Goal: Task Accomplishment & Management: Manage account settings

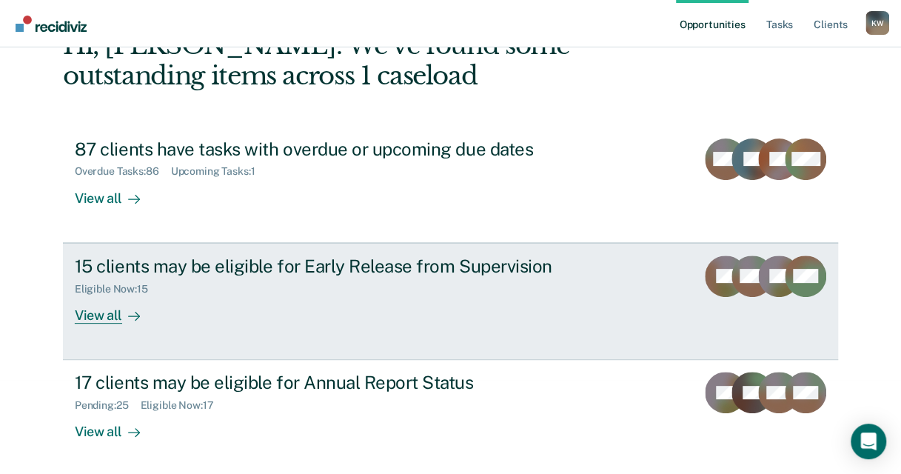
scroll to position [95, 0]
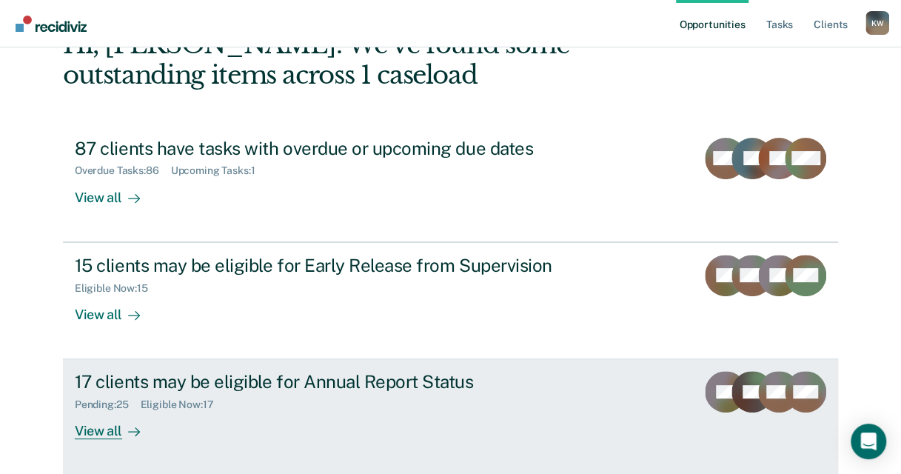
click at [387, 382] on div "17 clients may be eligible for Annual Report Status" at bounding box center [335, 381] width 520 height 21
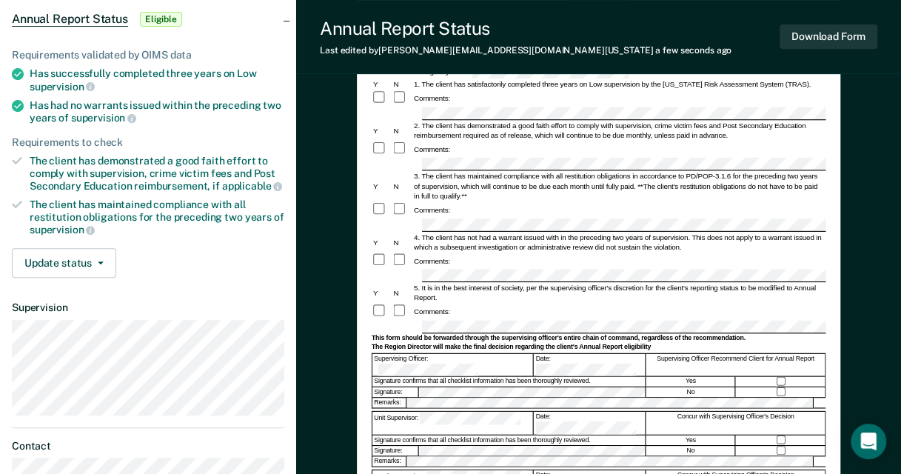
scroll to position [148, 0]
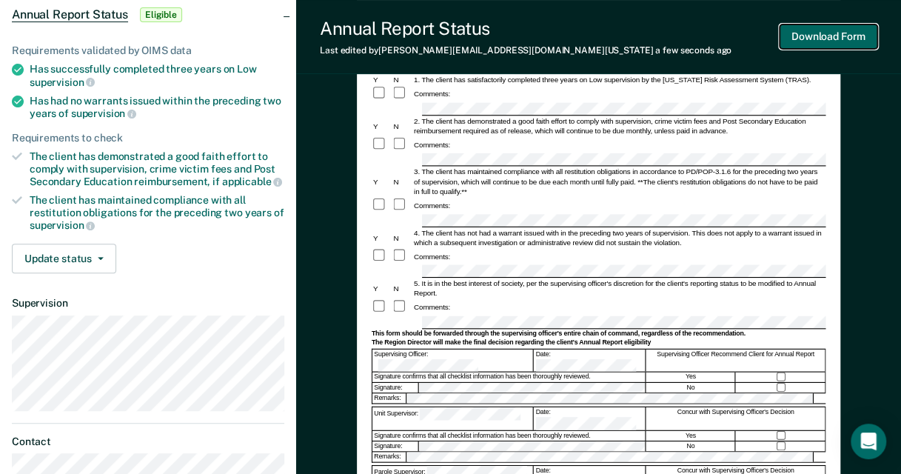
click at [861, 35] on button "Download Form" at bounding box center [829, 36] width 98 height 24
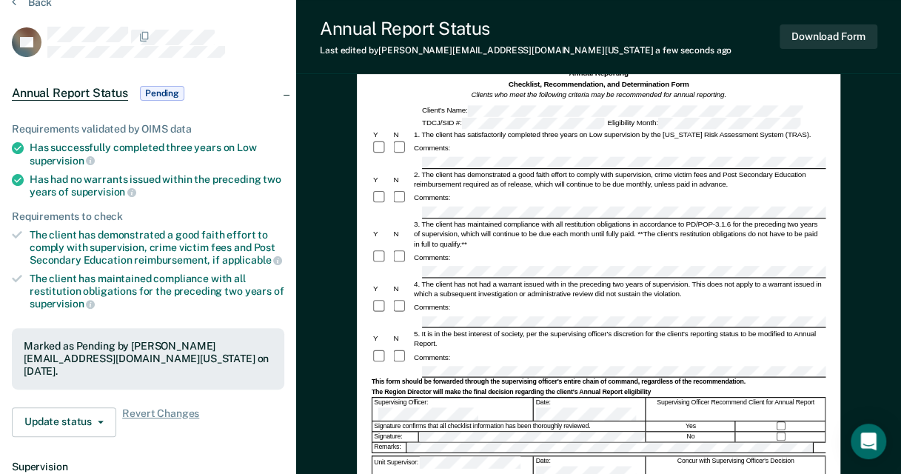
scroll to position [0, 0]
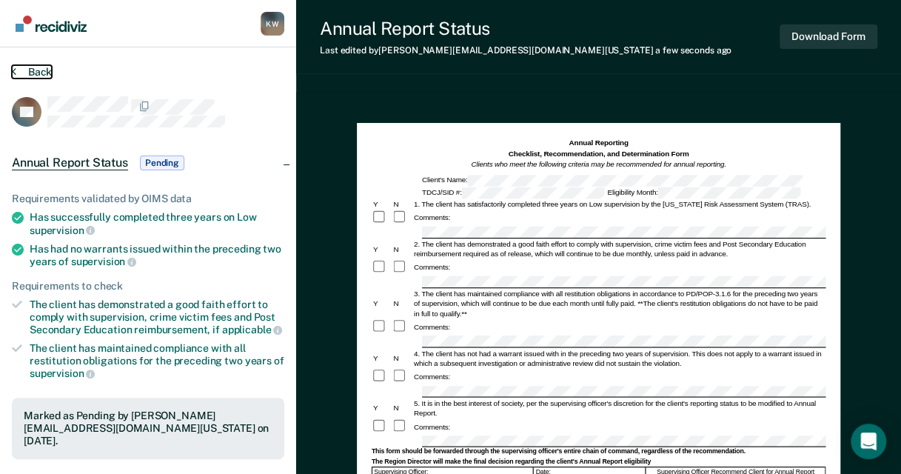
click at [36, 75] on button "Back" at bounding box center [32, 71] width 40 height 13
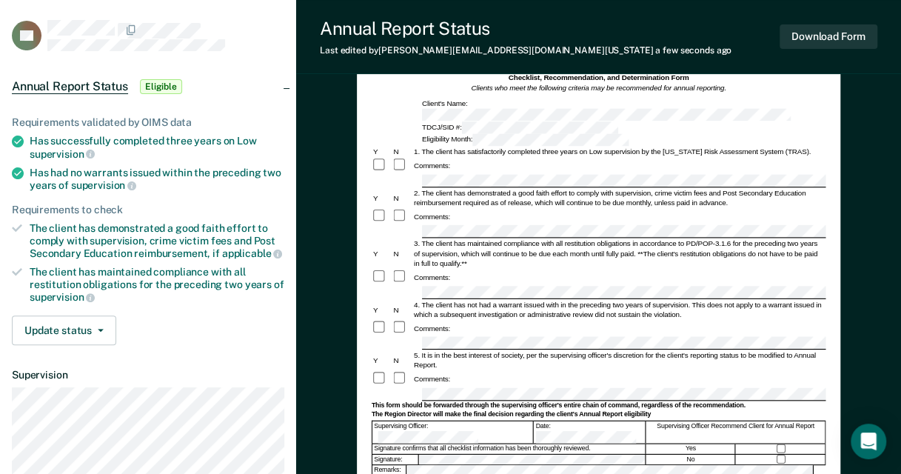
scroll to position [148, 0]
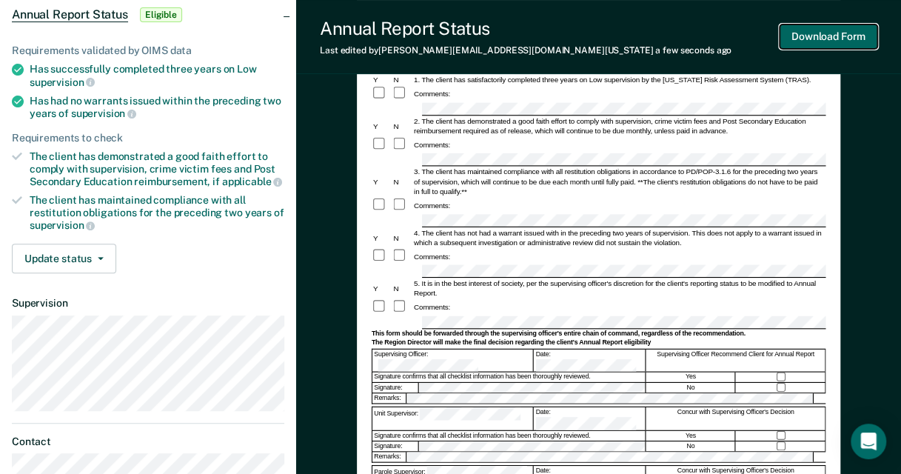
click at [851, 39] on button "Download Form" at bounding box center [829, 36] width 98 height 24
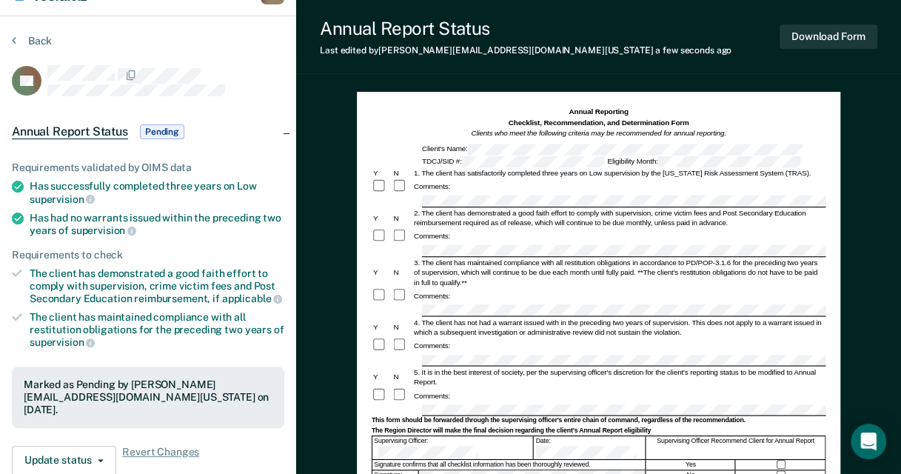
scroll to position [0, 0]
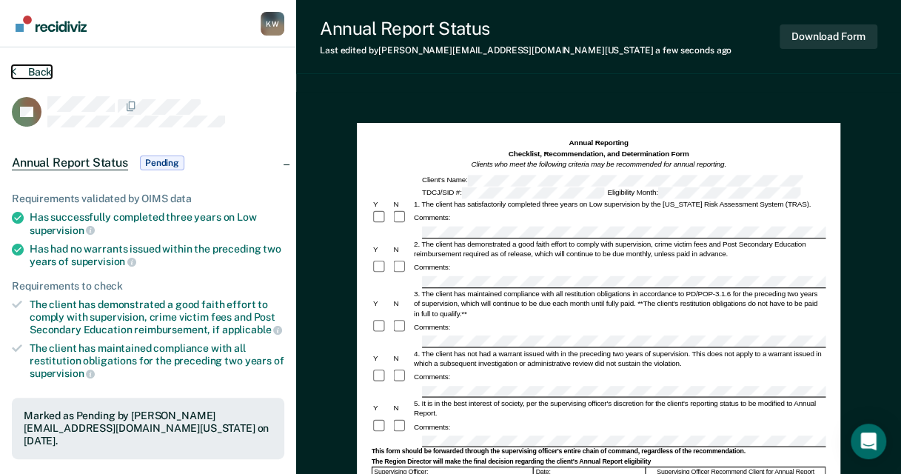
click at [41, 73] on button "Back" at bounding box center [32, 71] width 40 height 13
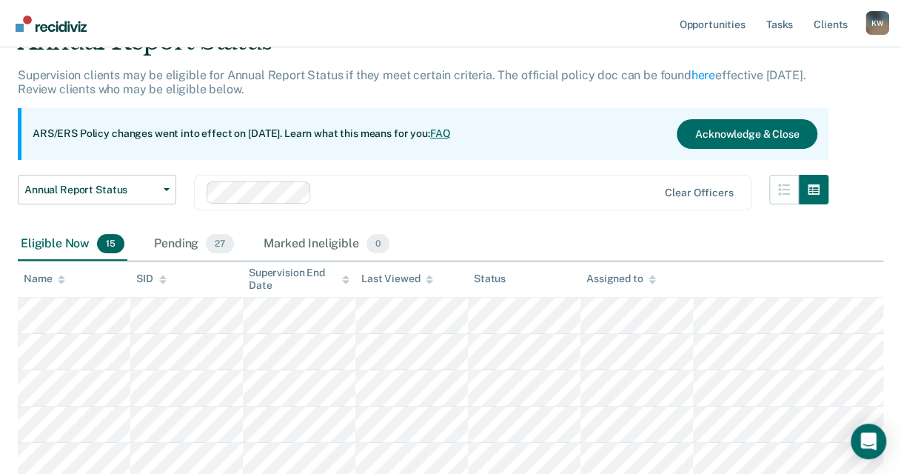
scroll to position [222, 0]
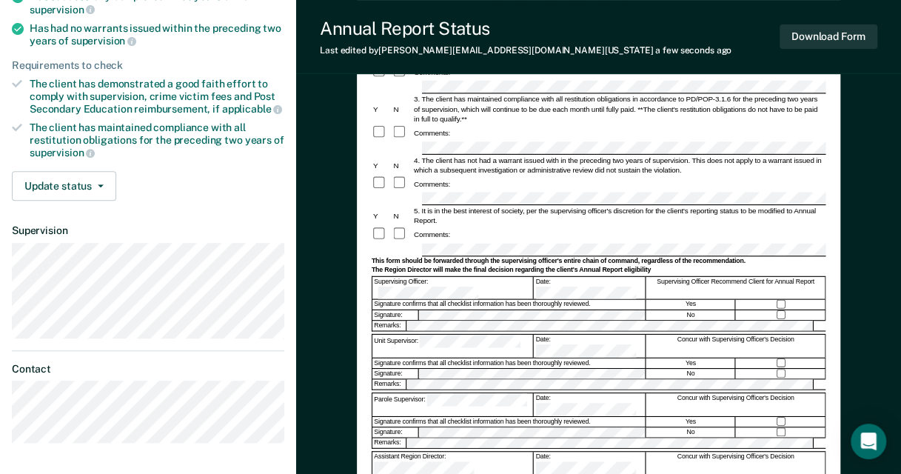
scroll to position [222, 0]
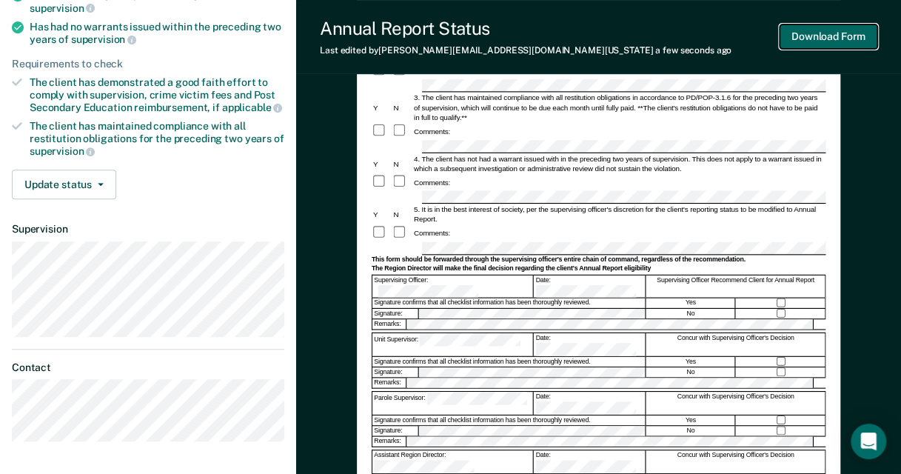
click at [856, 39] on button "Download Form" at bounding box center [829, 36] width 98 height 24
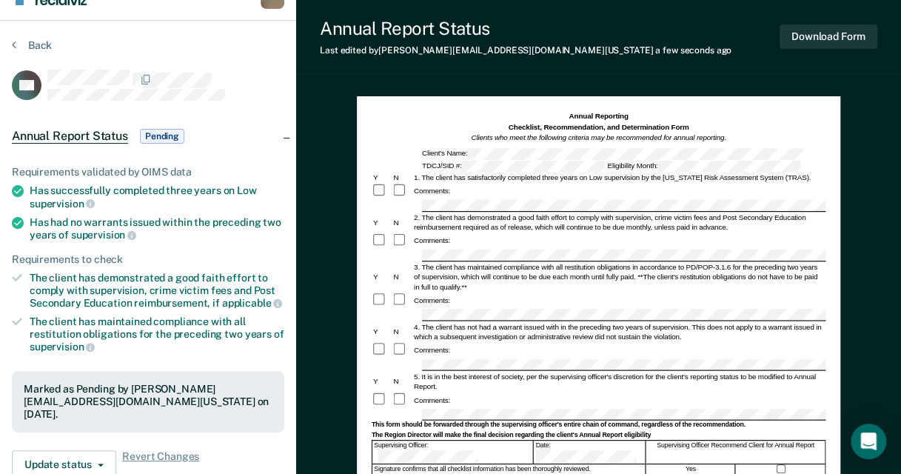
scroll to position [0, 0]
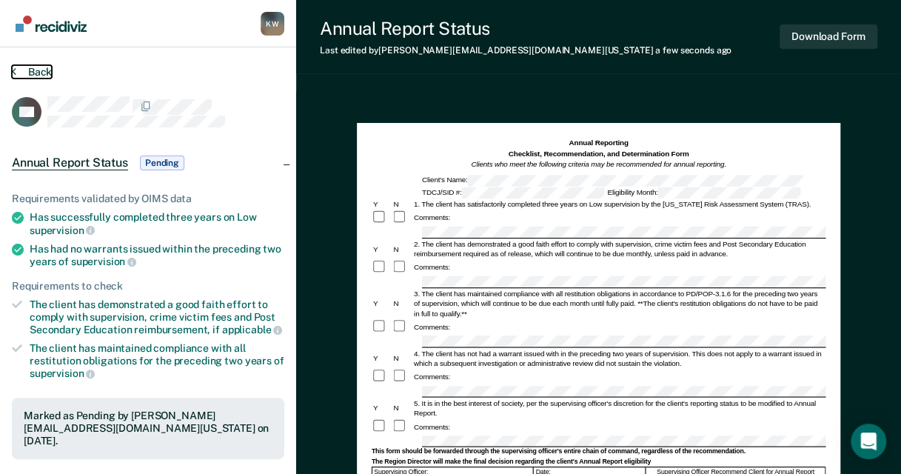
click at [25, 76] on button "Back" at bounding box center [32, 71] width 40 height 13
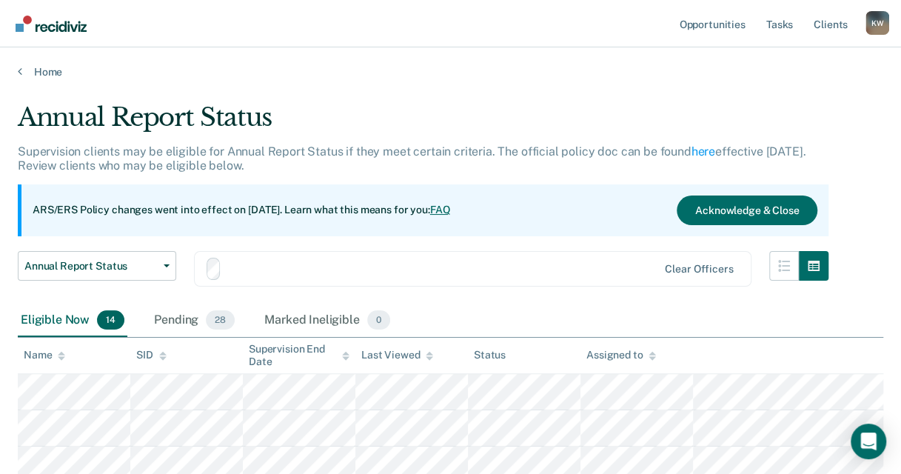
scroll to position [222, 0]
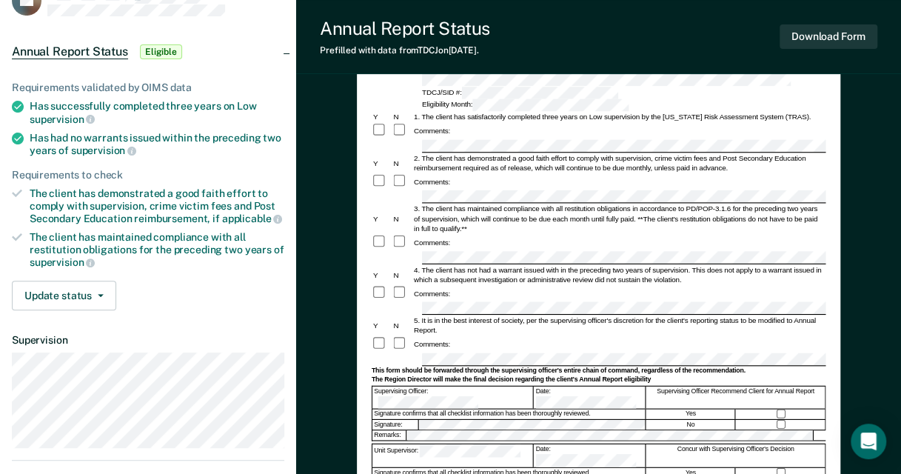
scroll to position [148, 0]
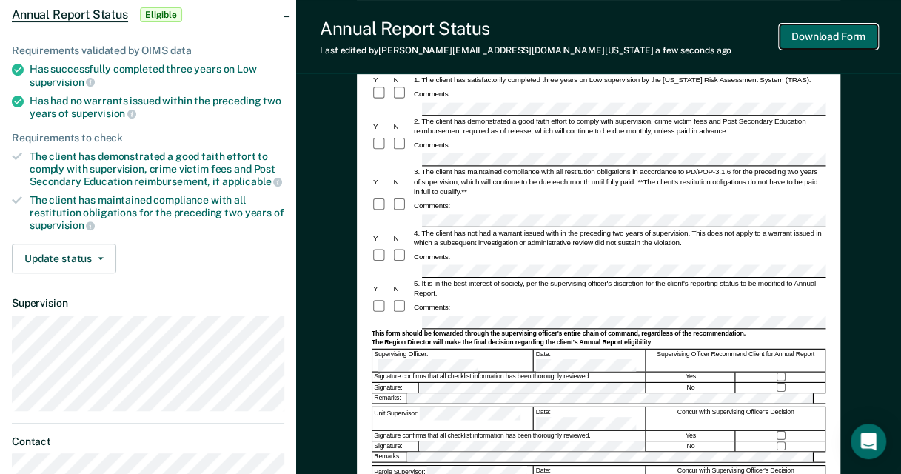
click at [846, 35] on button "Download Form" at bounding box center [829, 36] width 98 height 24
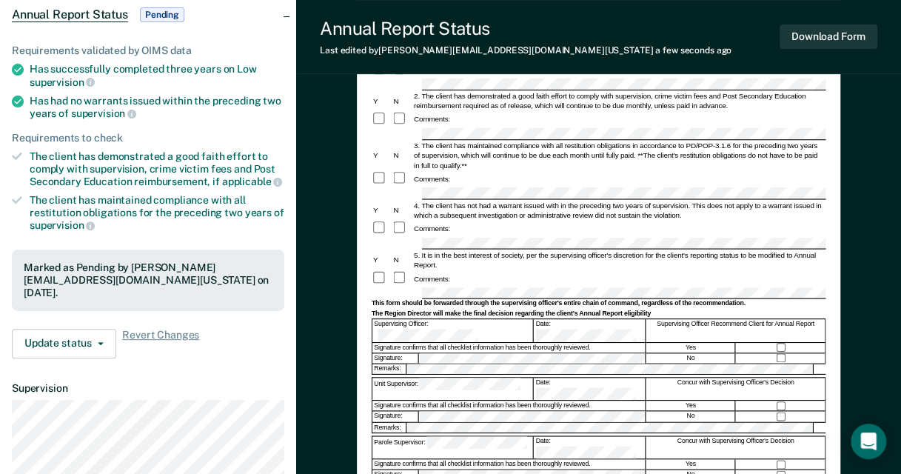
scroll to position [0, 0]
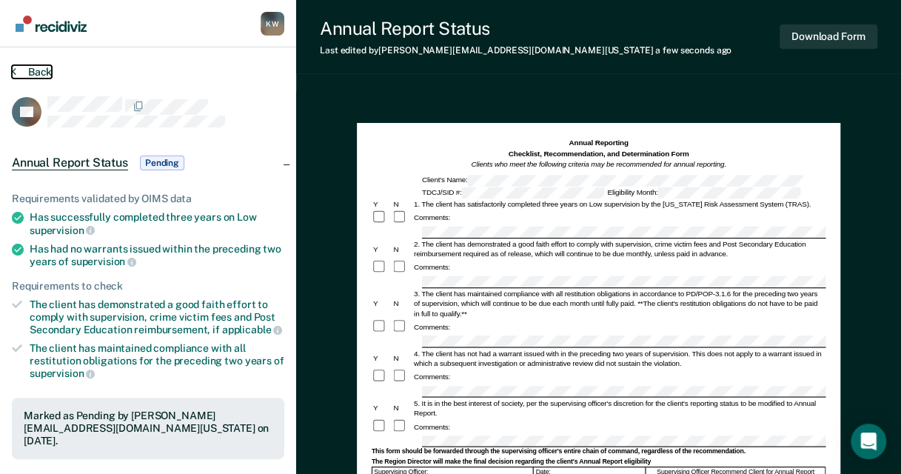
click at [44, 76] on section "Back FY Annual Report Status Pending Requirements validated by OIMS data Has su…" at bounding box center [148, 412] width 296 height 730
click at [34, 71] on button "Back" at bounding box center [32, 71] width 40 height 13
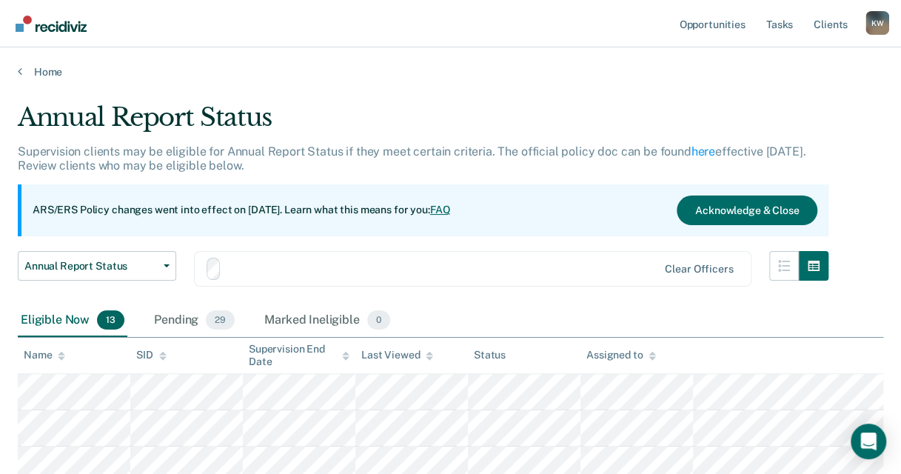
scroll to position [222, 0]
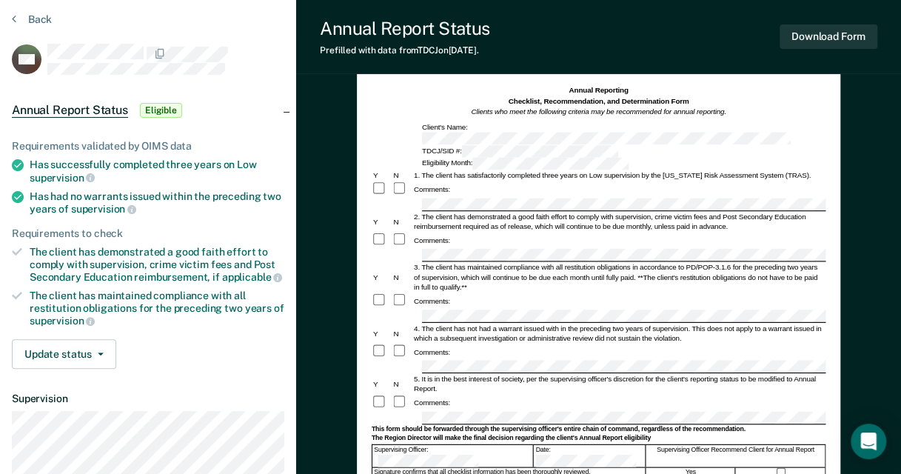
scroll to position [74, 0]
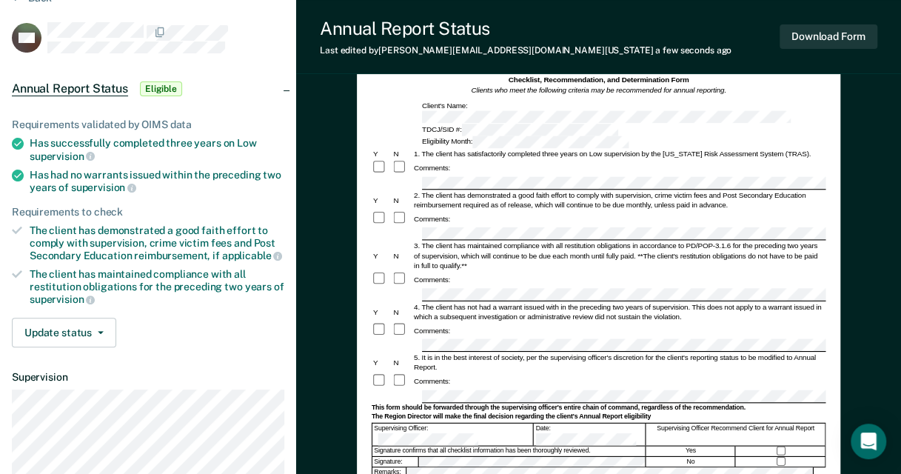
click at [393, 373] on div at bounding box center [402, 381] width 20 height 16
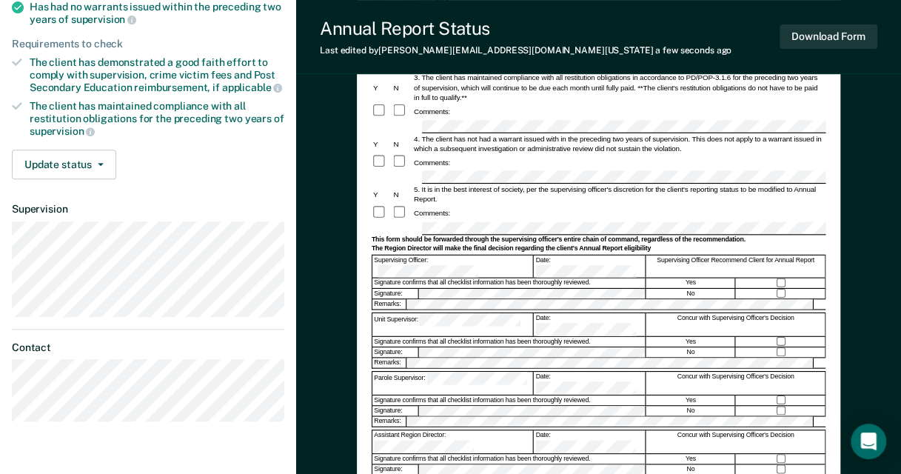
scroll to position [222, 0]
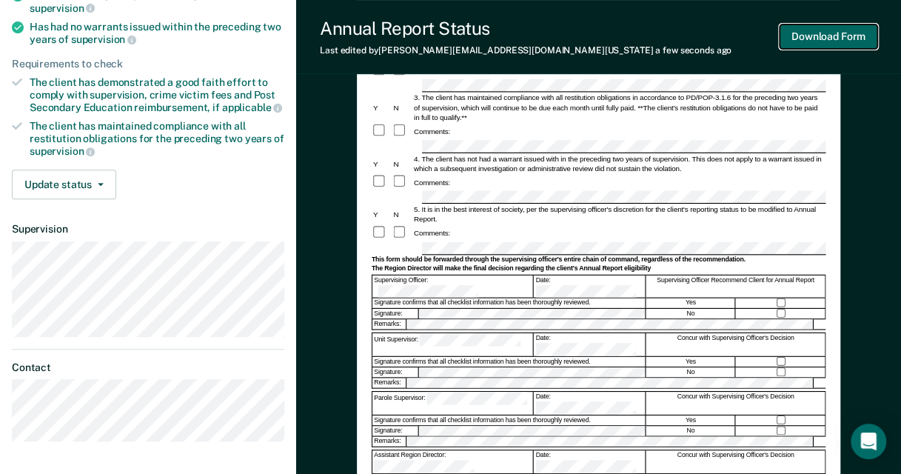
click at [806, 30] on button "Download Form" at bounding box center [829, 36] width 98 height 24
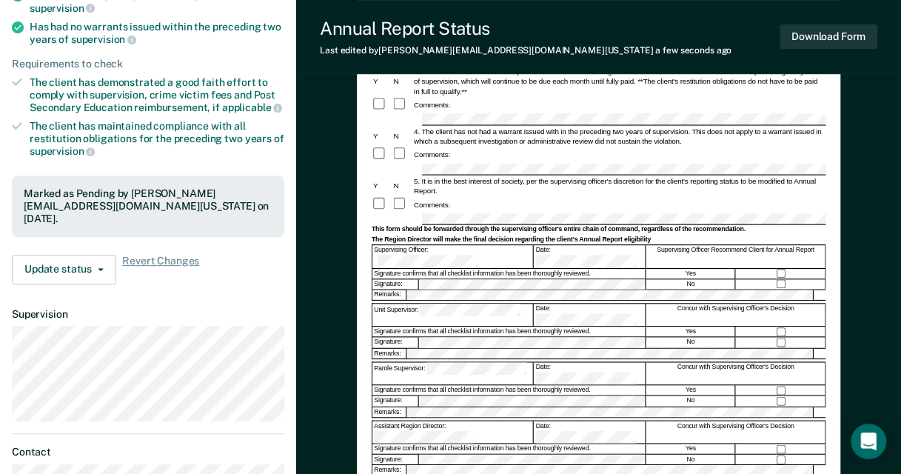
scroll to position [0, 0]
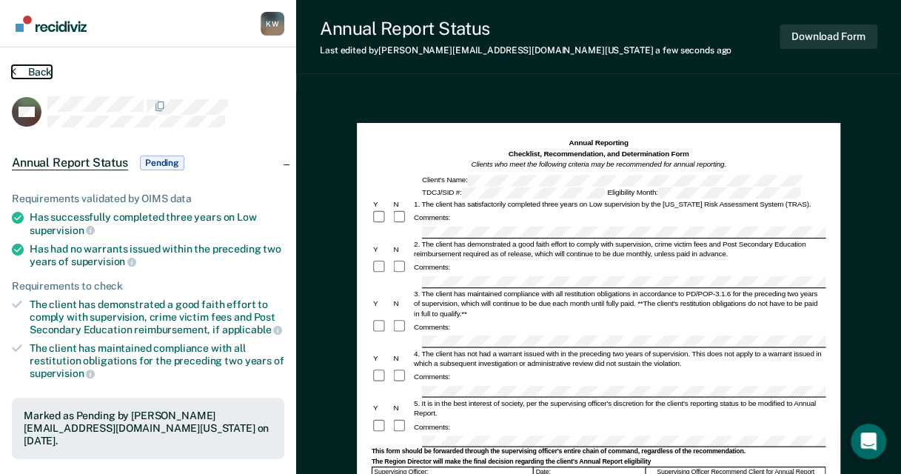
click at [42, 70] on button "Back" at bounding box center [32, 71] width 40 height 13
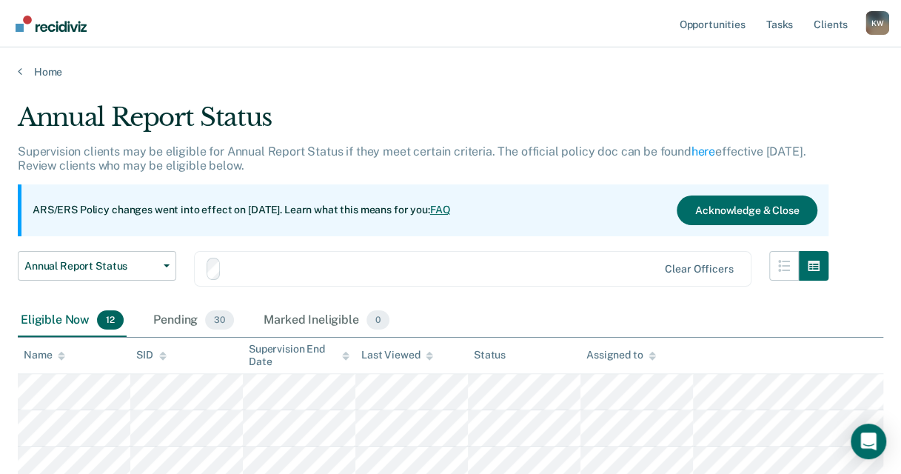
scroll to position [222, 0]
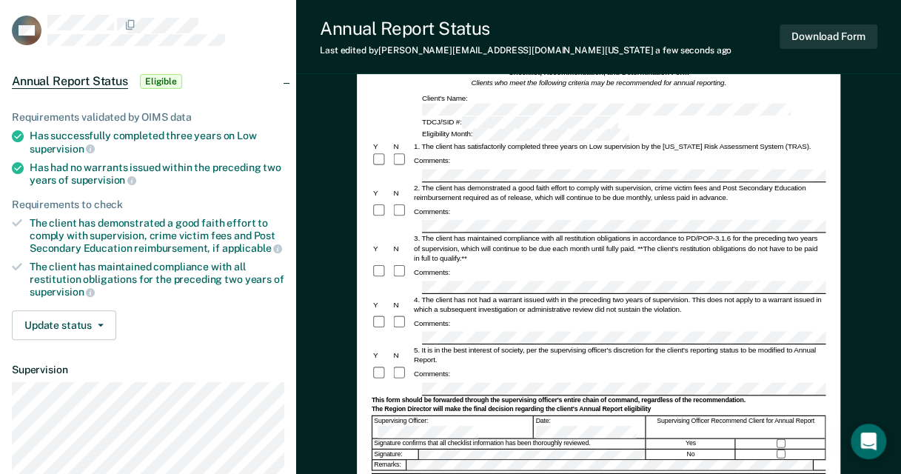
scroll to position [148, 0]
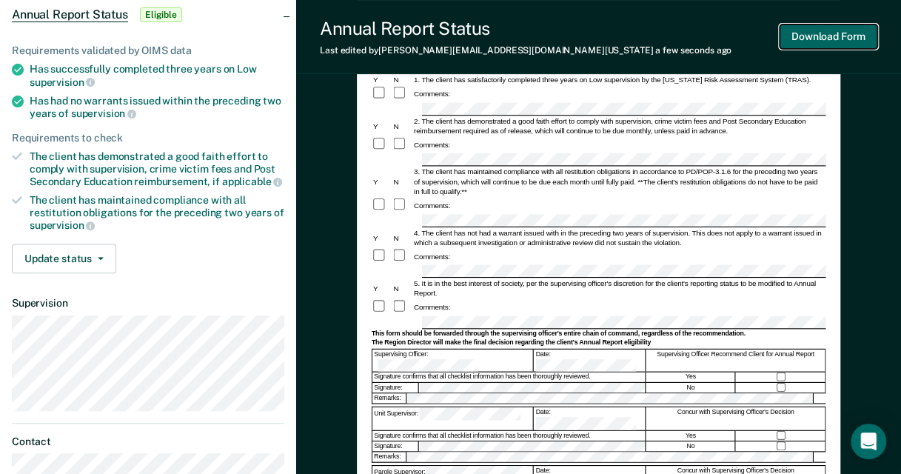
click at [826, 28] on button "Download Form" at bounding box center [829, 36] width 98 height 24
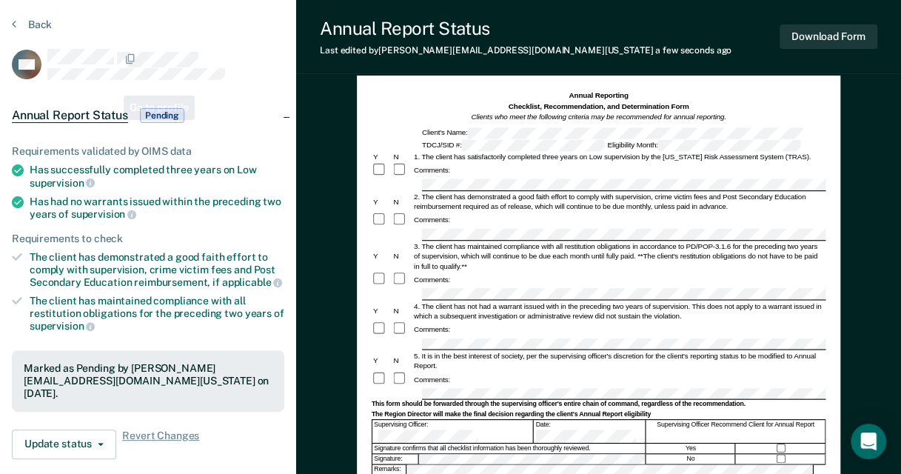
scroll to position [0, 0]
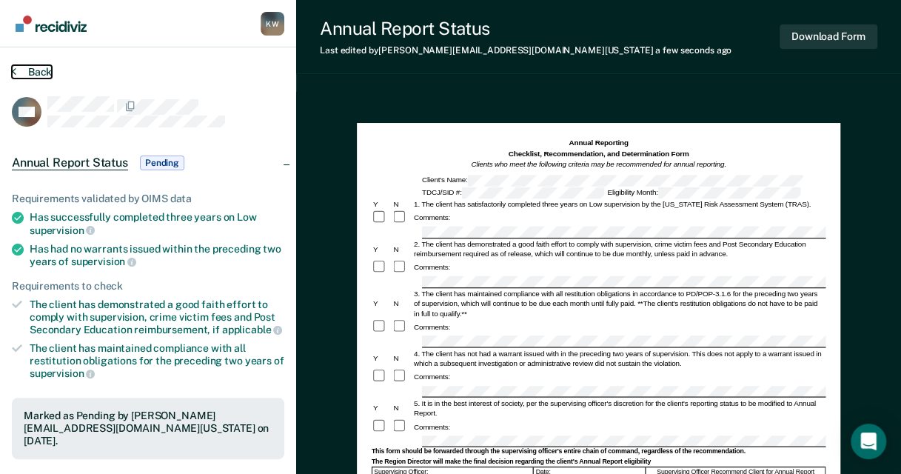
click at [40, 78] on button "Back" at bounding box center [32, 71] width 40 height 13
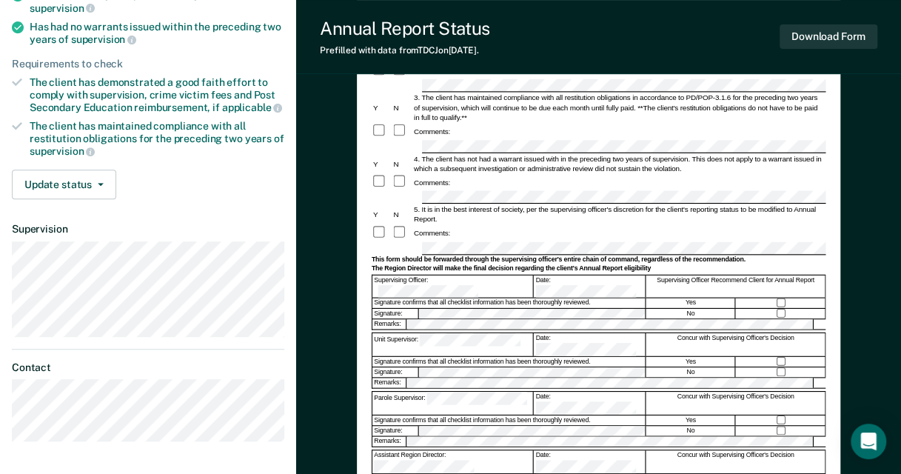
scroll to position [296, 0]
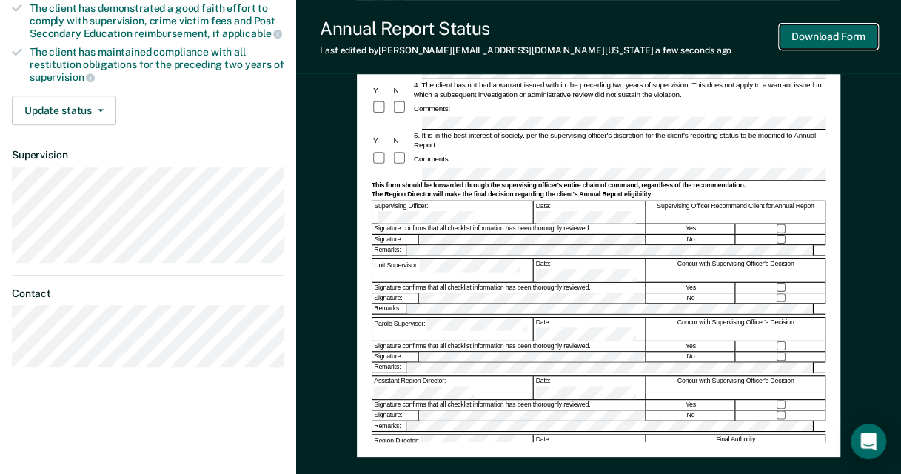
click at [843, 36] on button "Download Form" at bounding box center [829, 36] width 98 height 24
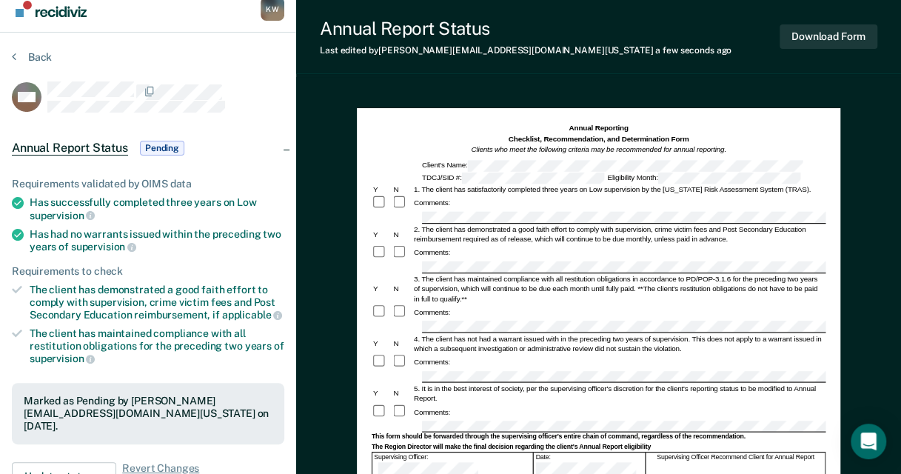
scroll to position [0, 0]
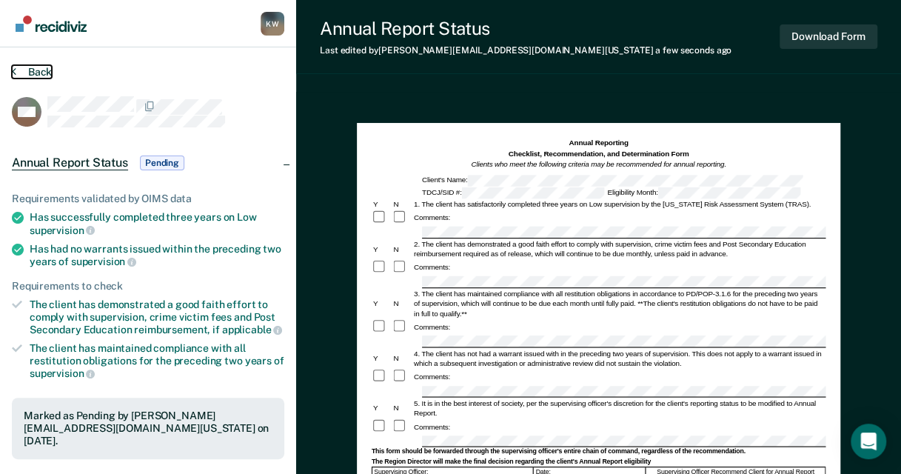
click at [17, 68] on button "Back" at bounding box center [32, 71] width 40 height 13
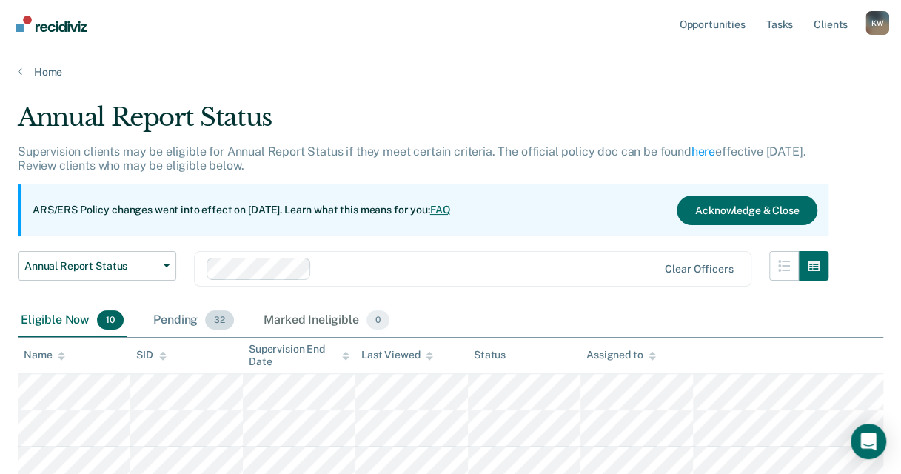
click at [216, 321] on span "32" at bounding box center [219, 319] width 29 height 19
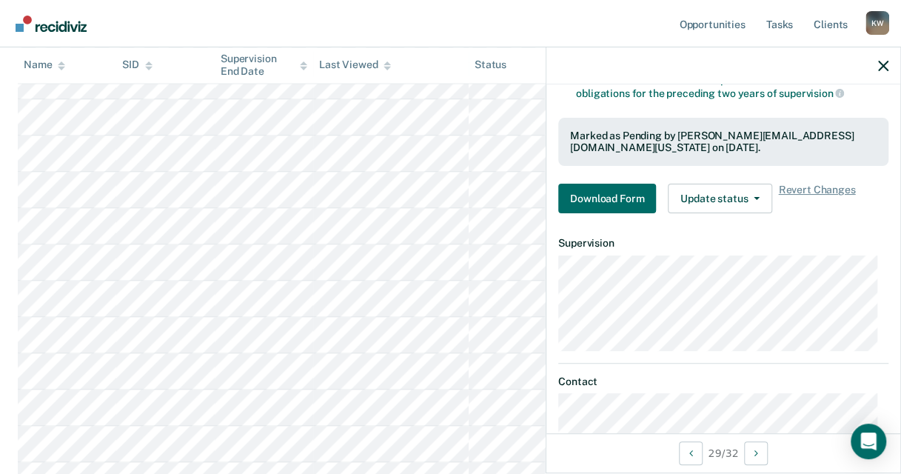
scroll to position [296, 0]
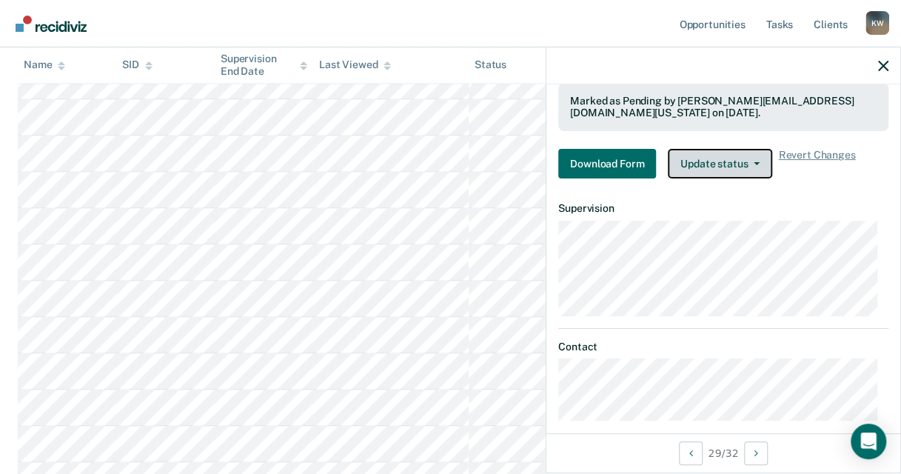
click at [750, 161] on button "Update status" at bounding box center [720, 164] width 104 height 30
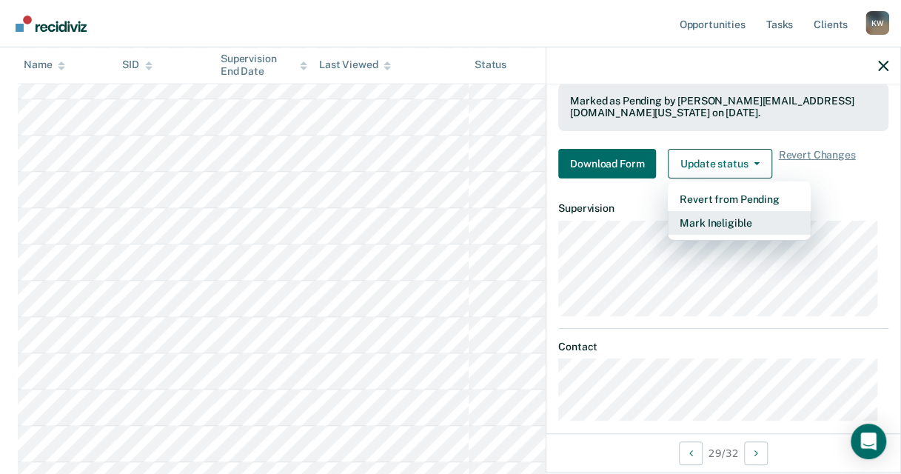
click at [763, 213] on button "Mark Ineligible" at bounding box center [739, 223] width 143 height 24
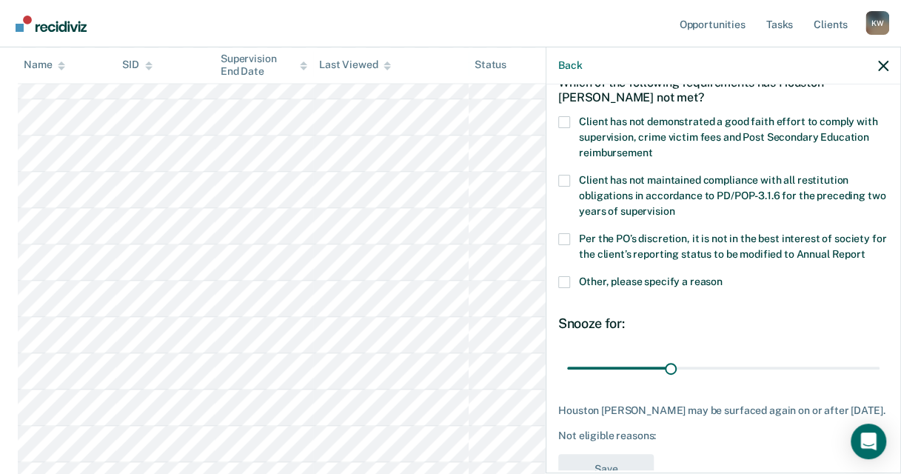
scroll to position [0, 0]
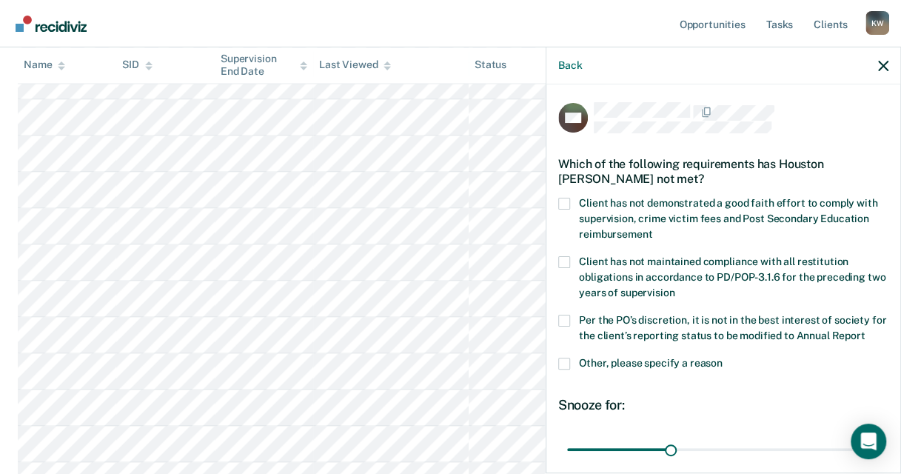
click at [567, 370] on span at bounding box center [564, 364] width 12 height 12
click at [723, 358] on input "Other, please specify a reason" at bounding box center [723, 358] width 0 height 0
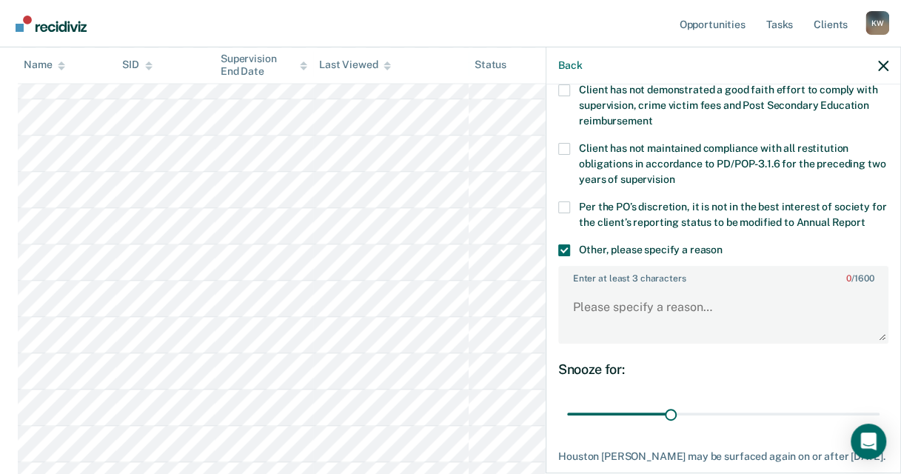
scroll to position [148, 0]
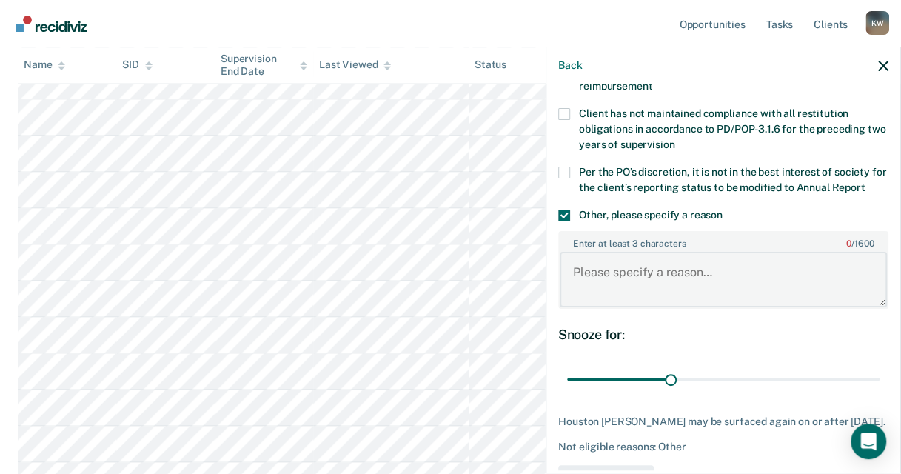
click at [718, 292] on textarea "Enter at least 3 characters 0 / 1600" at bounding box center [723, 279] width 327 height 55
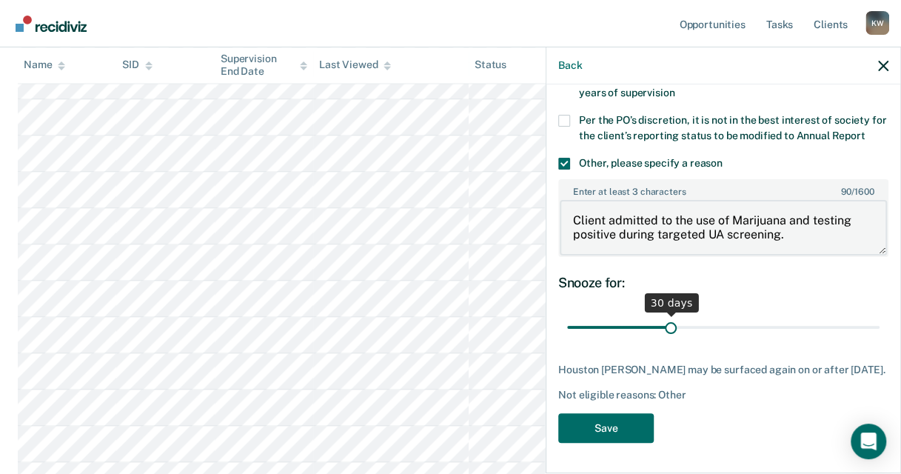
scroll to position [225, 0]
type textarea "Client admitted to the use of Marijuana and testing positive during targeted UA…"
click at [609, 437] on button "Save" at bounding box center [606, 428] width 96 height 30
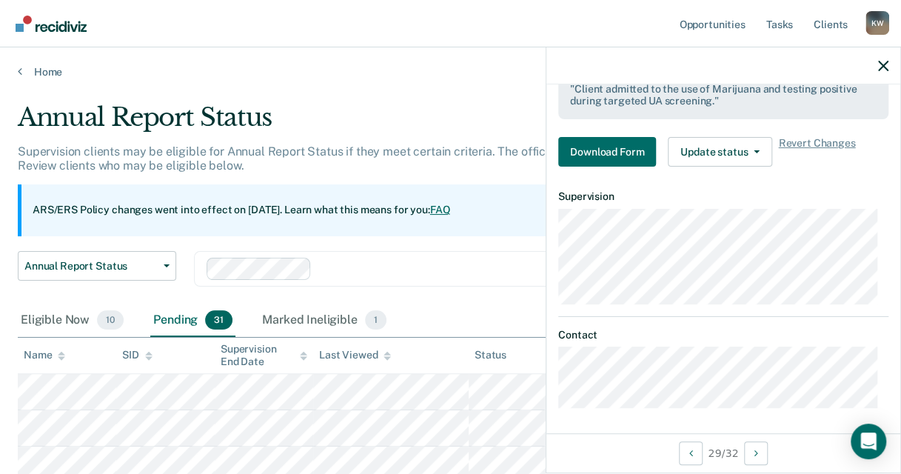
scroll to position [0, 0]
click at [882, 67] on icon "button" at bounding box center [883, 66] width 10 height 10
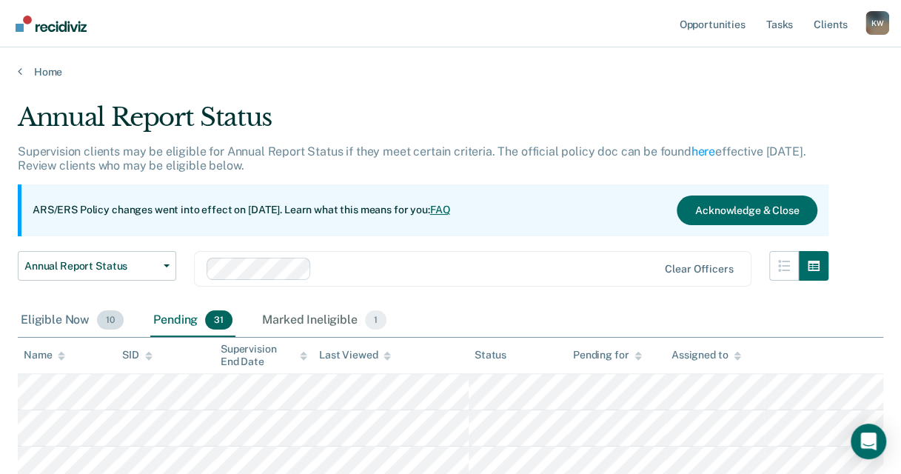
click at [78, 324] on div "Eligible Now 10" at bounding box center [72, 320] width 109 height 33
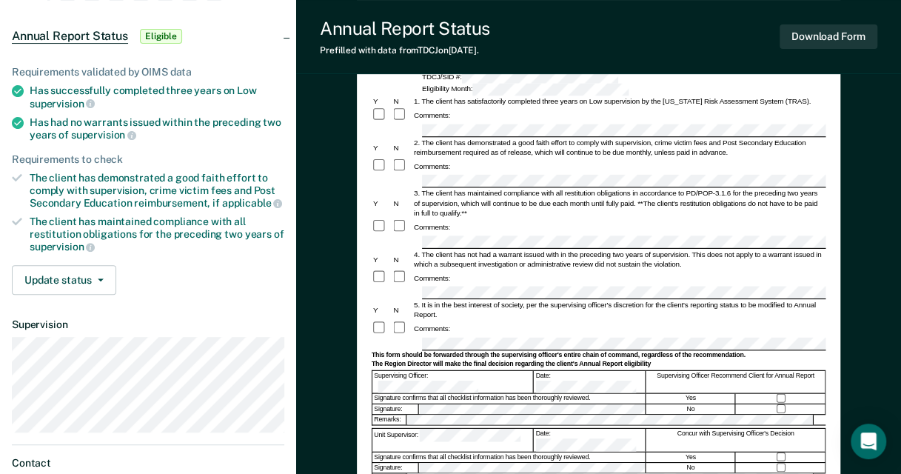
scroll to position [148, 0]
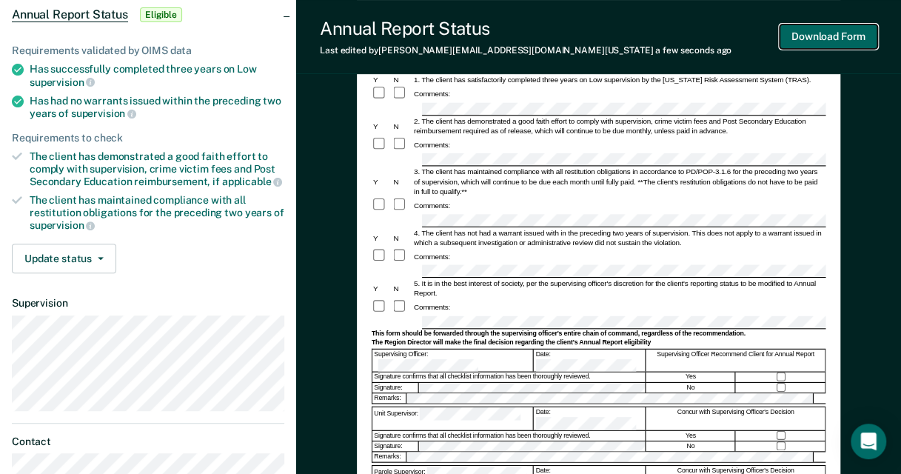
click at [852, 28] on button "Download Form" at bounding box center [829, 36] width 98 height 24
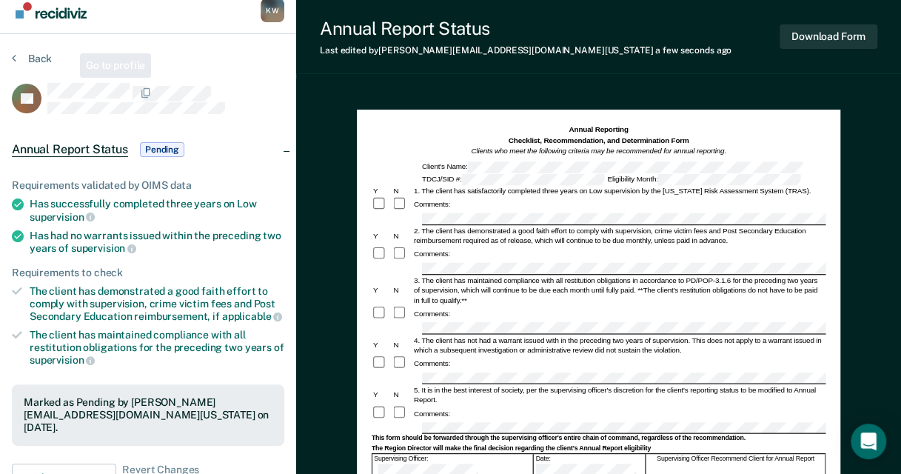
scroll to position [0, 0]
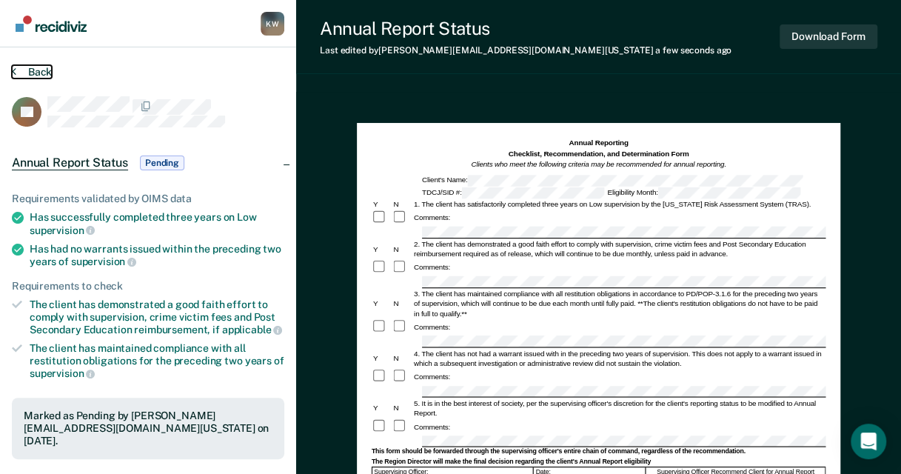
click at [30, 66] on button "Back" at bounding box center [32, 71] width 40 height 13
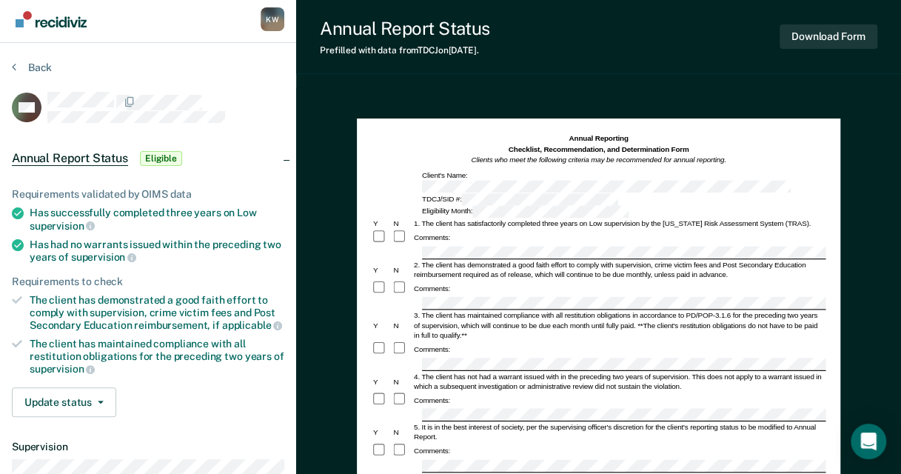
scroll to position [148, 0]
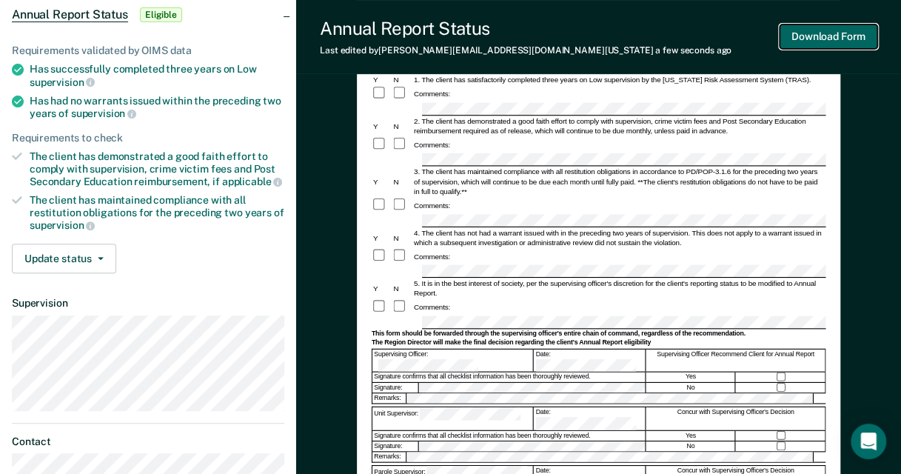
click at [825, 40] on button "Download Form" at bounding box center [829, 36] width 98 height 24
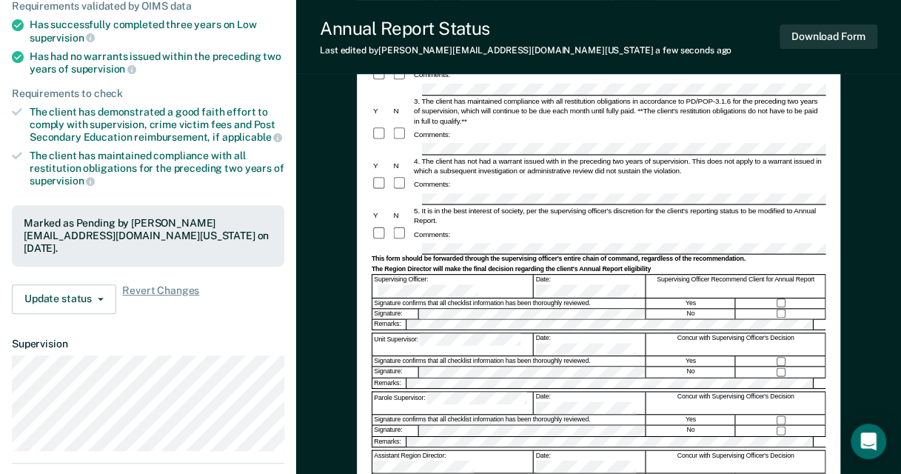
scroll to position [0, 0]
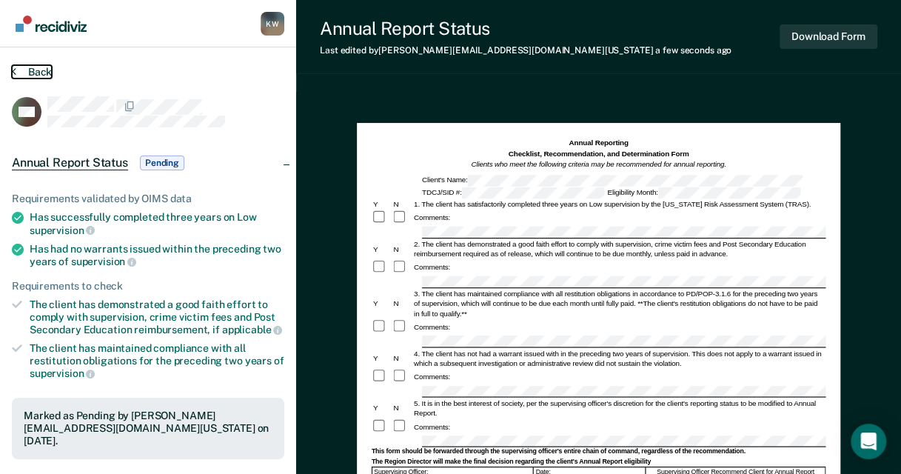
click at [17, 70] on button "Back" at bounding box center [32, 71] width 40 height 13
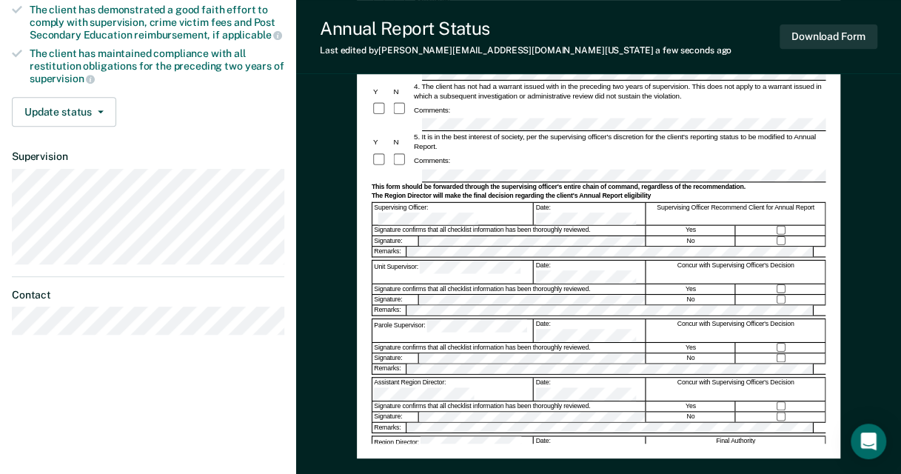
scroll to position [296, 0]
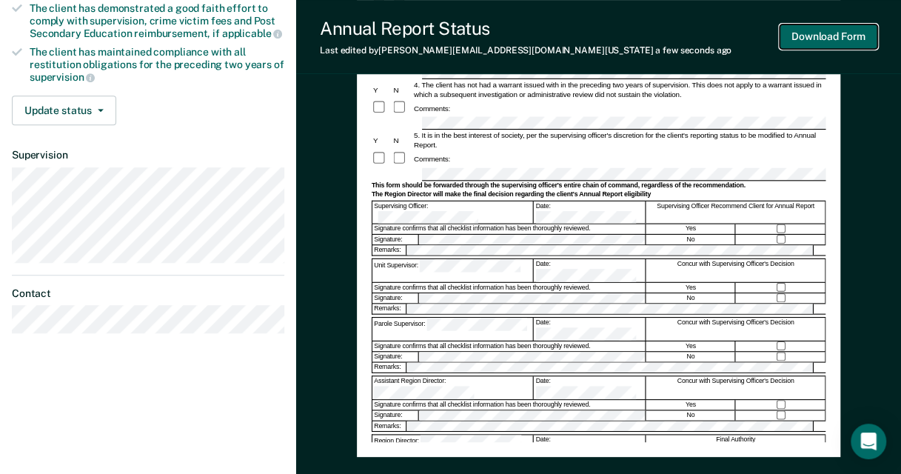
click at [813, 36] on button "Download Form" at bounding box center [829, 36] width 98 height 24
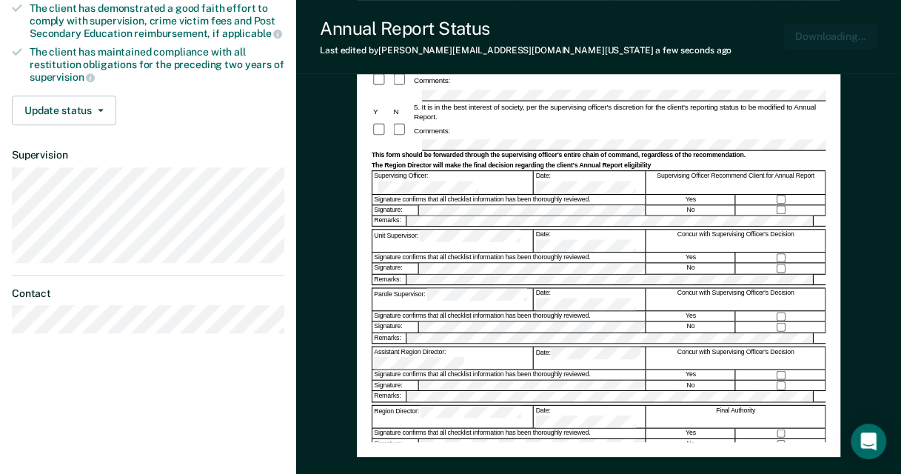
scroll to position [0, 0]
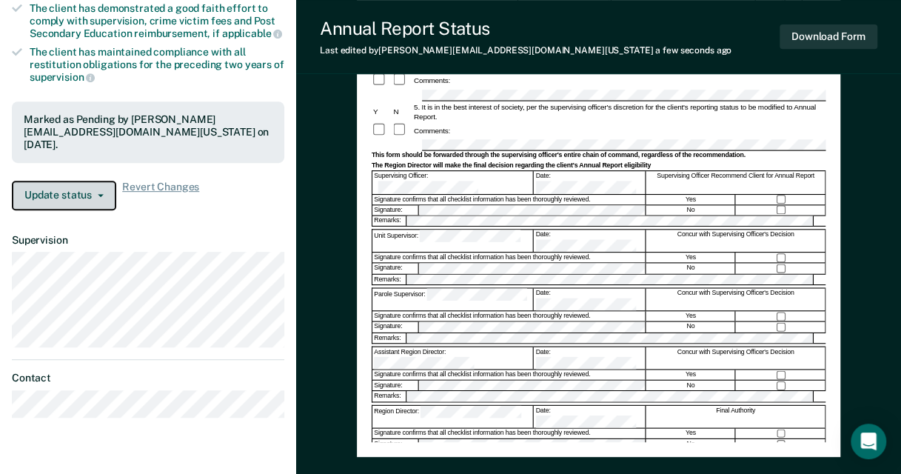
click at [74, 194] on button "Update status" at bounding box center [64, 196] width 104 height 30
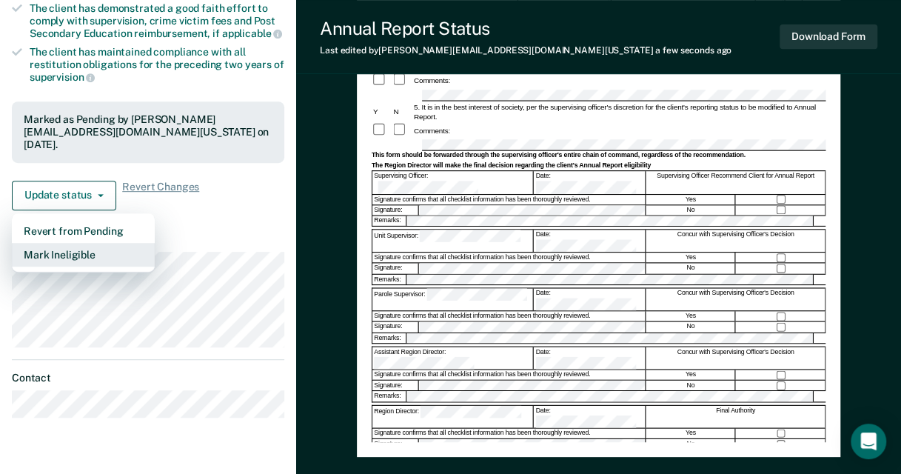
click at [79, 243] on button "Mark Ineligible" at bounding box center [83, 255] width 143 height 24
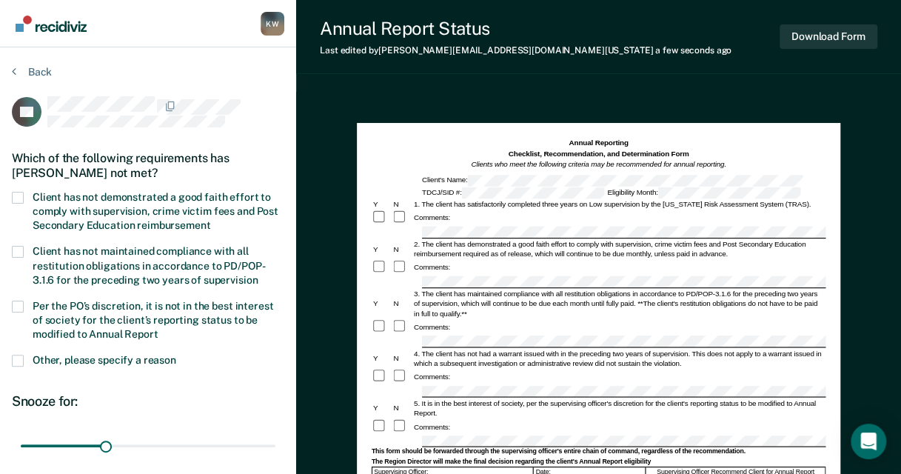
click at [24, 198] on label "Client has not demonstrated a good faith effort to comply with supervision, cri…" at bounding box center [148, 213] width 273 height 43
click at [210, 220] on input "Client has not demonstrated a good faith effort to comply with supervision, cri…" at bounding box center [210, 220] width 0 height 0
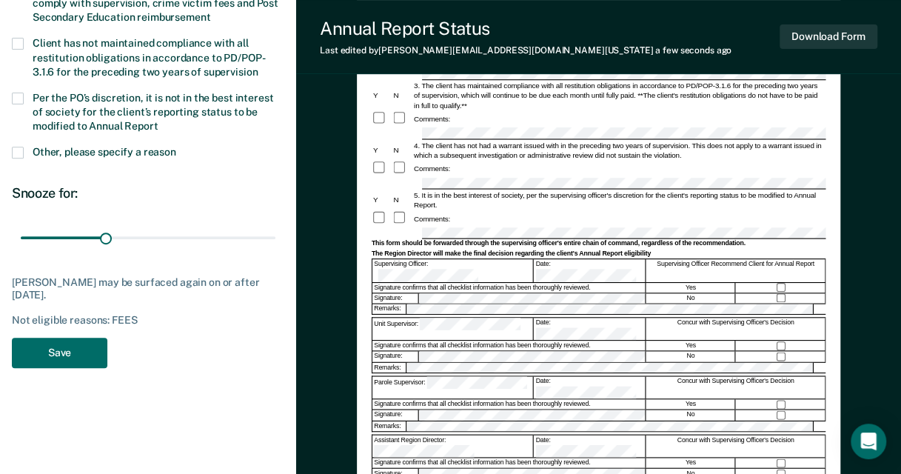
scroll to position [394, 0]
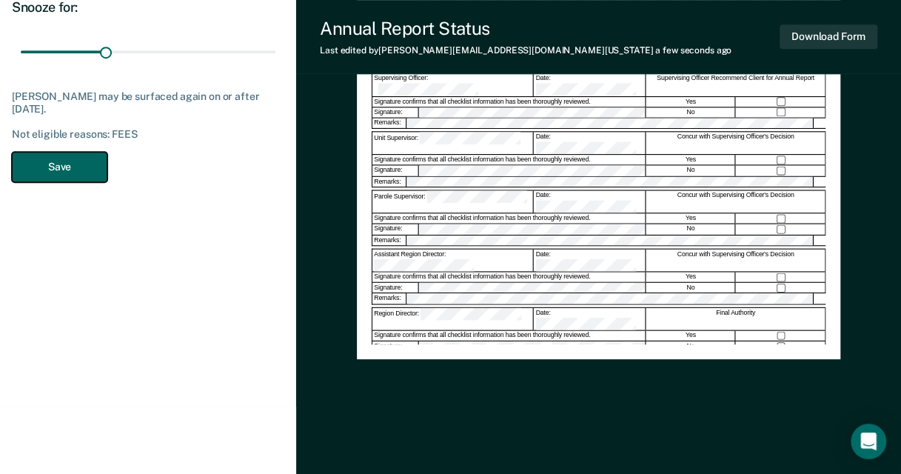
click at [71, 163] on button "Save" at bounding box center [60, 167] width 96 height 30
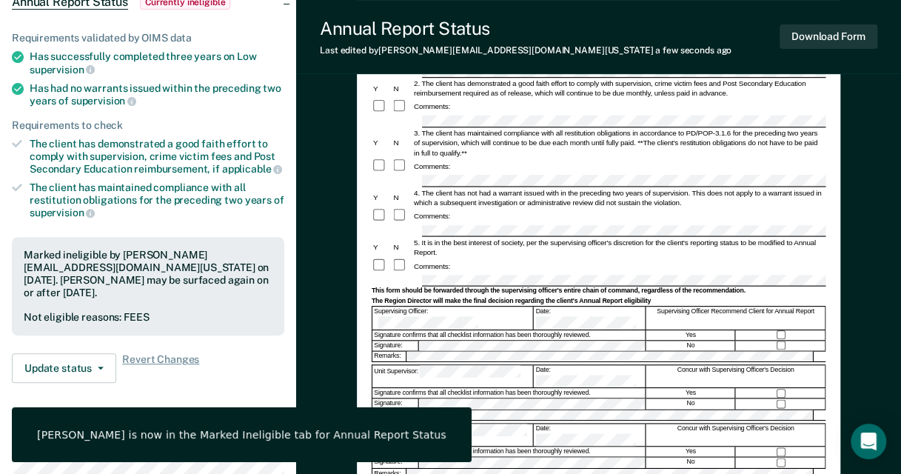
scroll to position [0, 0]
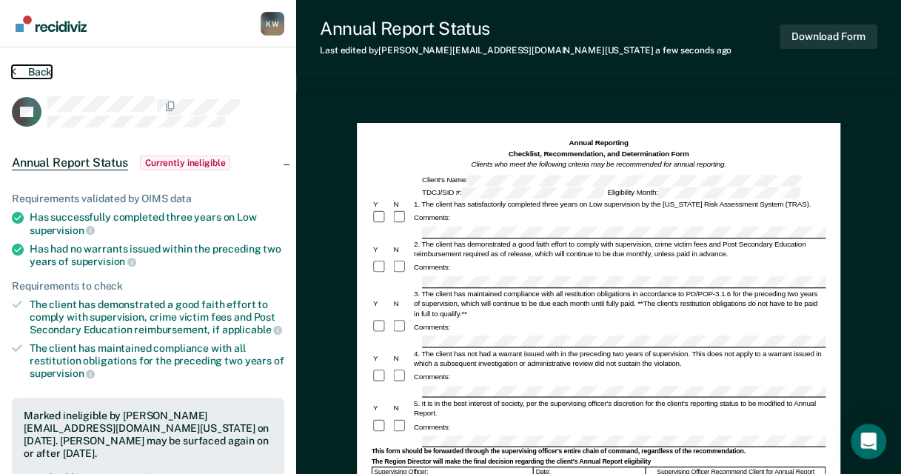
click at [21, 73] on button "Back" at bounding box center [32, 71] width 40 height 13
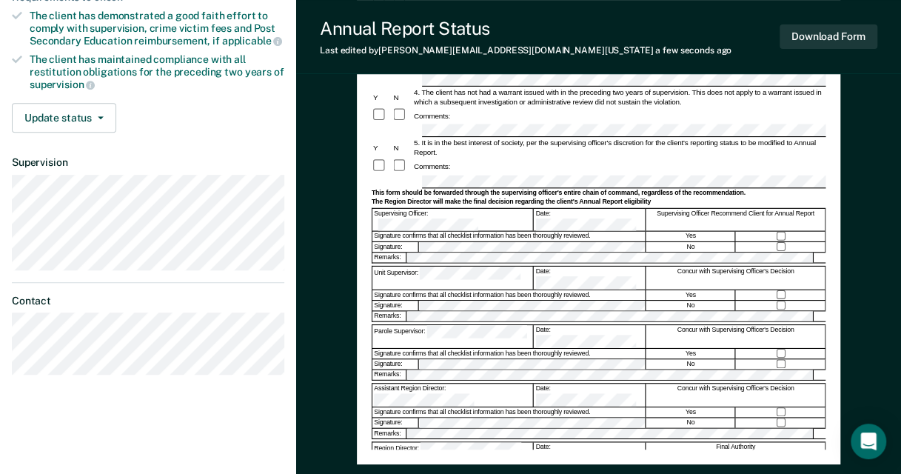
scroll to position [296, 0]
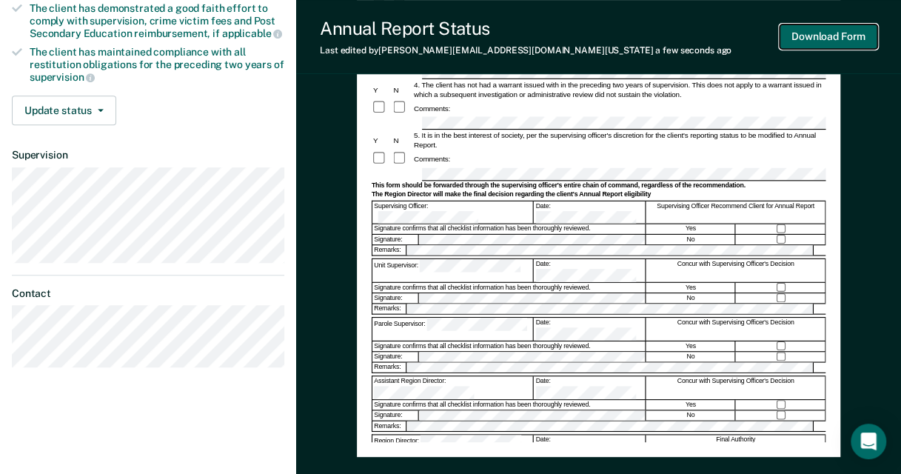
click at [820, 40] on button "Download Form" at bounding box center [829, 36] width 98 height 24
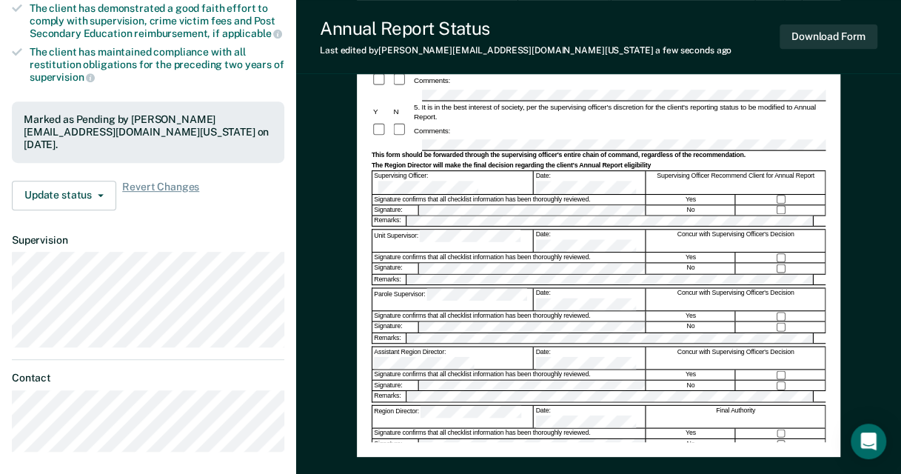
scroll to position [0, 0]
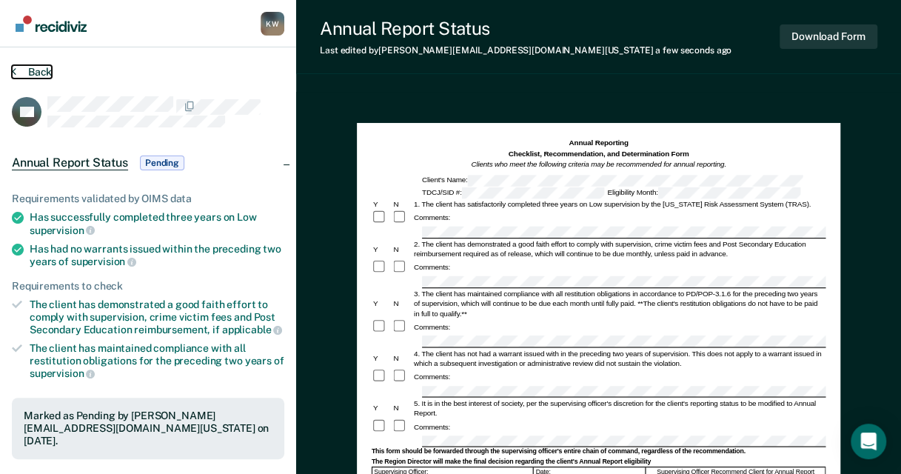
click at [31, 68] on button "Back" at bounding box center [32, 71] width 40 height 13
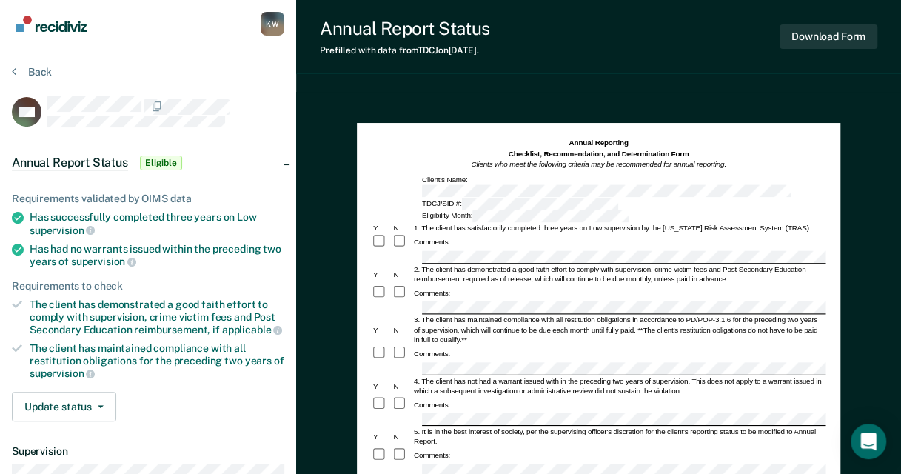
click at [473, 473] on div "This form should be forwarded through the supervising officer's entire chain of…" at bounding box center [598, 482] width 454 height 8
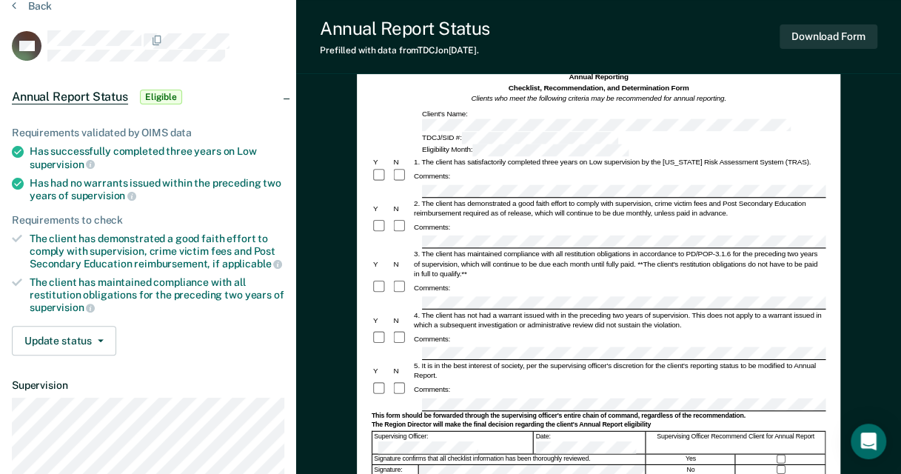
scroll to position [222, 0]
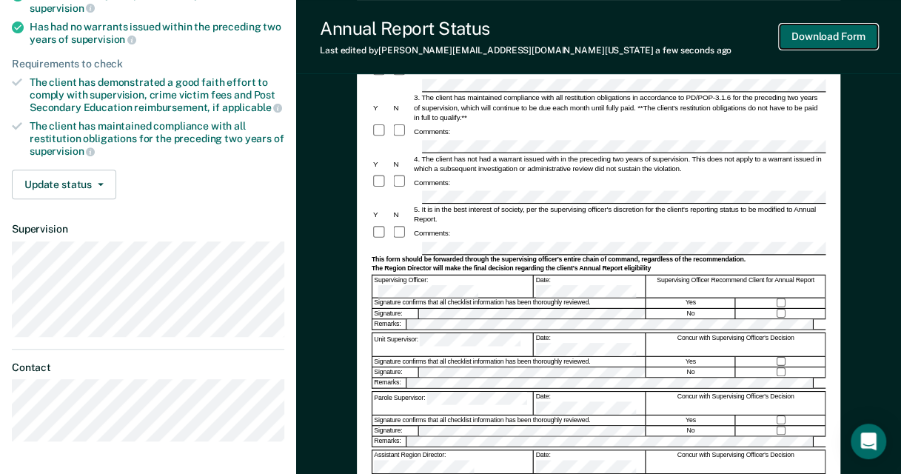
click at [801, 33] on button "Download Form" at bounding box center [829, 36] width 98 height 24
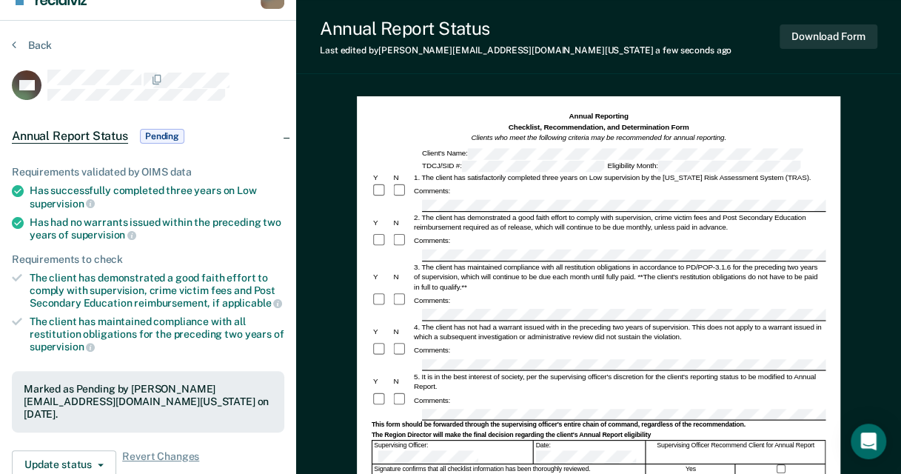
scroll to position [0, 0]
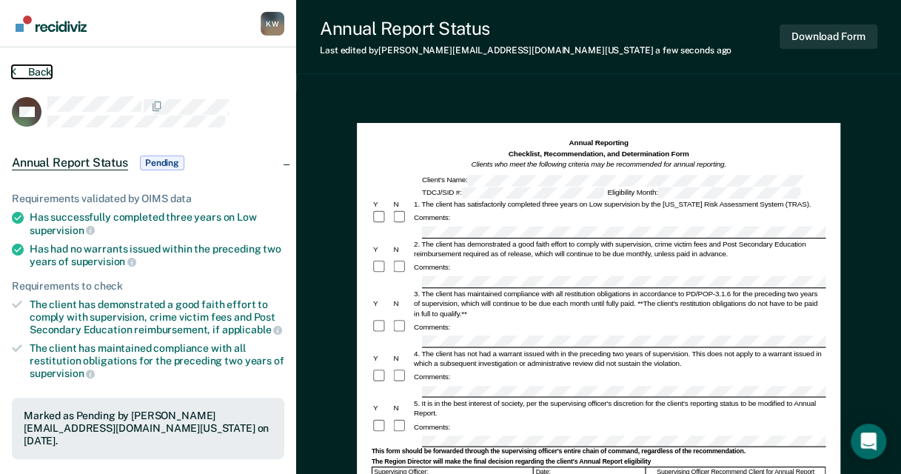
click at [36, 77] on button "Back" at bounding box center [32, 71] width 40 height 13
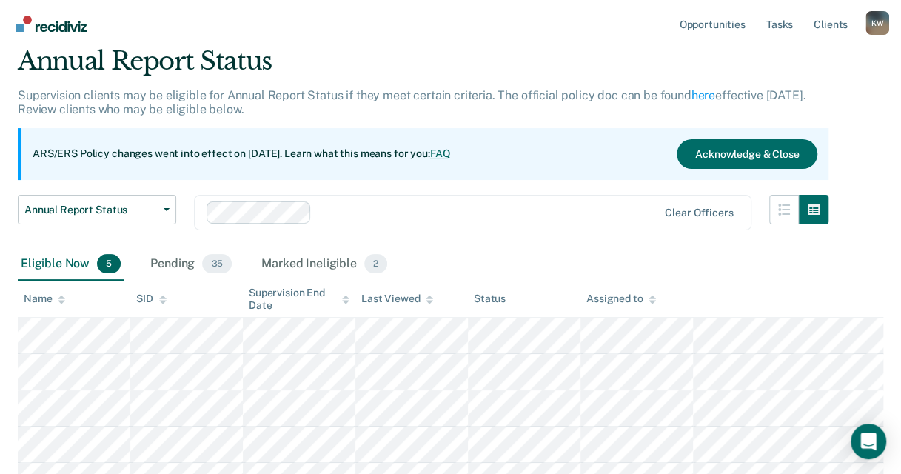
scroll to position [187, 0]
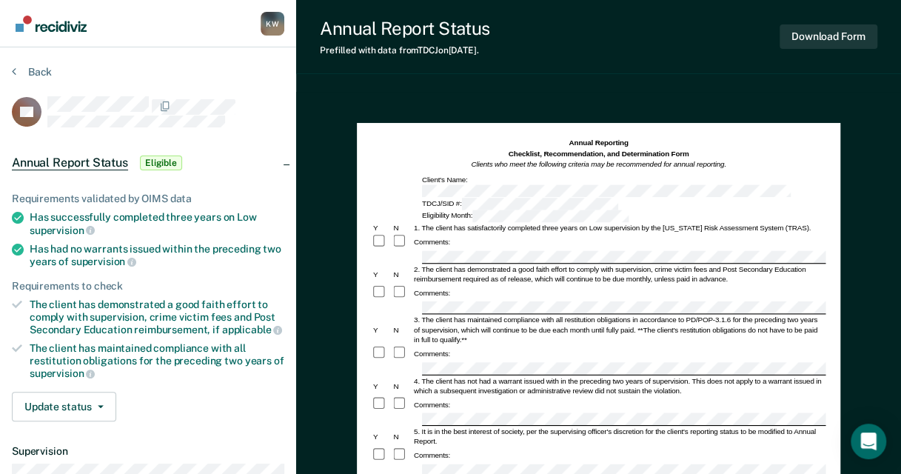
click at [456, 447] on div "Comments:" at bounding box center [598, 455] width 454 height 16
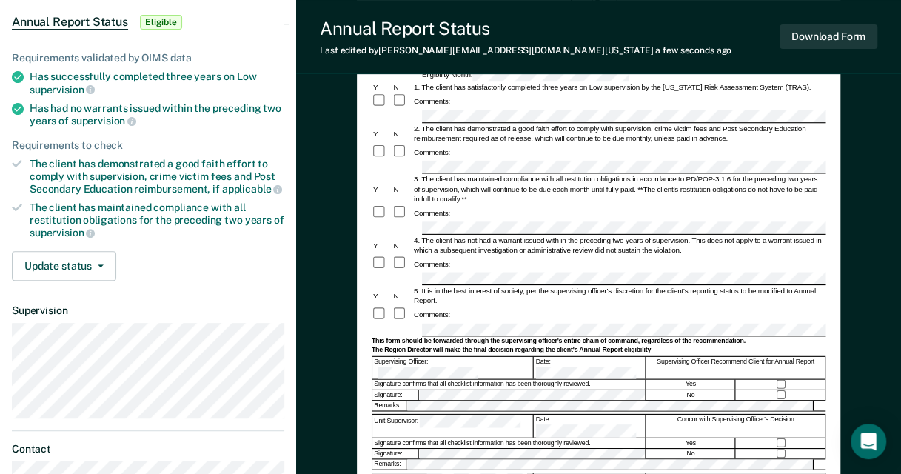
scroll to position [148, 0]
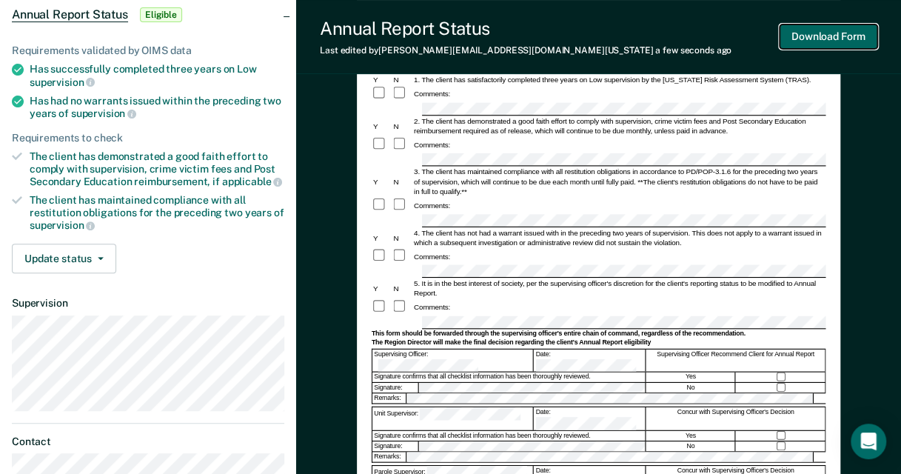
click at [838, 34] on button "Download Form" at bounding box center [829, 36] width 98 height 24
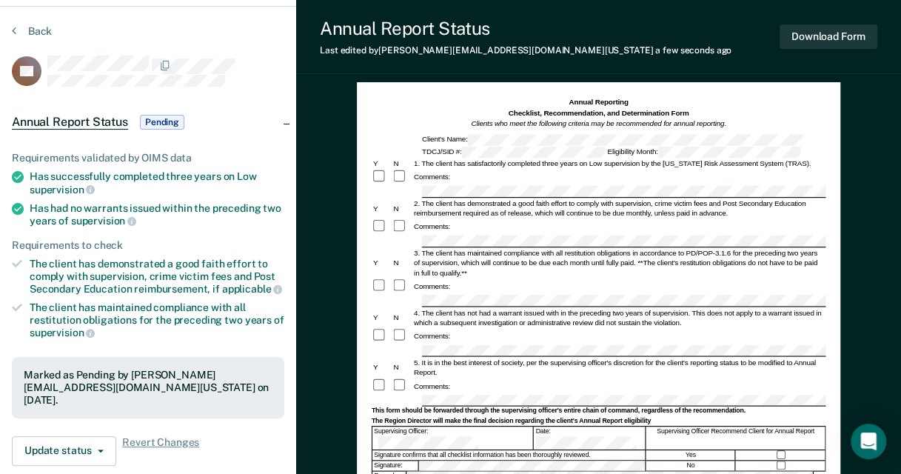
scroll to position [0, 0]
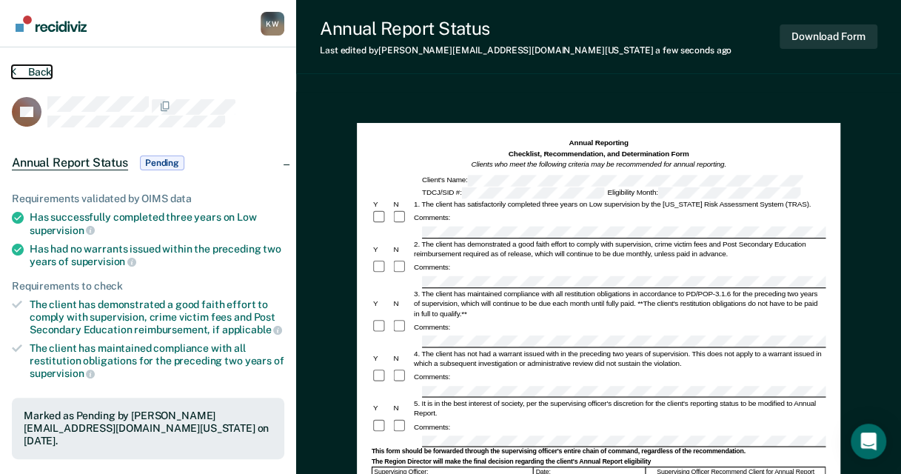
click at [33, 67] on button "Back" at bounding box center [32, 71] width 40 height 13
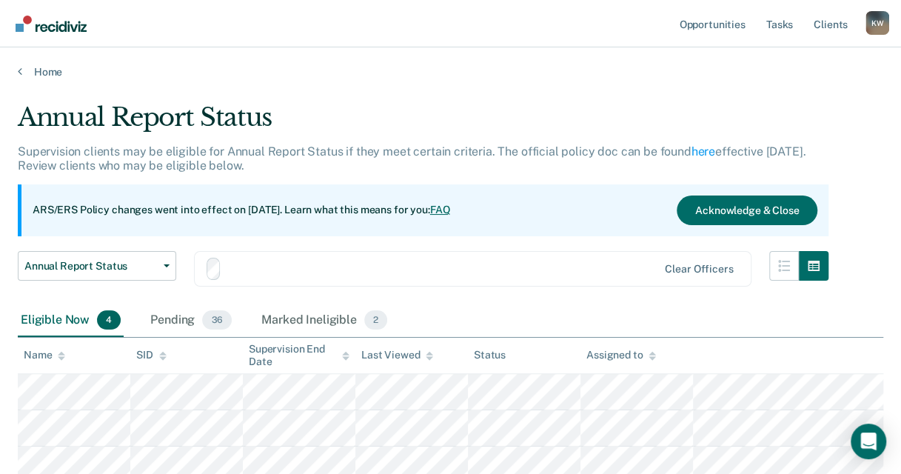
scroll to position [151, 0]
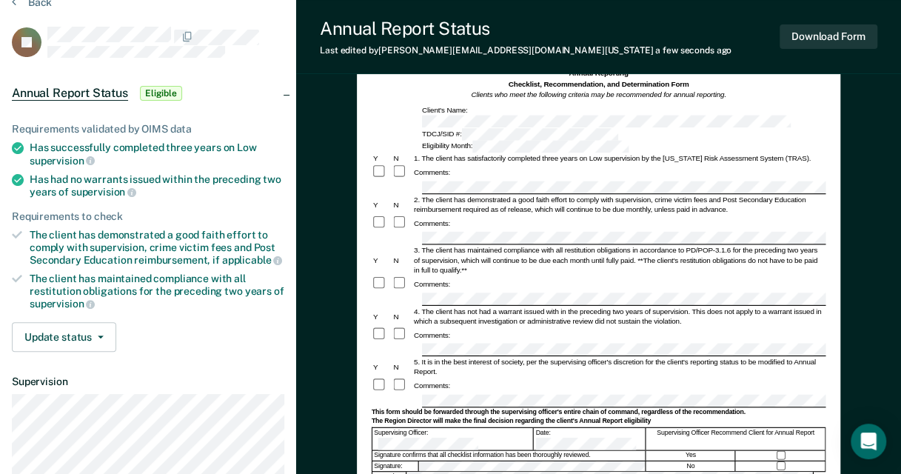
scroll to position [148, 0]
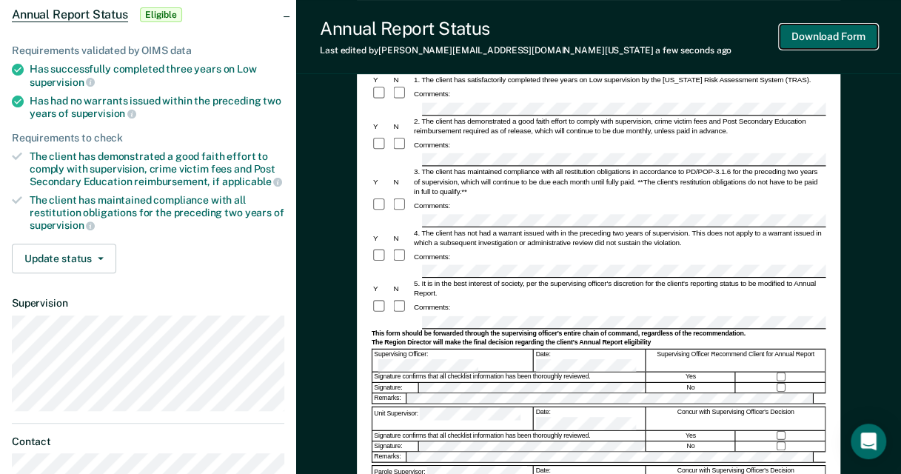
click at [824, 33] on button "Download Form" at bounding box center [829, 36] width 98 height 24
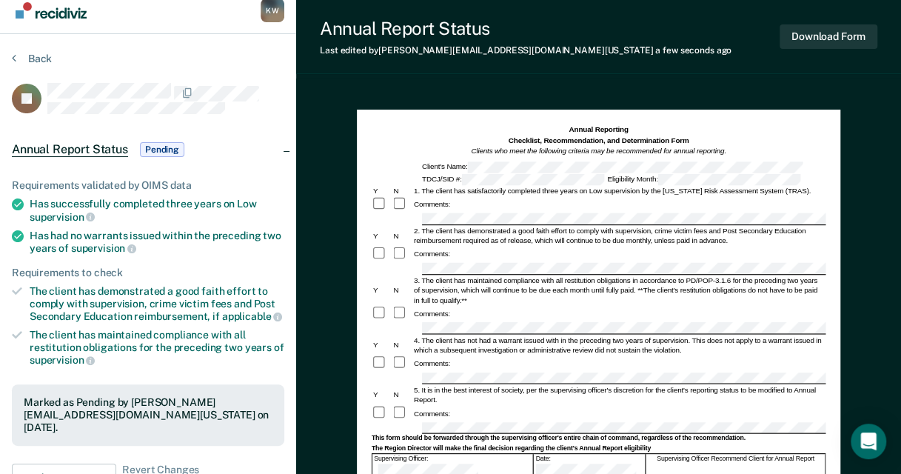
scroll to position [0, 0]
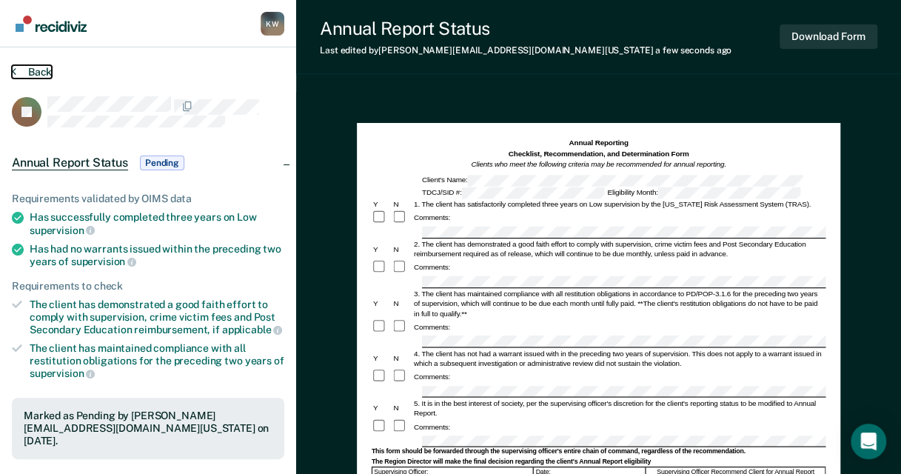
click at [34, 74] on button "Back" at bounding box center [32, 71] width 40 height 13
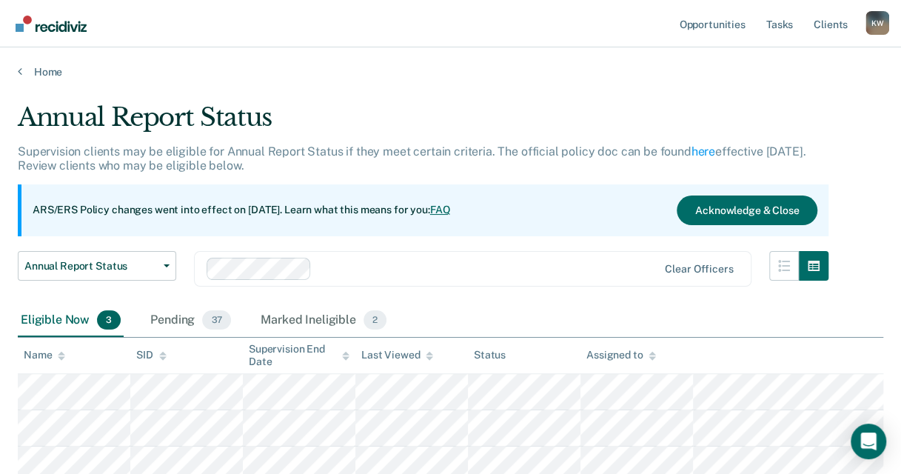
scroll to position [114, 0]
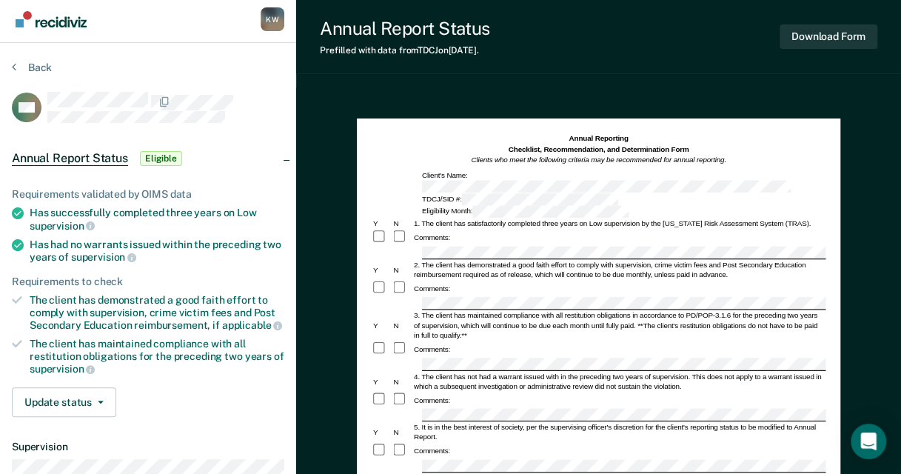
scroll to position [222, 0]
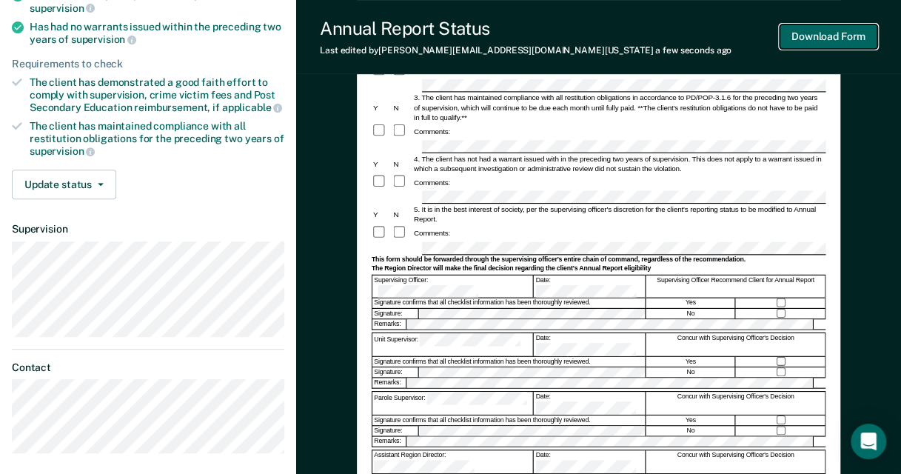
click at [819, 39] on button "Download Form" at bounding box center [829, 36] width 98 height 24
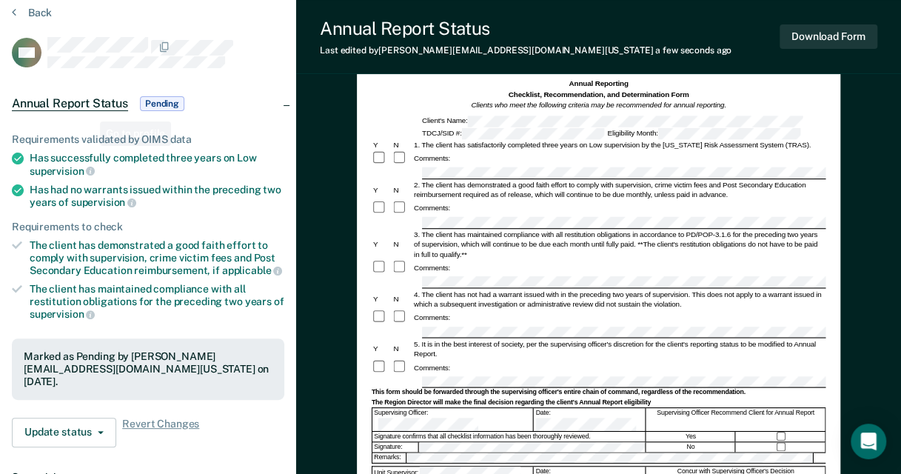
scroll to position [0, 0]
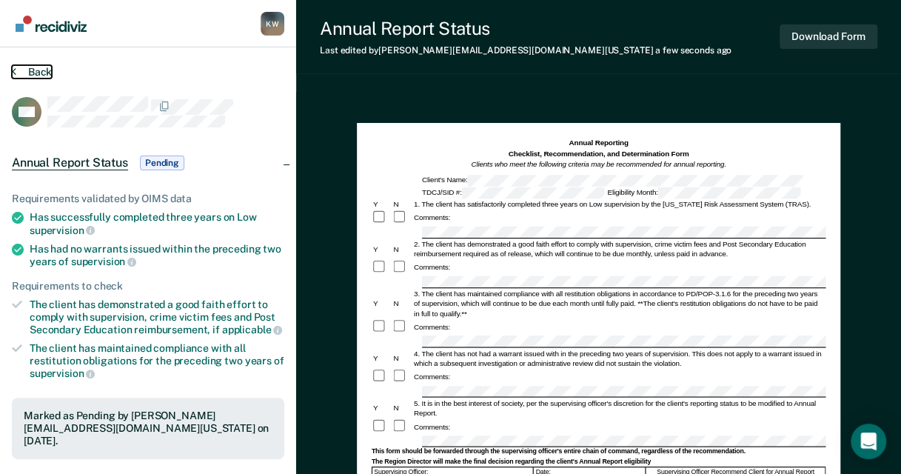
click at [22, 71] on button "Back" at bounding box center [32, 71] width 40 height 13
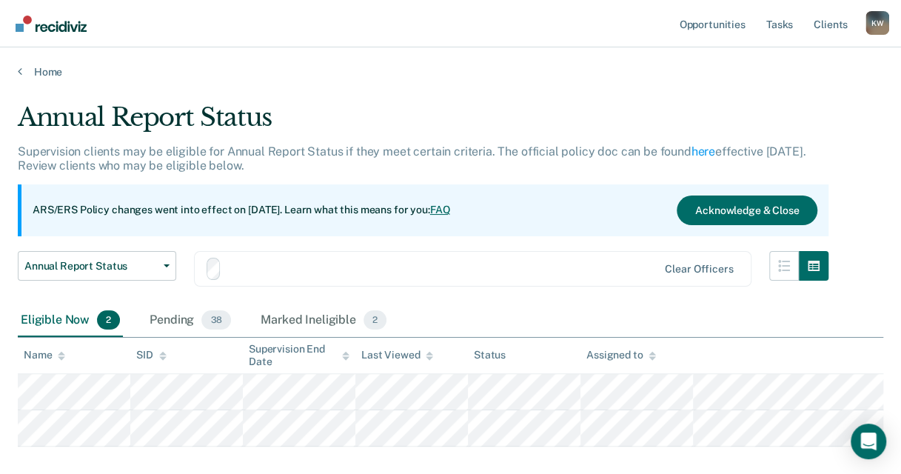
scroll to position [79, 0]
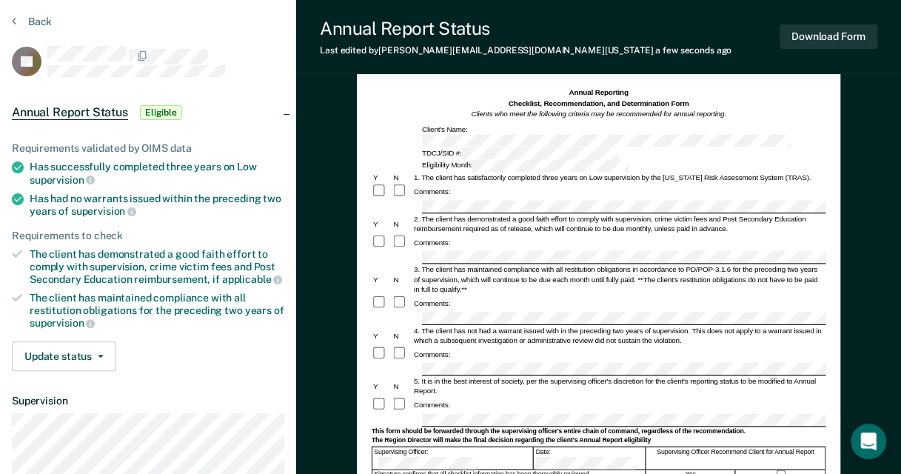
scroll to position [74, 0]
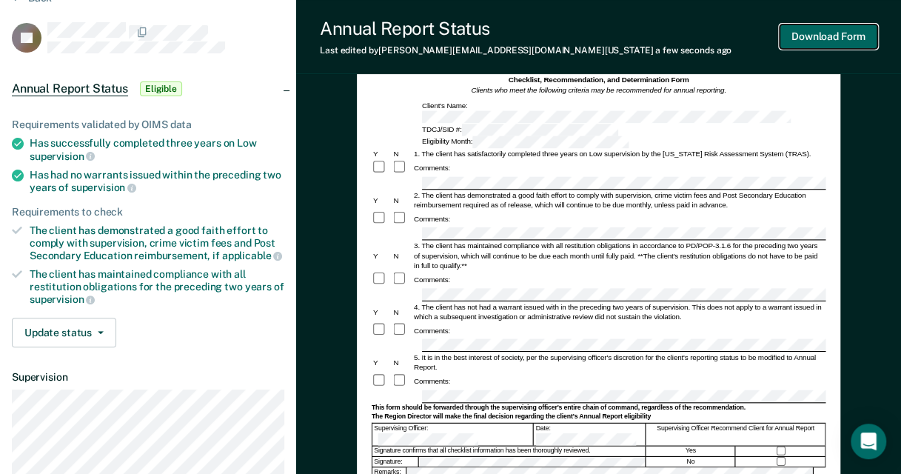
click at [825, 33] on button "Download Form" at bounding box center [829, 36] width 98 height 24
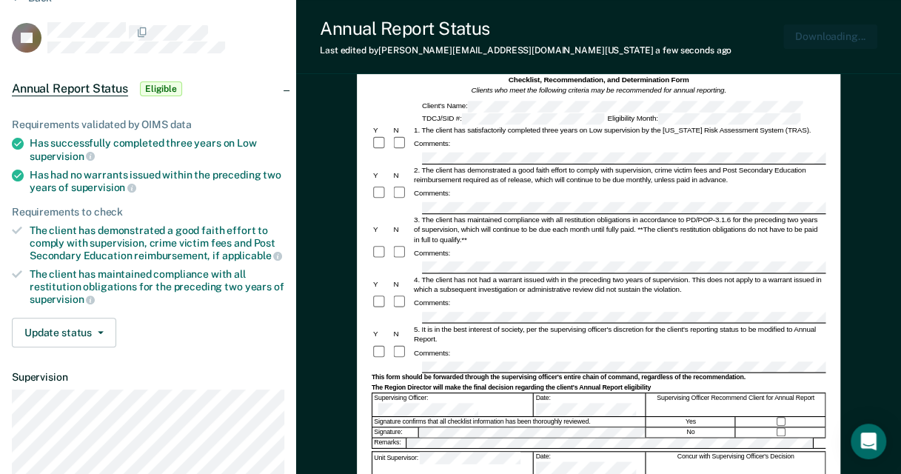
scroll to position [0, 0]
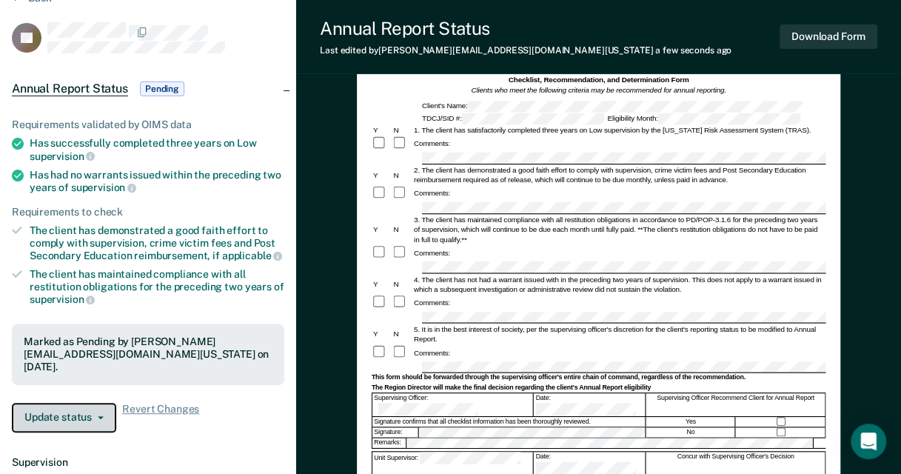
click at [62, 419] on button "Update status" at bounding box center [64, 418] width 104 height 30
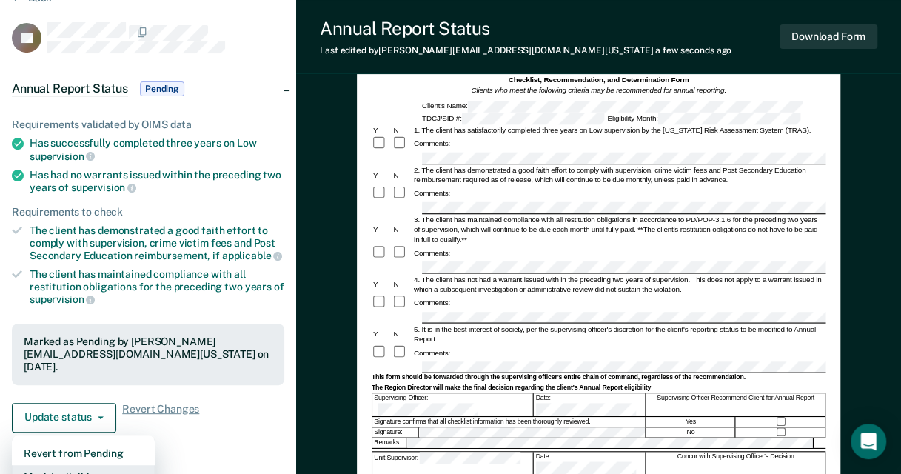
scroll to position [84, 0]
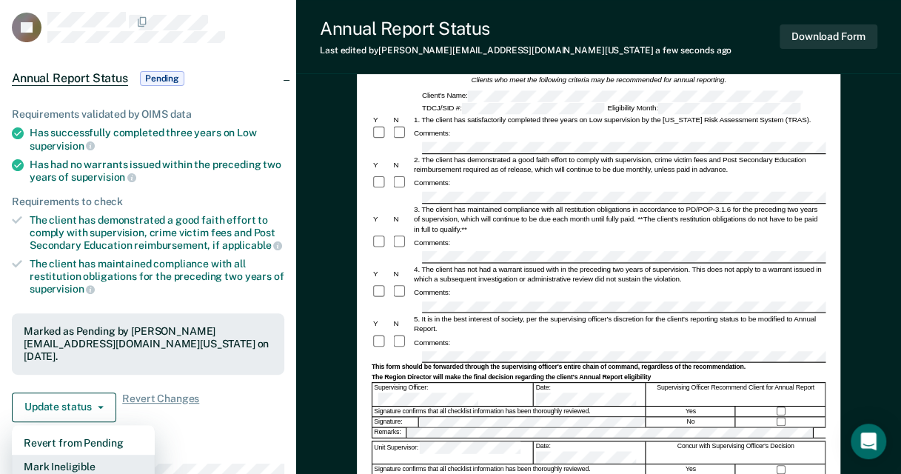
click at [75, 455] on button "Mark Ineligible" at bounding box center [83, 467] width 143 height 24
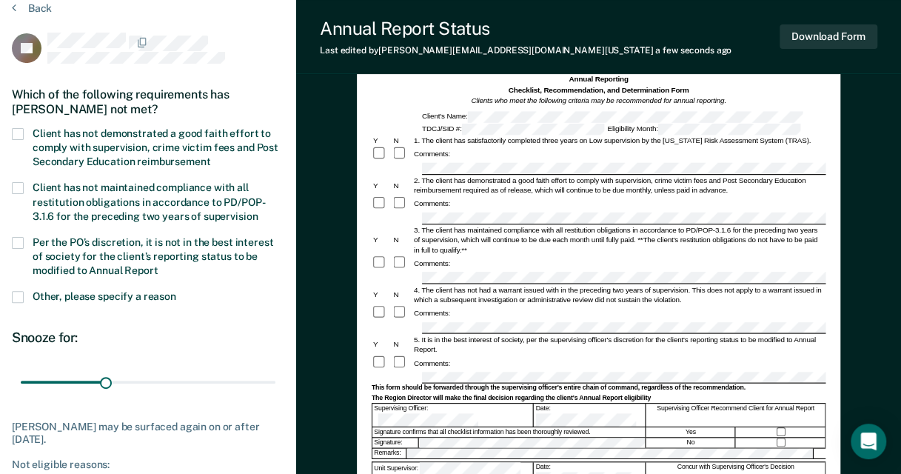
scroll to position [0, 0]
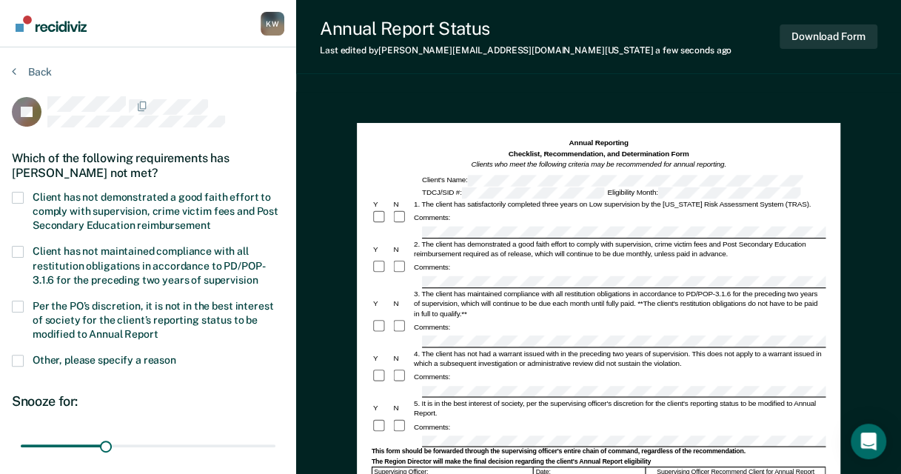
click at [18, 197] on span at bounding box center [18, 198] width 12 height 12
click at [210, 220] on input "Client has not demonstrated a good faith effort to comply with supervision, cri…" at bounding box center [210, 220] width 0 height 0
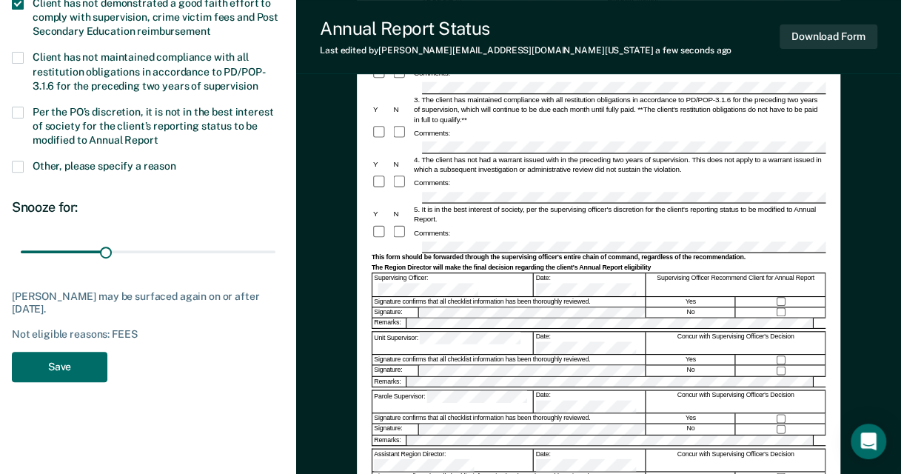
scroll to position [394, 0]
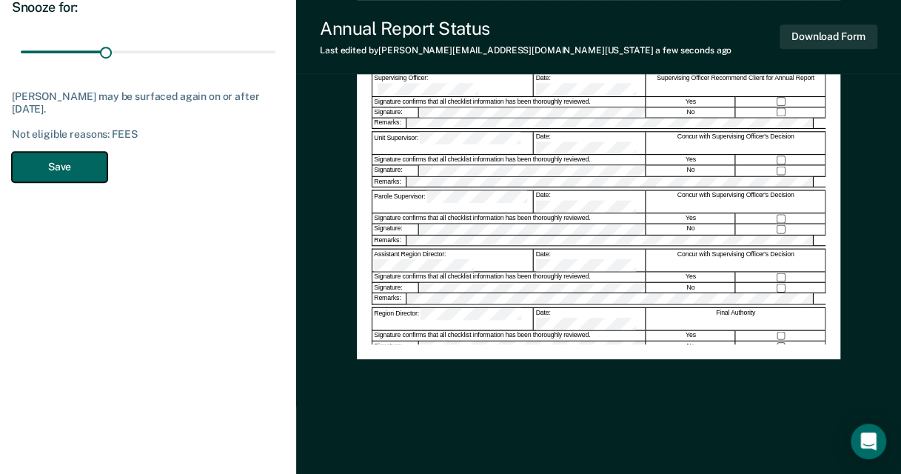
click at [56, 170] on button "Save" at bounding box center [60, 167] width 96 height 30
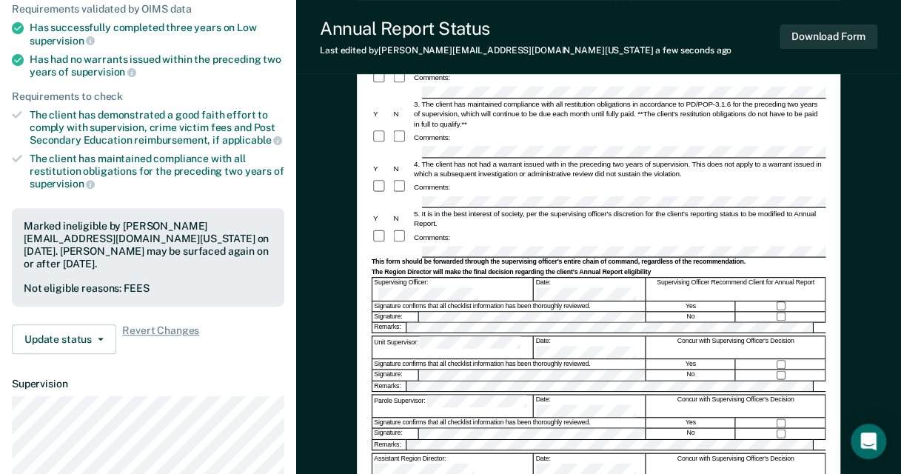
scroll to position [0, 0]
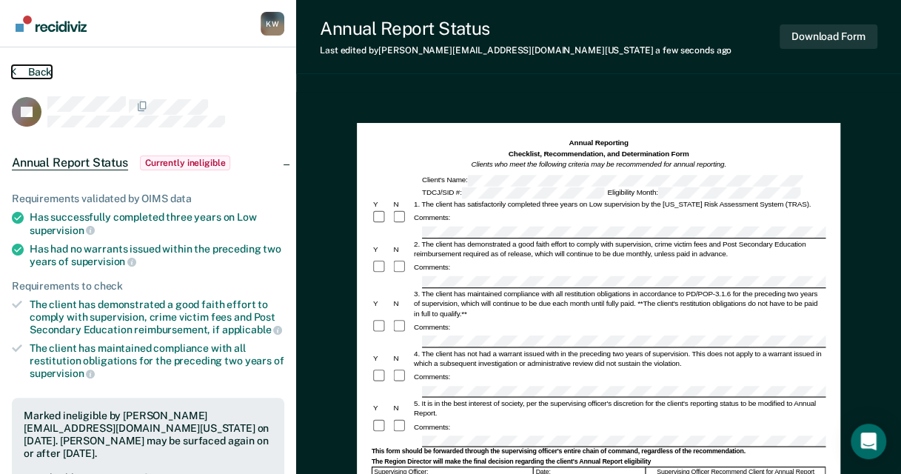
click at [30, 73] on button "Back" at bounding box center [32, 71] width 40 height 13
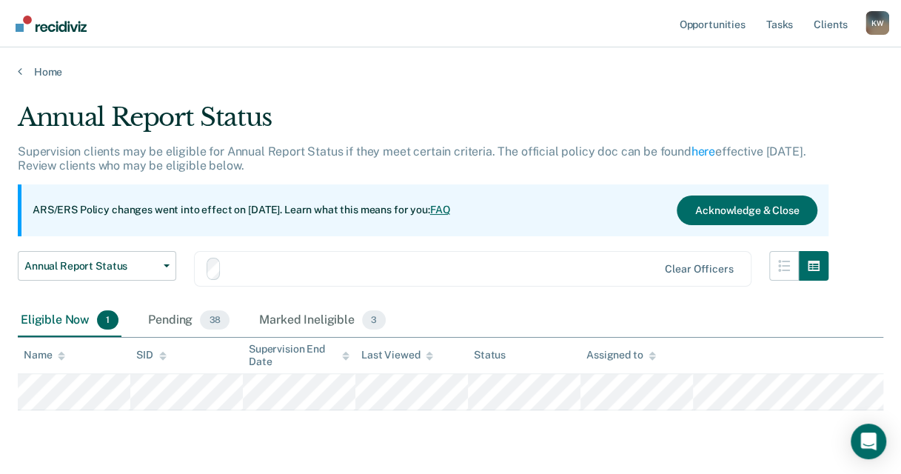
scroll to position [41, 0]
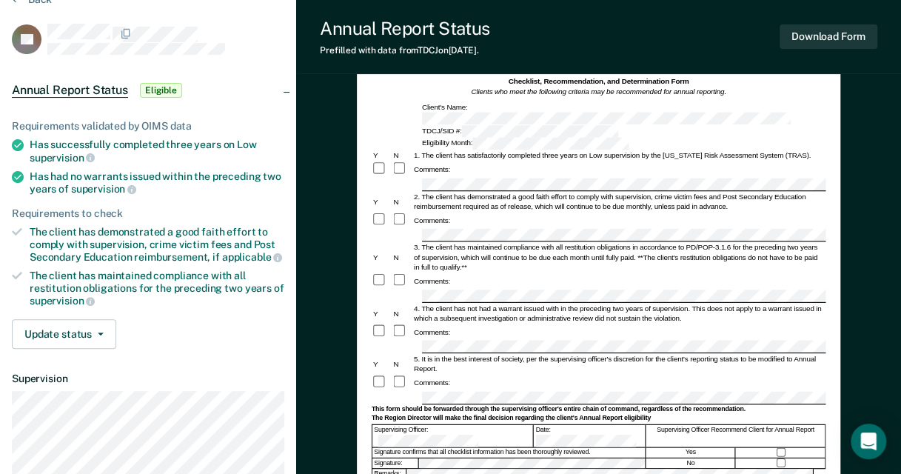
scroll to position [296, 0]
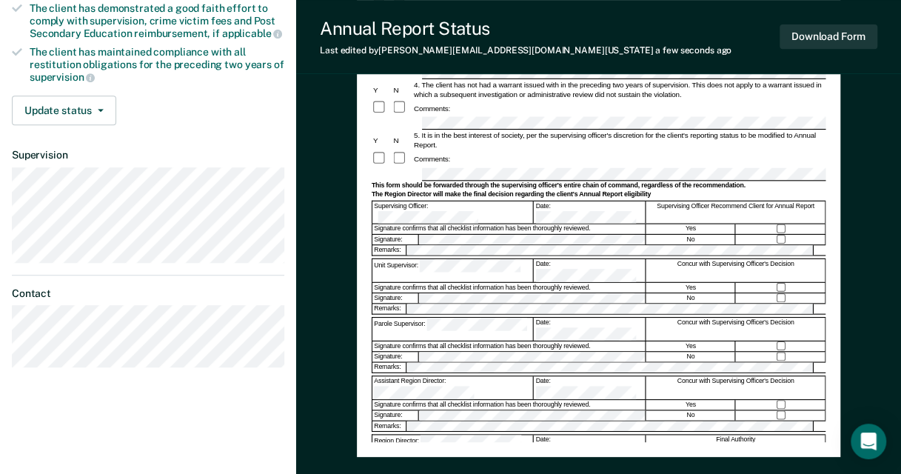
click at [815, 24] on div "Download Form" at bounding box center [829, 37] width 98 height 38
click at [807, 39] on button "Download Form" at bounding box center [829, 36] width 98 height 24
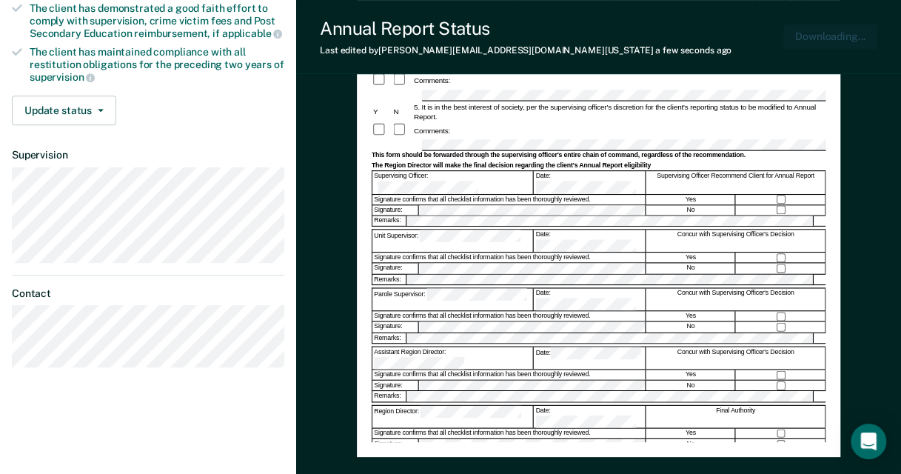
scroll to position [0, 0]
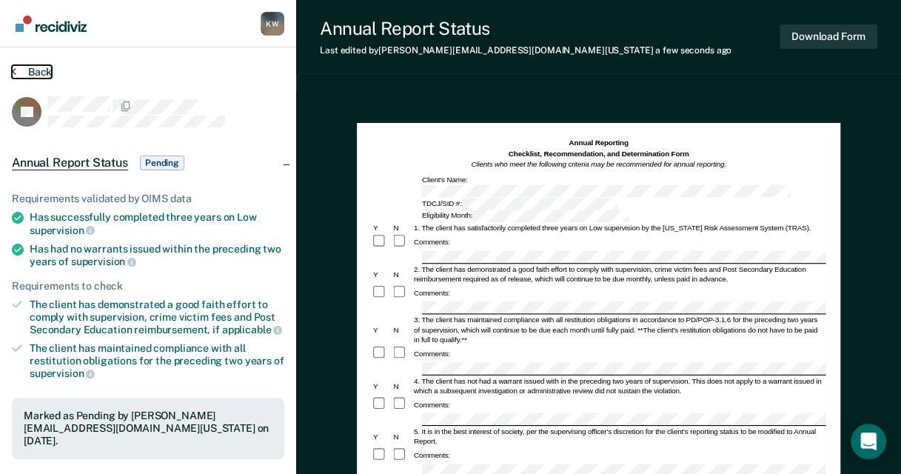
click at [19, 73] on button "Back" at bounding box center [32, 71] width 40 height 13
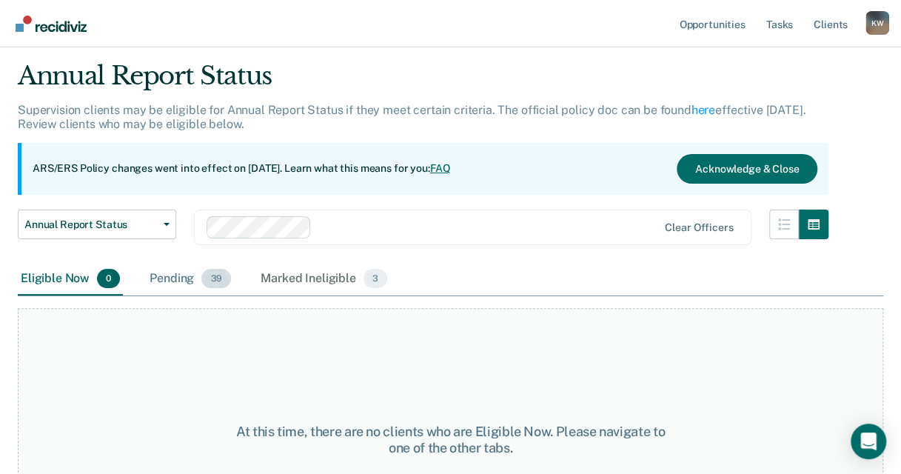
click at [172, 280] on div "Pending 39" at bounding box center [190, 279] width 87 height 33
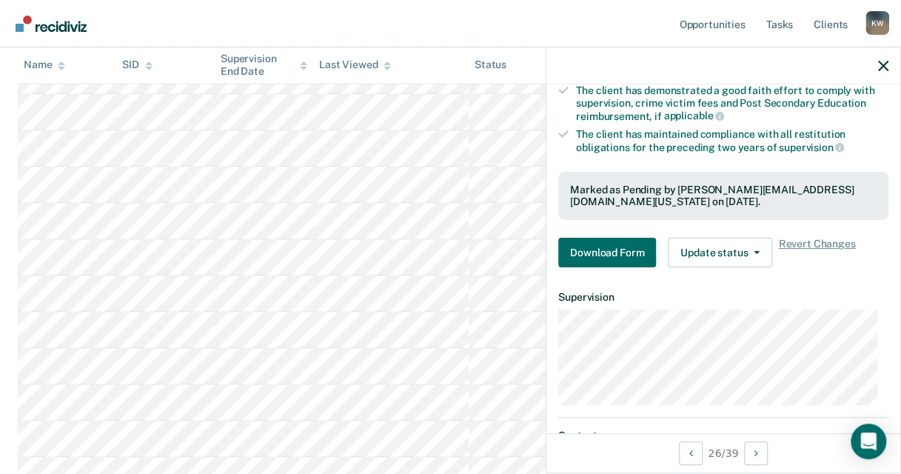
scroll to position [308, 0]
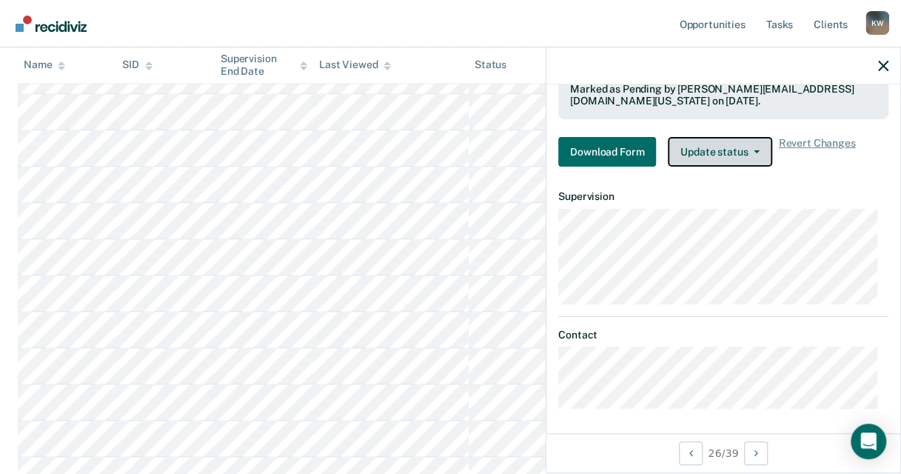
click at [742, 158] on button "Update status" at bounding box center [720, 152] width 104 height 30
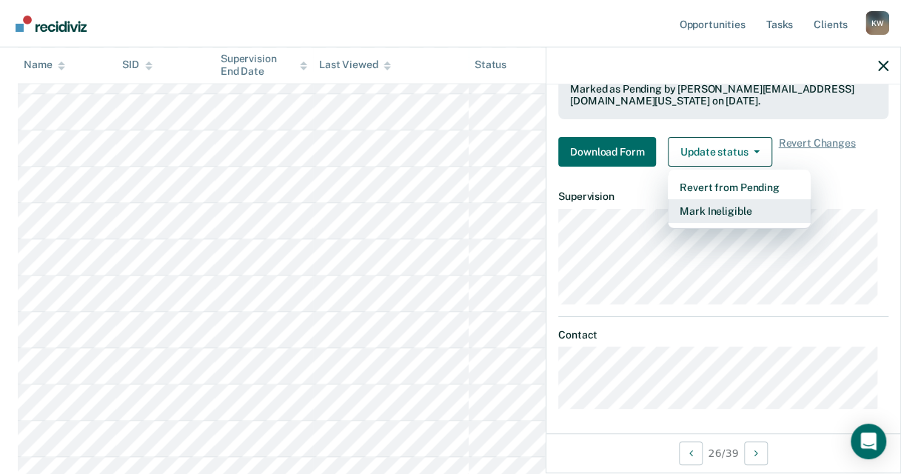
click at [738, 207] on button "Mark Ineligible" at bounding box center [739, 211] width 143 height 24
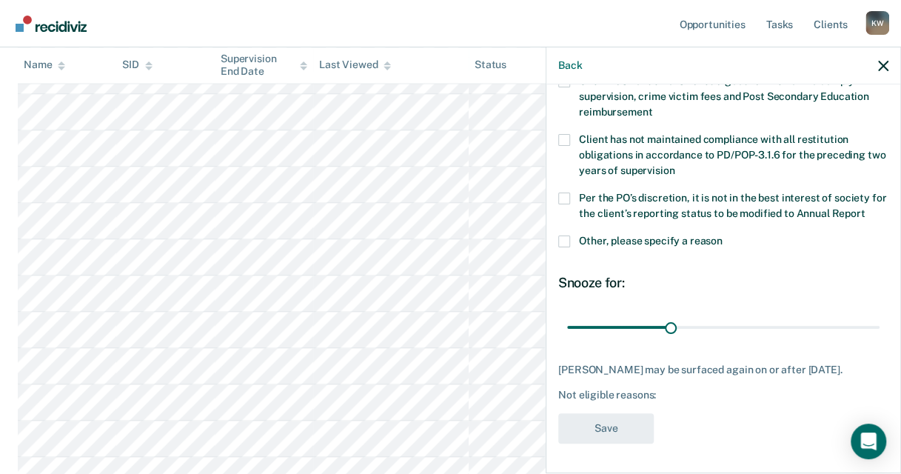
scroll to position [0, 0]
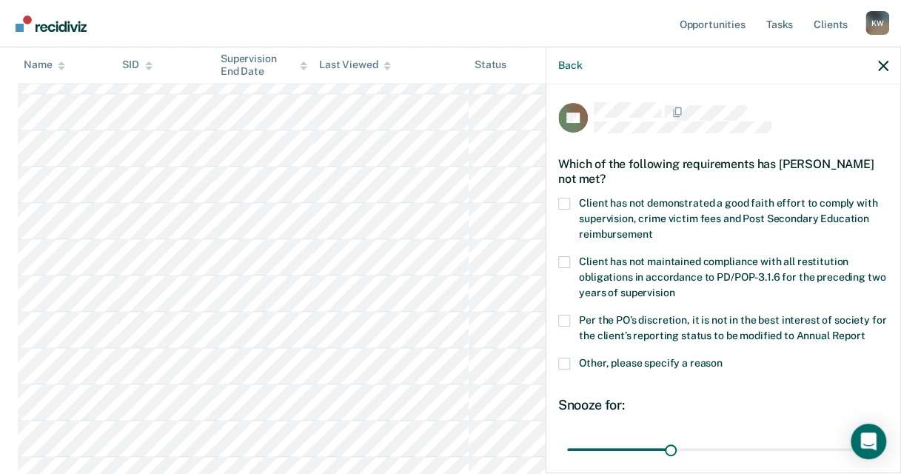
click at [567, 204] on span at bounding box center [564, 204] width 12 height 12
click at [652, 229] on input "Client has not demonstrated a good faith effort to comply with supervision, cri…" at bounding box center [652, 229] width 0 height 0
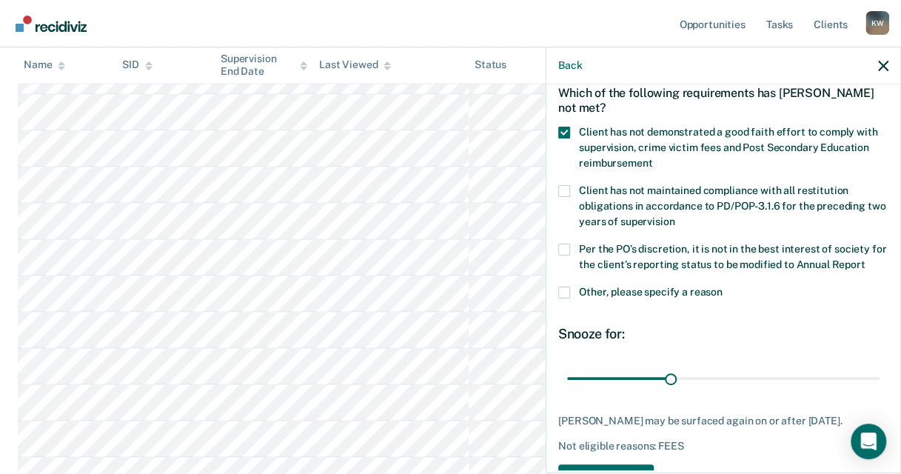
scroll to position [135, 0]
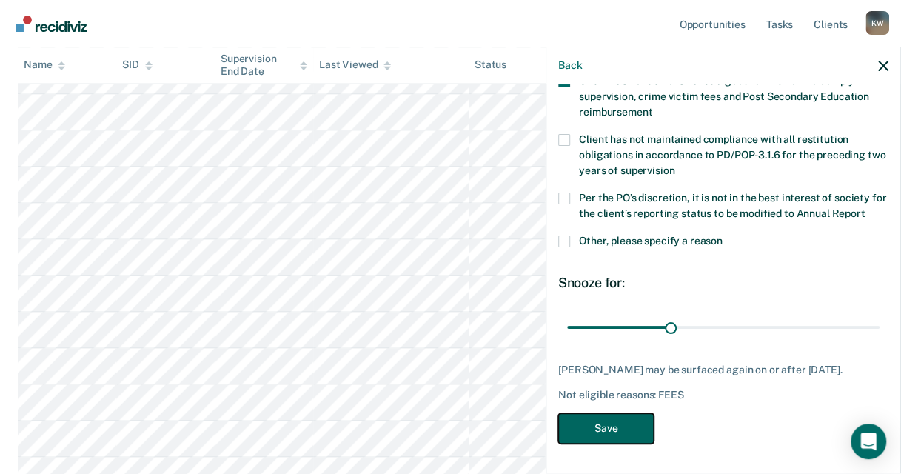
click at [595, 443] on button "Save" at bounding box center [606, 428] width 96 height 30
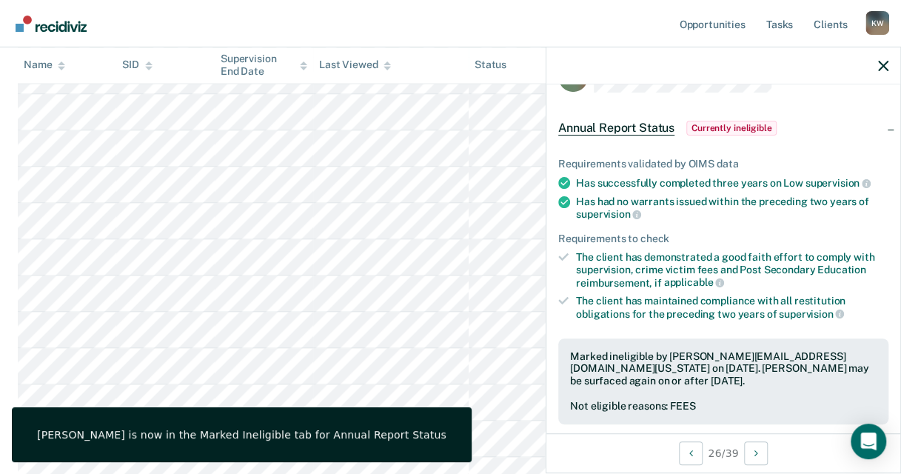
scroll to position [0, 0]
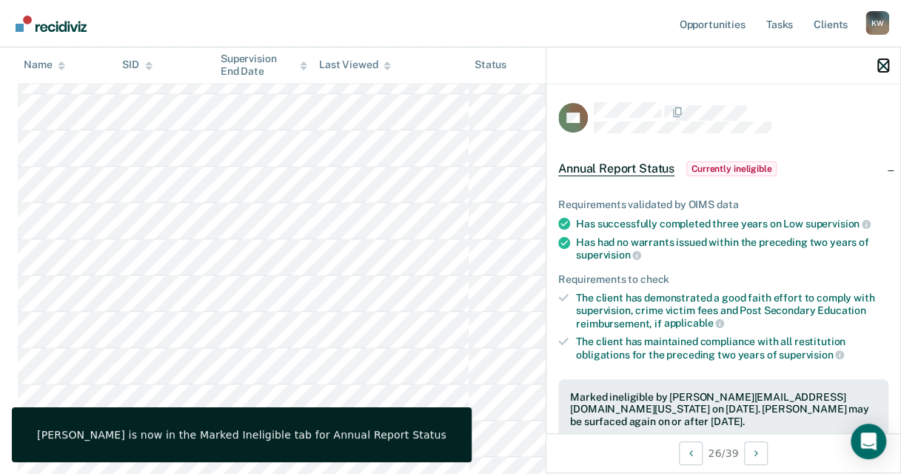
click at [889, 61] on div at bounding box center [724, 65] width 354 height 37
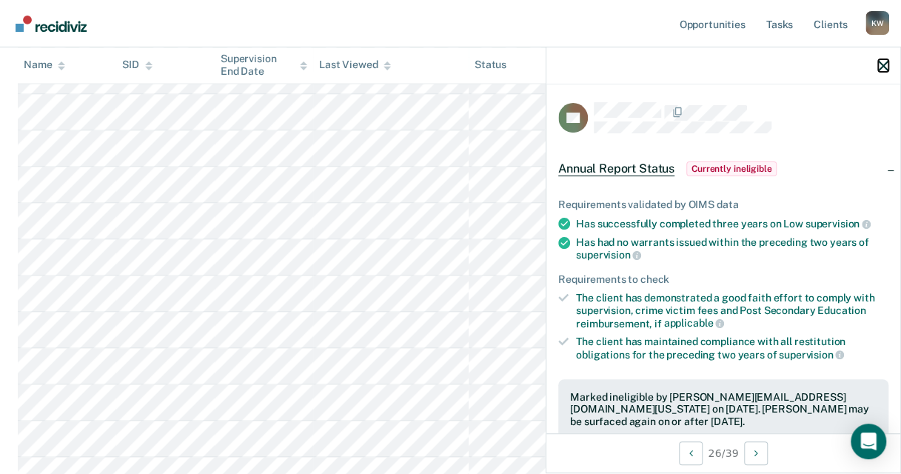
click at [883, 65] on icon "button" at bounding box center [883, 66] width 10 height 10
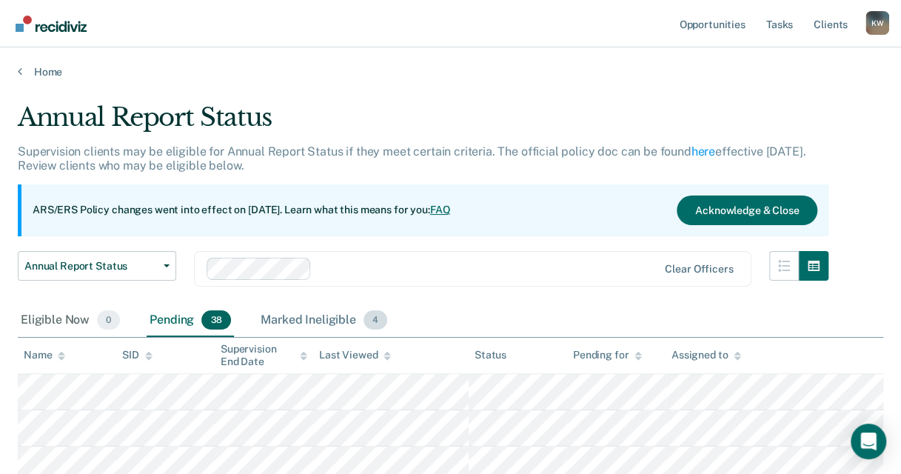
click at [286, 318] on div "Marked Ineligible 4" at bounding box center [324, 320] width 133 height 33
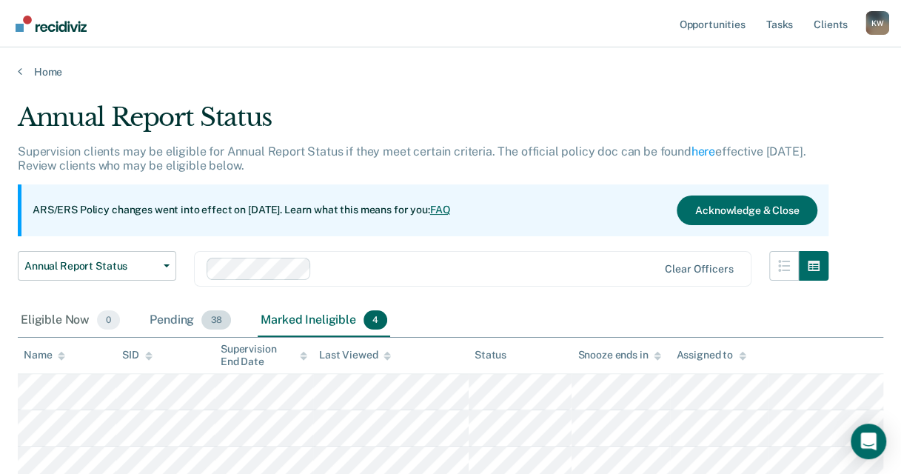
click at [161, 317] on div "Pending 38" at bounding box center [190, 320] width 87 height 33
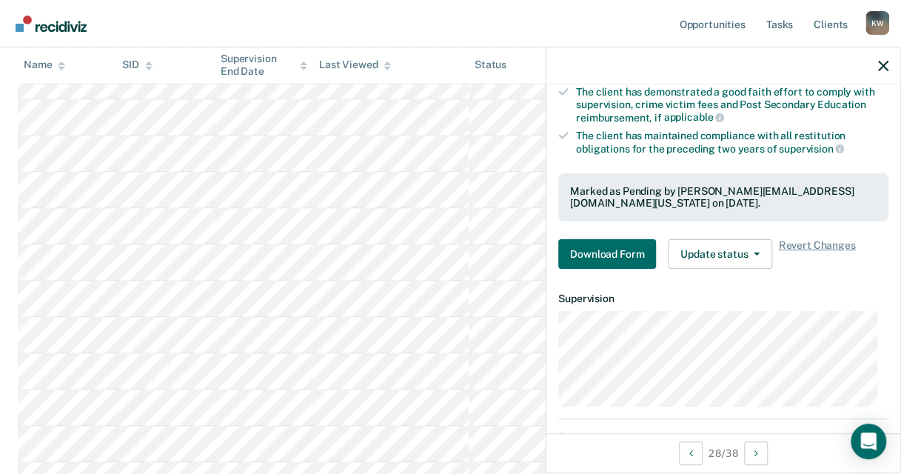
scroll to position [222, 0]
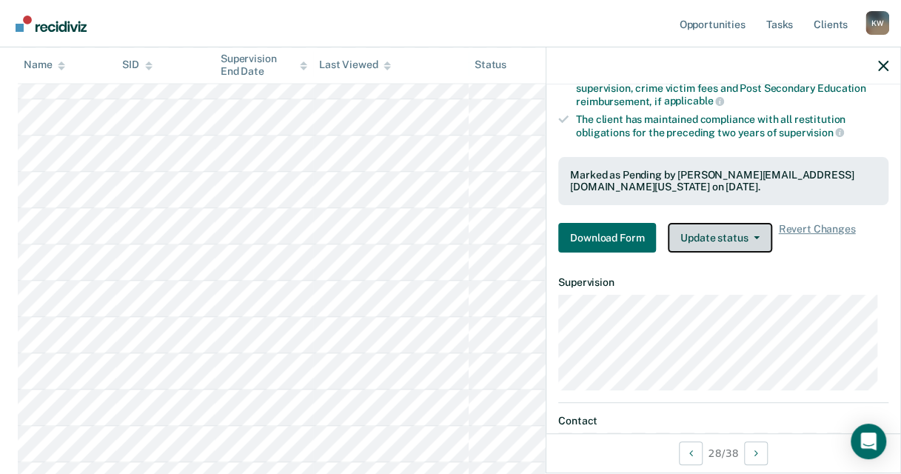
click at [725, 240] on button "Update status" at bounding box center [720, 238] width 104 height 30
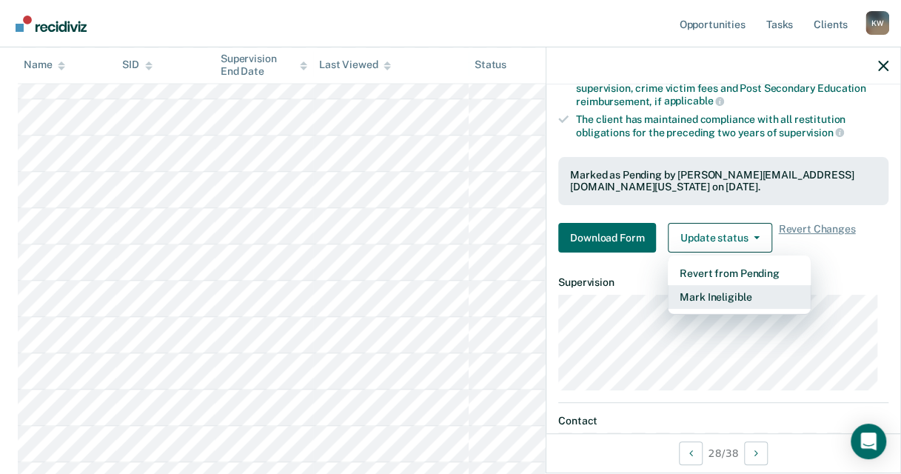
click at [735, 285] on button "Mark Ineligible" at bounding box center [739, 297] width 143 height 24
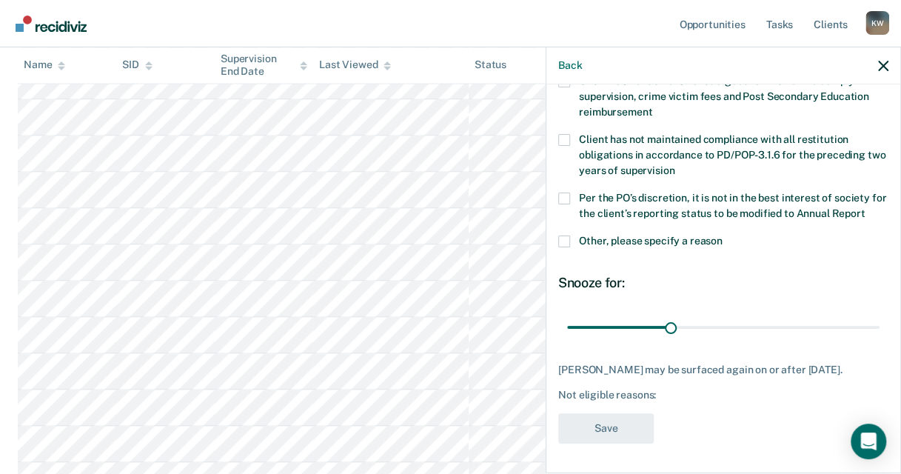
click at [567, 239] on span at bounding box center [564, 242] width 12 height 12
click at [723, 236] on input "Other, please specify a reason" at bounding box center [723, 236] width 0 height 0
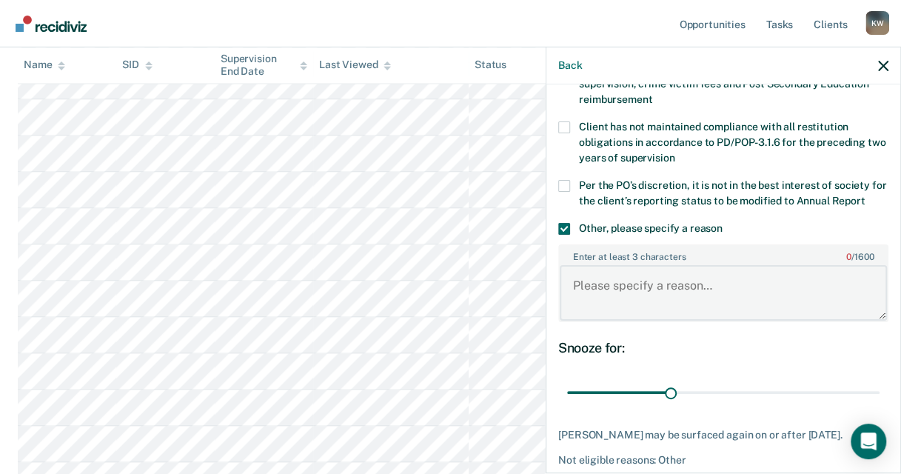
paste textarea "one or more interventions were imposed during the preceding two years of superv…"
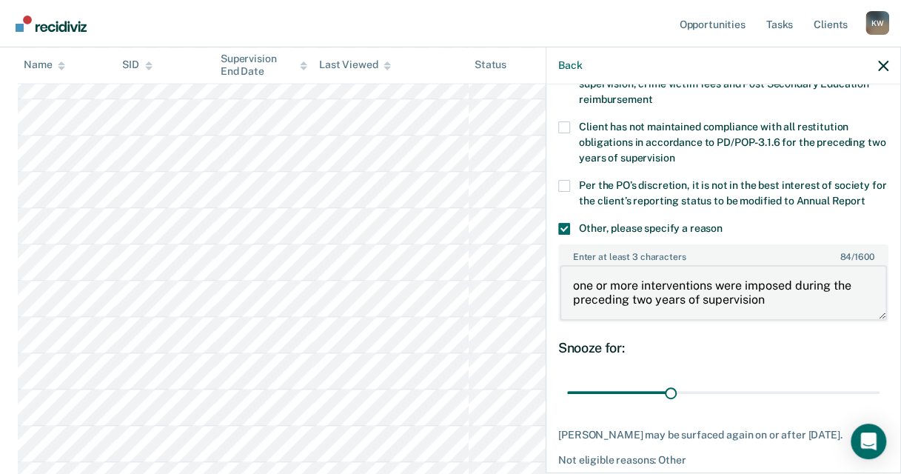
click at [582, 301] on textarea "one or more interventions were imposed during the preceding two years of superv…" at bounding box center [723, 292] width 327 height 55
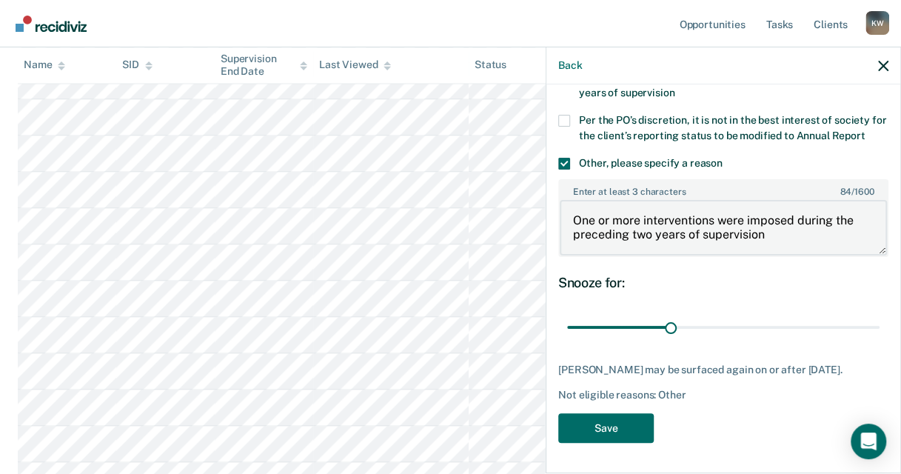
scroll to position [212, 0]
type textarea "One or more interventions were imposed during the preceding two years of superv…"
click at [584, 427] on button "Save" at bounding box center [606, 428] width 96 height 30
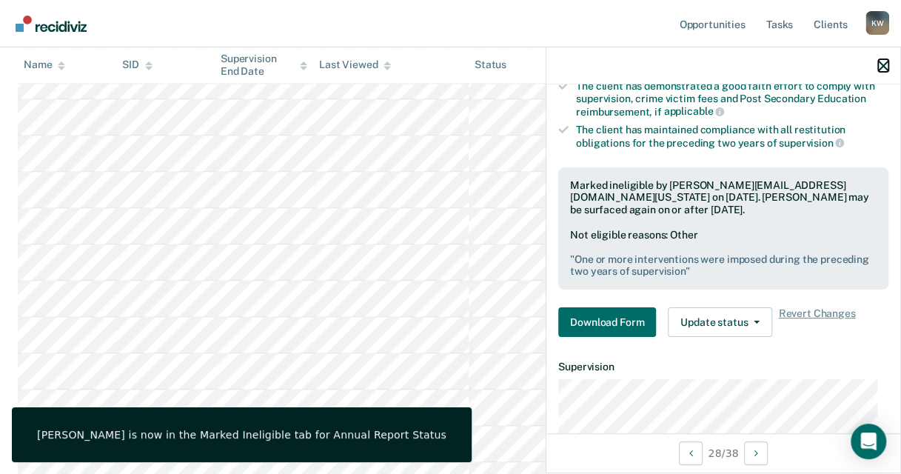
click at [881, 69] on icon "button" at bounding box center [883, 66] width 10 height 10
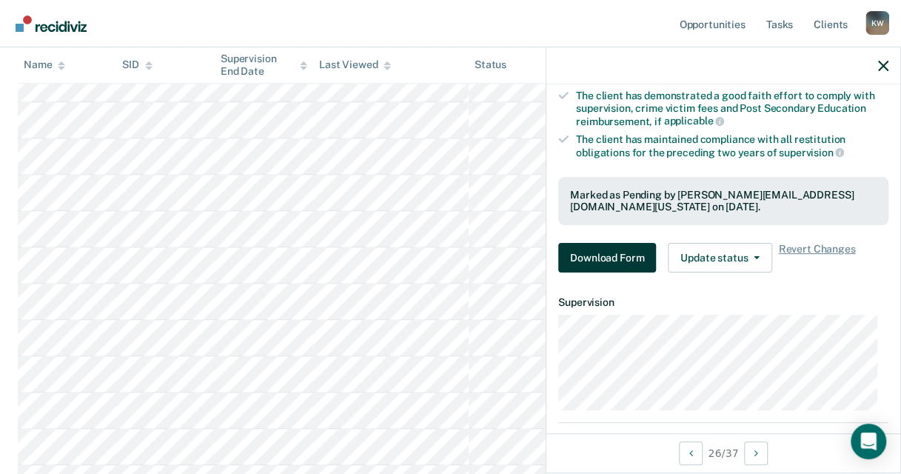
scroll to position [222, 0]
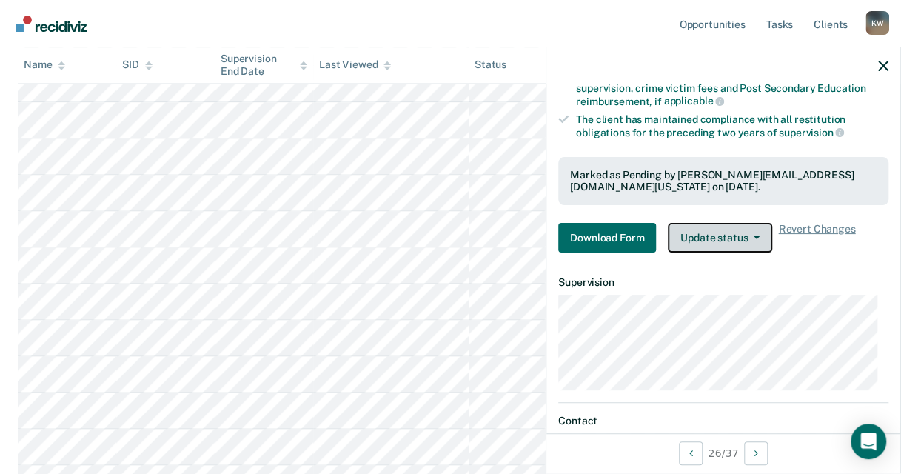
click at [717, 237] on button "Update status" at bounding box center [720, 238] width 104 height 30
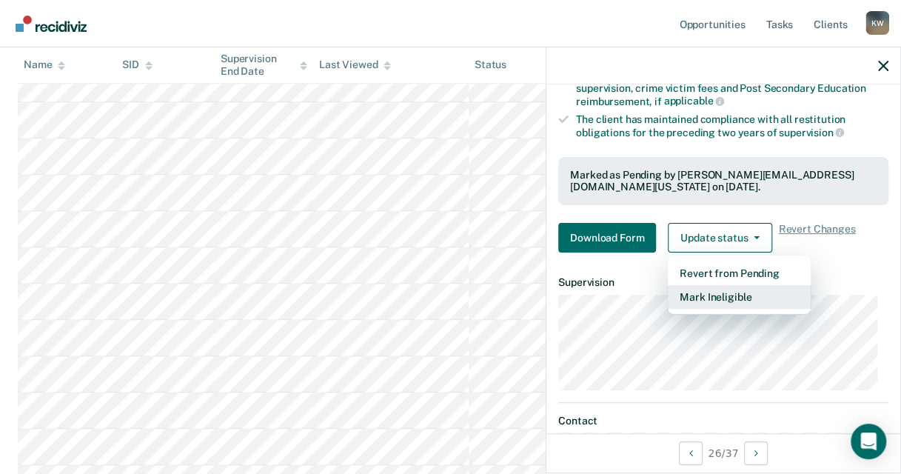
click at [721, 293] on button "Mark Ineligible" at bounding box center [739, 297] width 143 height 24
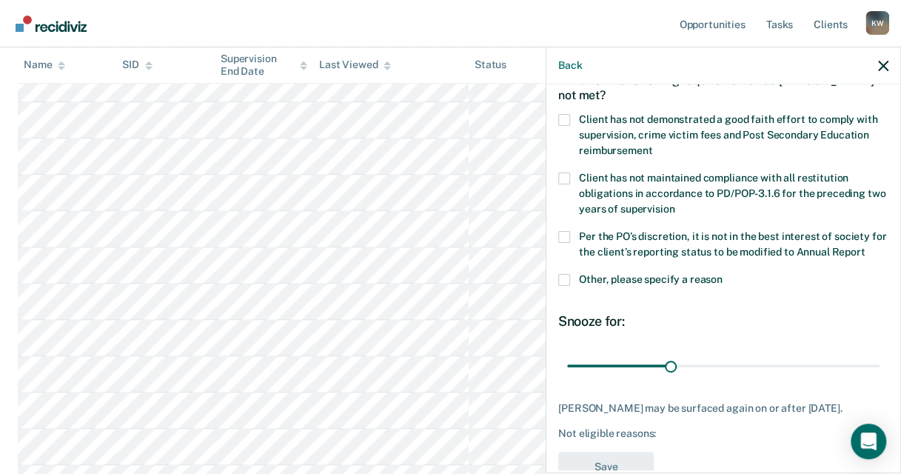
scroll to position [61, 0]
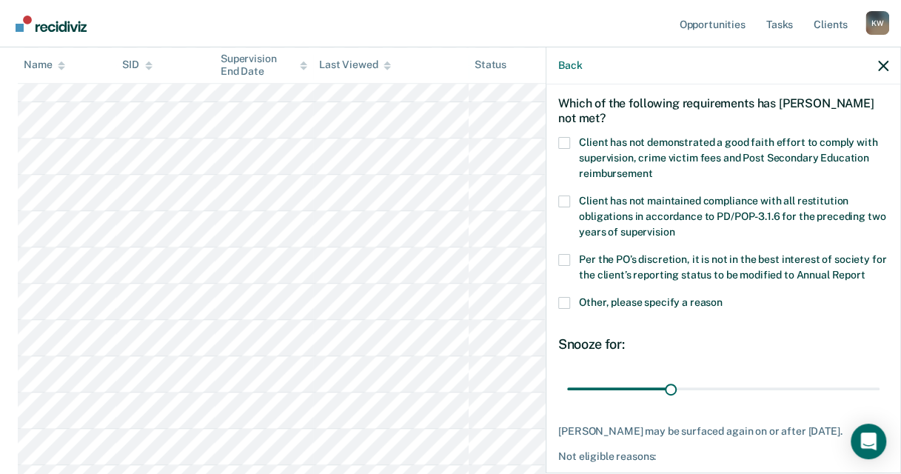
drag, startPoint x: 564, startPoint y: 141, endPoint x: 590, endPoint y: 170, distance: 38.8
click at [564, 141] on span at bounding box center [564, 143] width 12 height 12
click at [652, 168] on input "Client has not demonstrated a good faith effort to comply with supervision, cri…" at bounding box center [652, 168] width 0 height 0
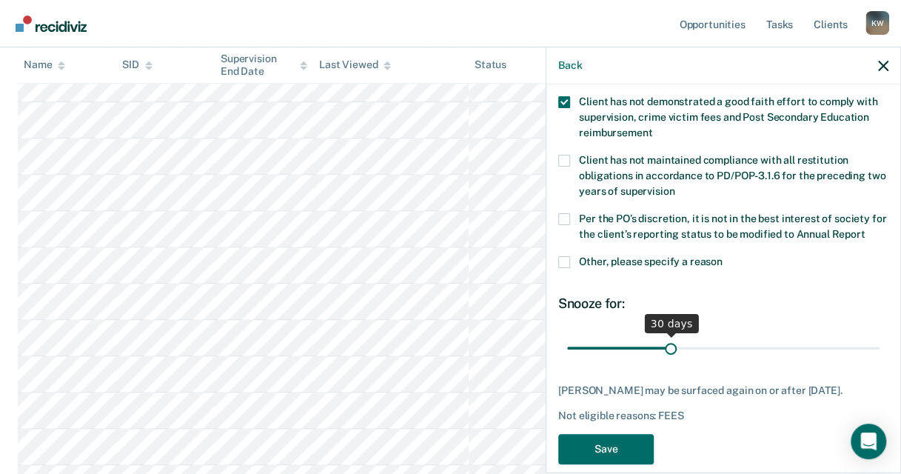
scroll to position [135, 0]
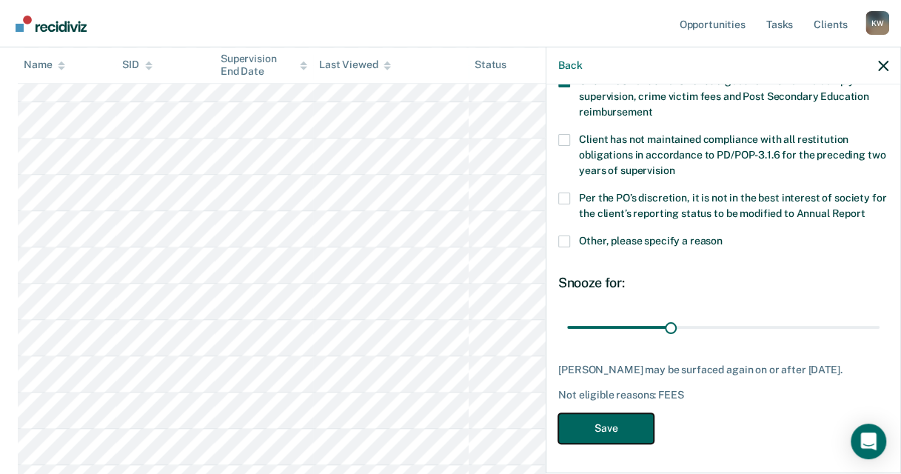
click at [602, 423] on button "Save" at bounding box center [606, 428] width 96 height 30
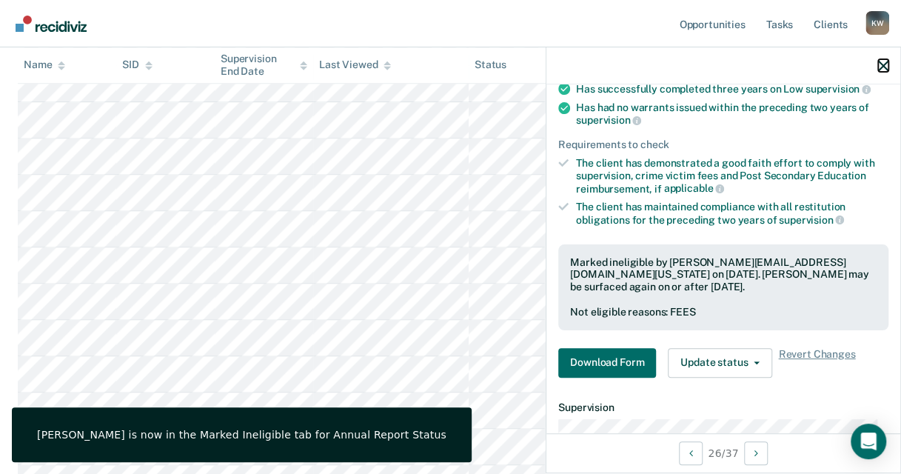
click at [883, 64] on icon "button" at bounding box center [883, 66] width 10 height 10
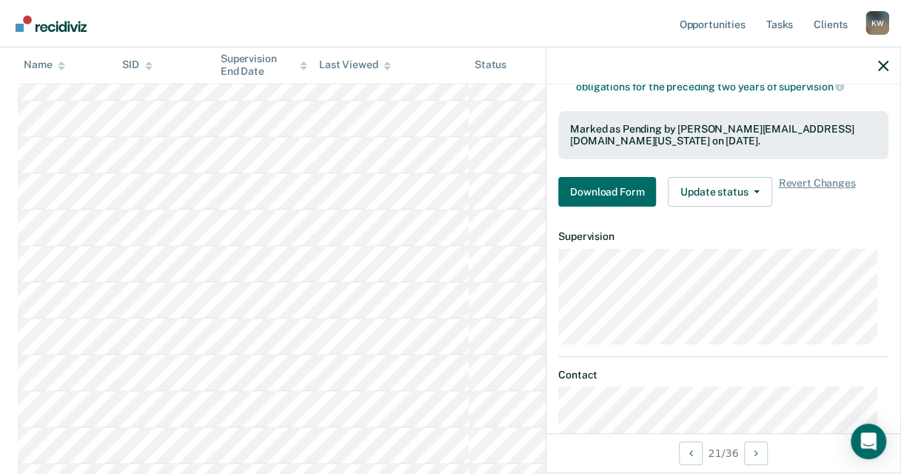
scroll to position [296, 0]
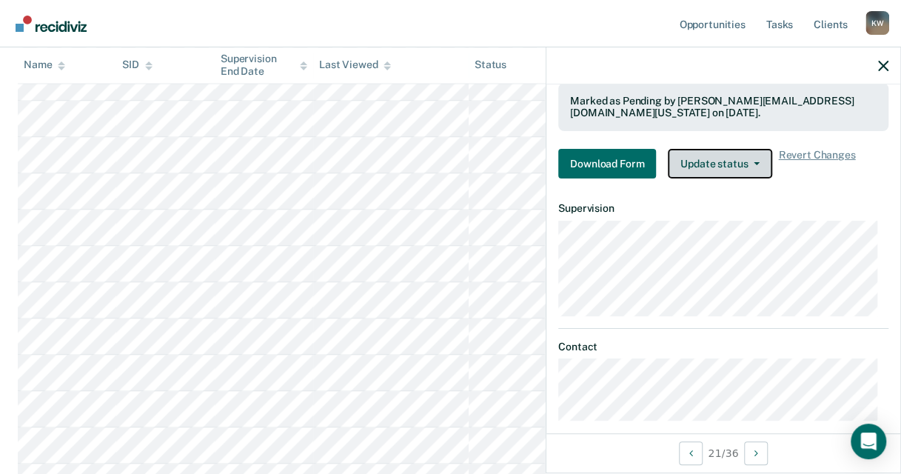
click at [718, 166] on button "Update status" at bounding box center [720, 164] width 104 height 30
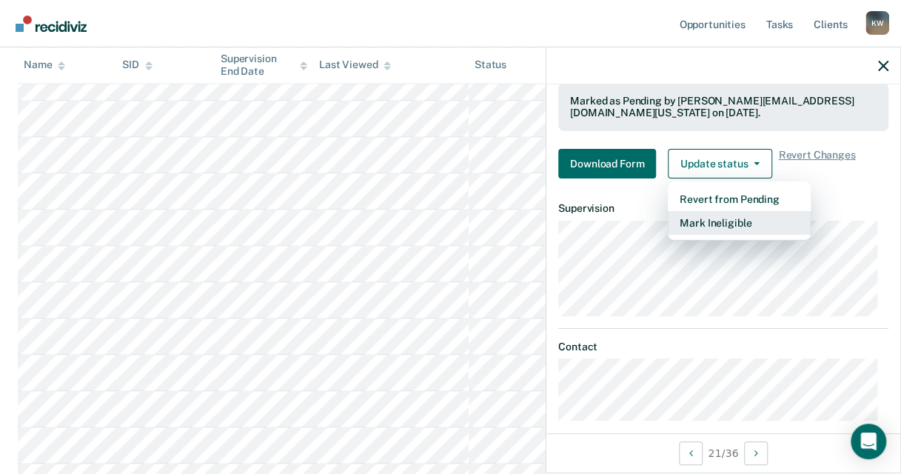
click at [721, 222] on button "Mark Ineligible" at bounding box center [739, 223] width 143 height 24
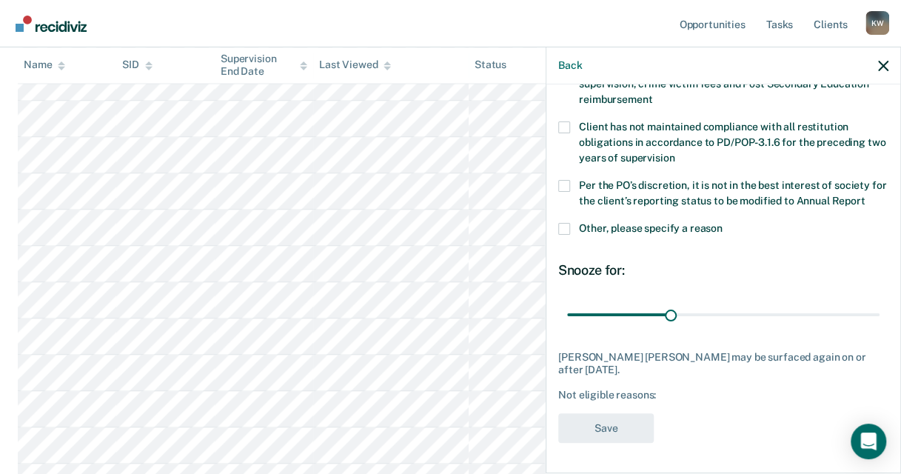
drag, startPoint x: 567, startPoint y: 228, endPoint x: 570, endPoint y: 236, distance: 8.0
click at [567, 229] on span at bounding box center [564, 229] width 12 height 12
click at [723, 223] on input "Other, please specify a reason" at bounding box center [723, 223] width 0 height 0
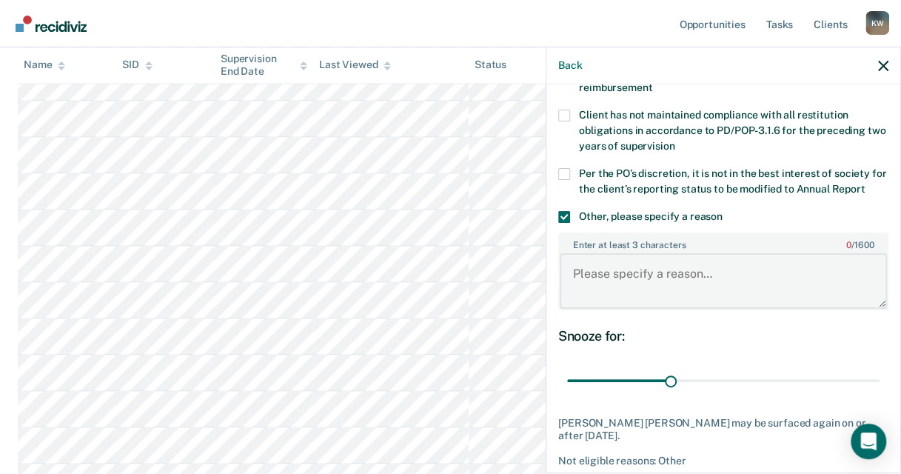
paste textarea "one or more interventions were imposed during the preceding two years of superv…"
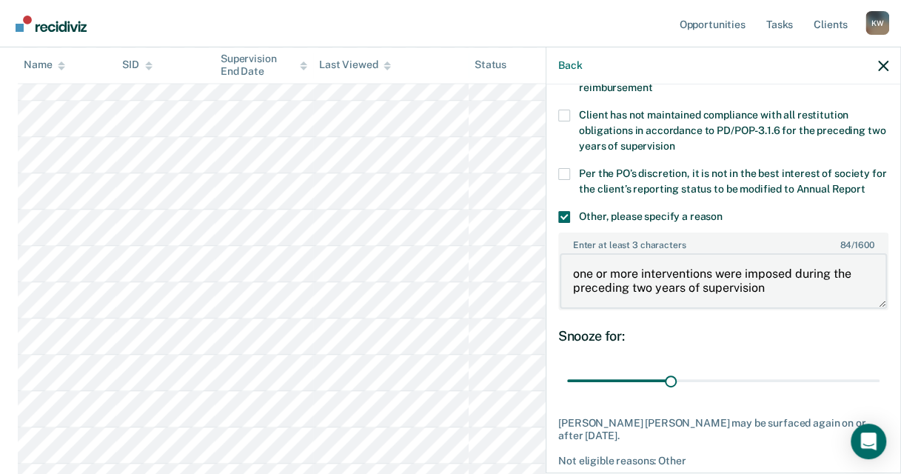
click at [578, 292] on textarea "one or more interventions were imposed during the preceding two years of superv…" at bounding box center [723, 280] width 327 height 55
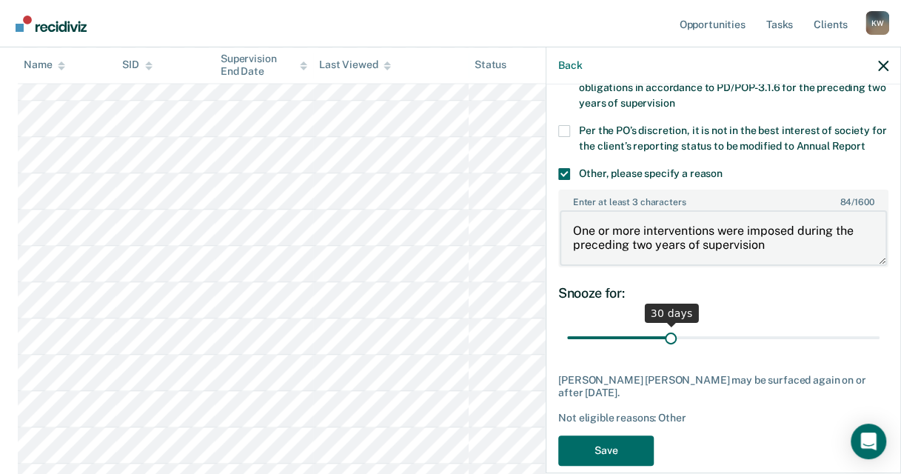
scroll to position [225, 0]
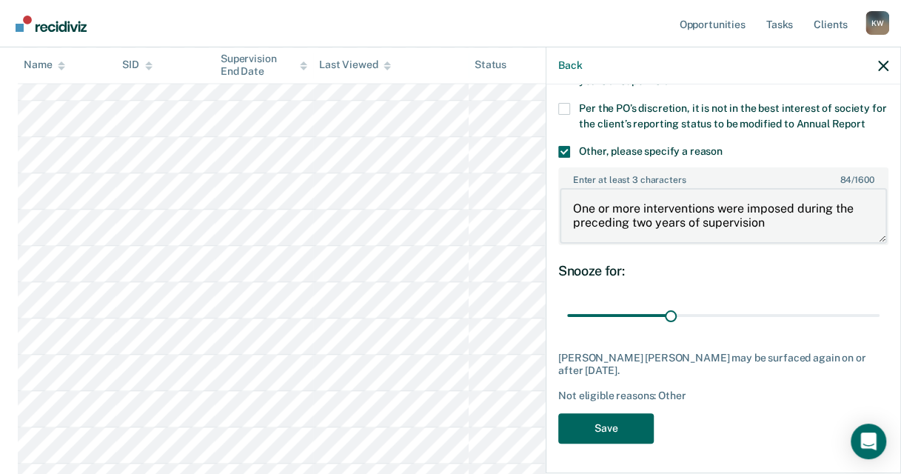
type textarea "One or more interventions were imposed during the preceding two years of superv…"
click at [590, 424] on button "Save" at bounding box center [606, 428] width 96 height 30
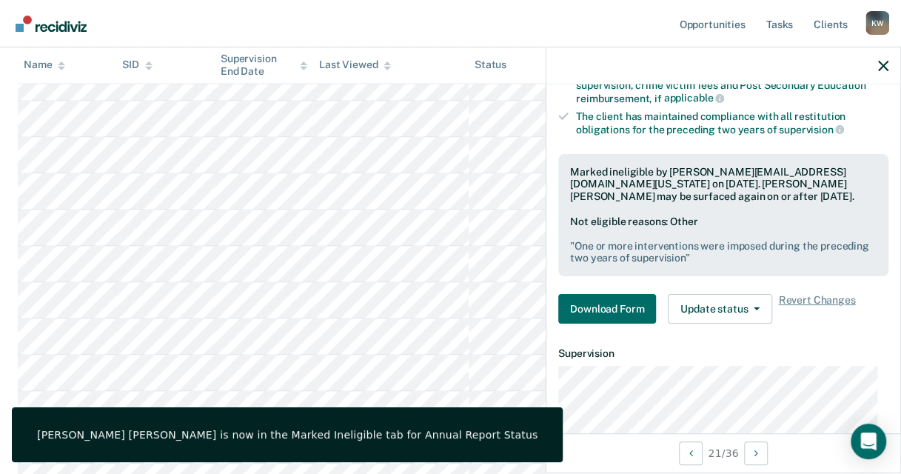
click at [889, 65] on div at bounding box center [724, 65] width 354 height 37
click at [888, 66] on icon "button" at bounding box center [883, 66] width 10 height 10
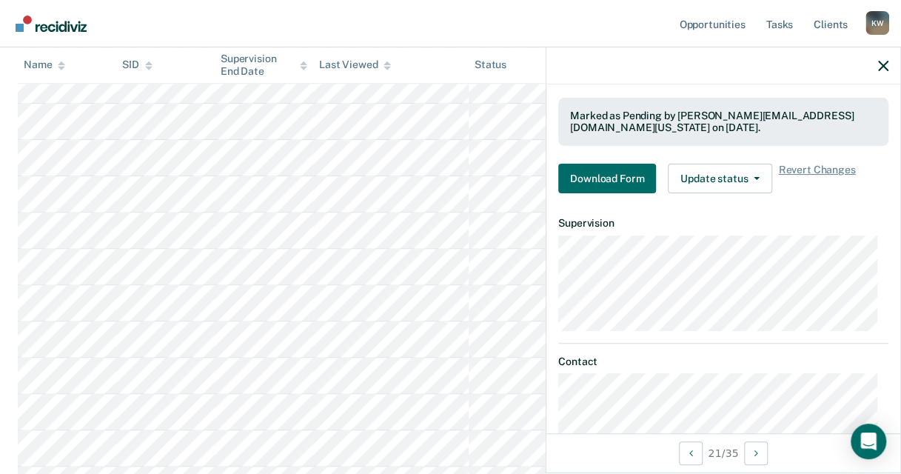
scroll to position [296, 0]
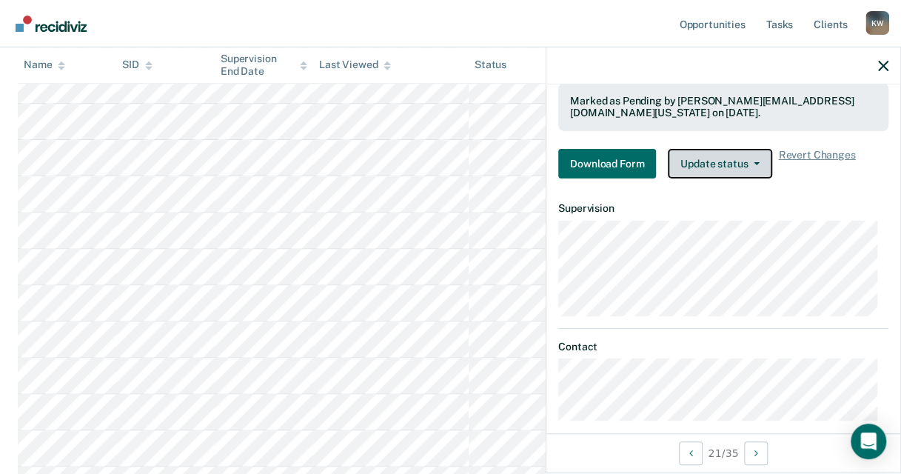
click at [707, 163] on button "Update status" at bounding box center [720, 164] width 104 height 30
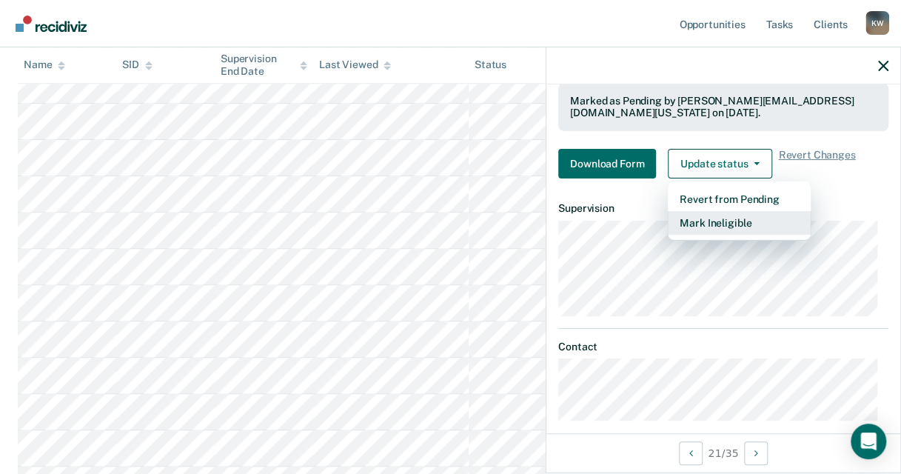
click at [695, 216] on button "Mark Ineligible" at bounding box center [739, 223] width 143 height 24
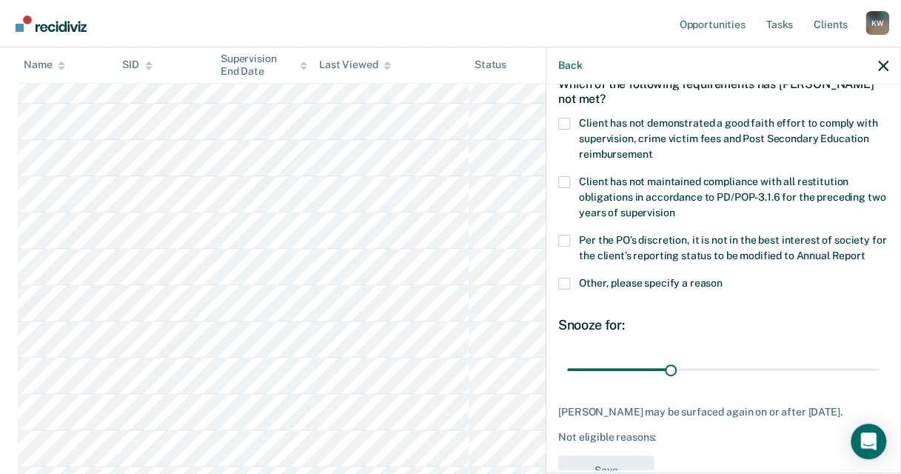
scroll to position [0, 0]
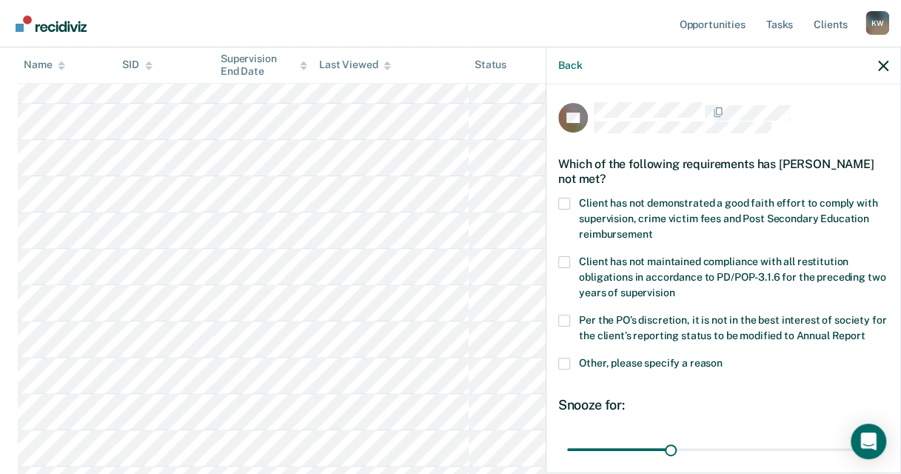
click at [564, 201] on span at bounding box center [564, 204] width 12 height 12
click at [652, 229] on input "Client has not demonstrated a good faith effort to comply with supervision, cri…" at bounding box center [652, 229] width 0 height 0
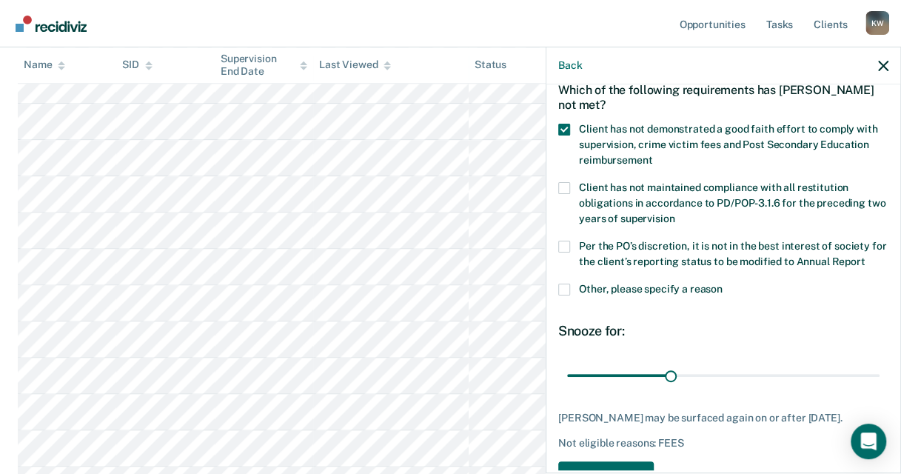
scroll to position [147, 0]
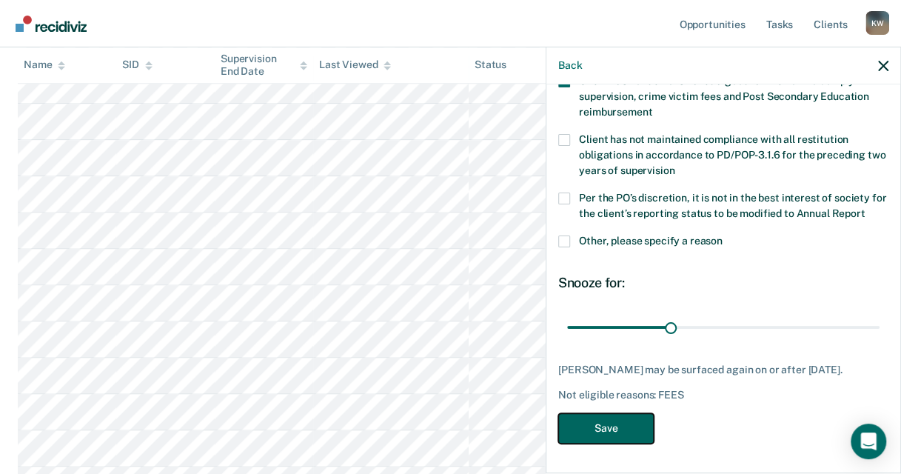
click at [619, 416] on button "Save" at bounding box center [606, 428] width 96 height 30
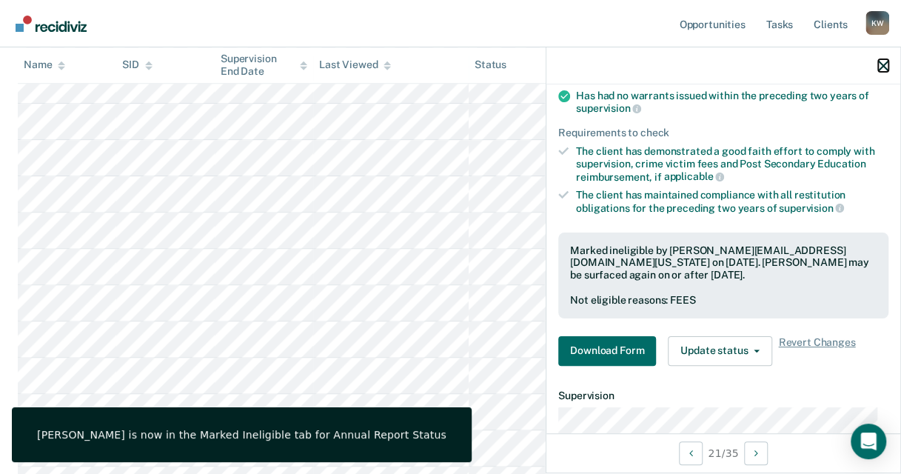
click at [883, 63] on icon "button" at bounding box center [883, 66] width 10 height 10
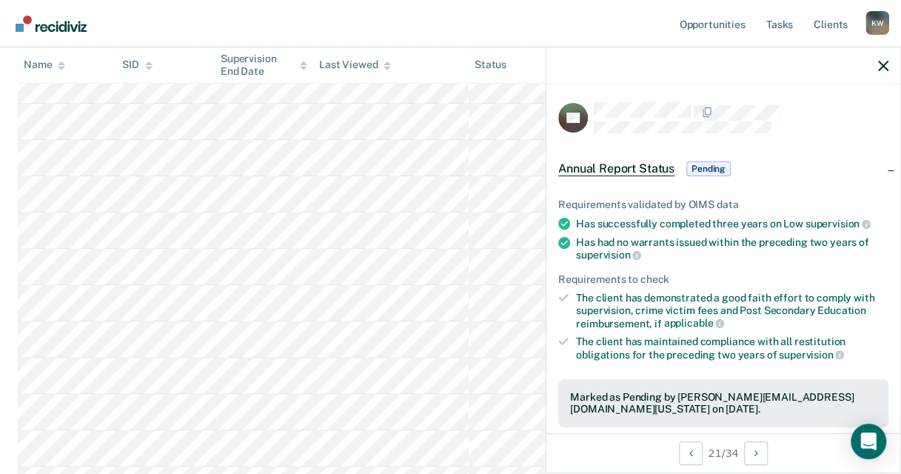
scroll to position [296, 0]
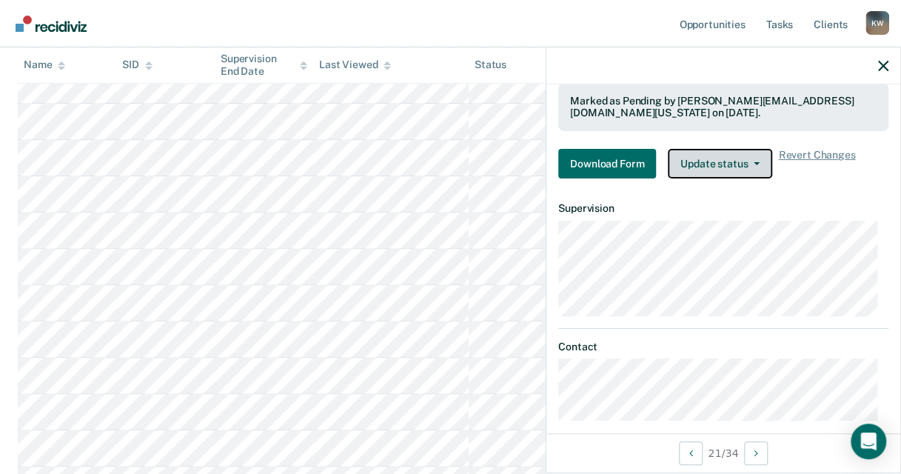
click at [752, 154] on button "Update status" at bounding box center [720, 164] width 104 height 30
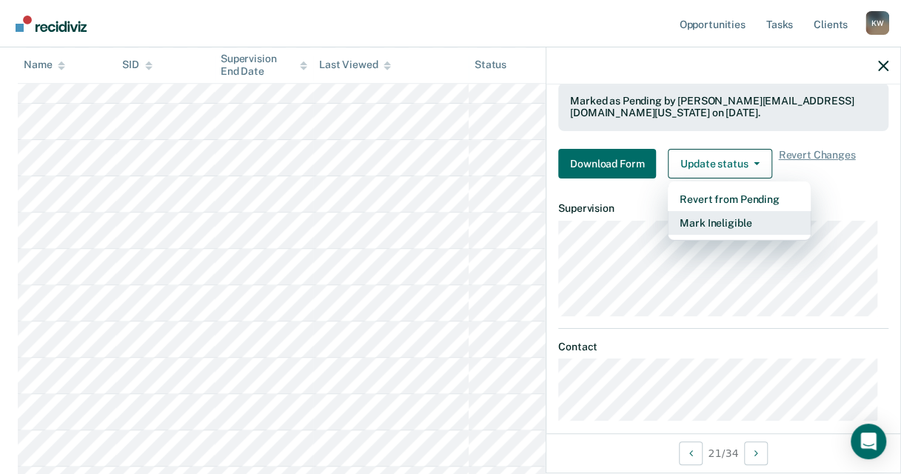
click at [727, 225] on button "Mark Ineligible" at bounding box center [739, 223] width 143 height 24
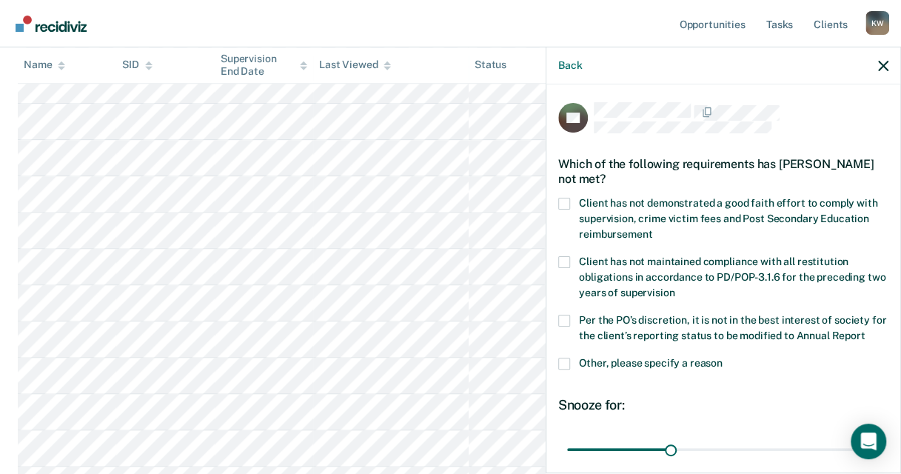
scroll to position [0, 0]
click at [567, 198] on span at bounding box center [564, 204] width 12 height 12
click at [652, 229] on input "Client has not demonstrated a good faith effort to comply with supervision, cri…" at bounding box center [652, 229] width 0 height 0
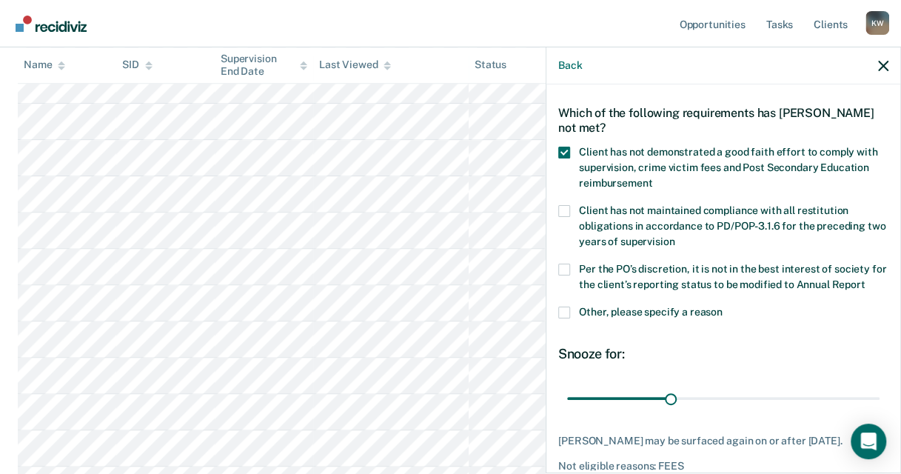
scroll to position [74, 0]
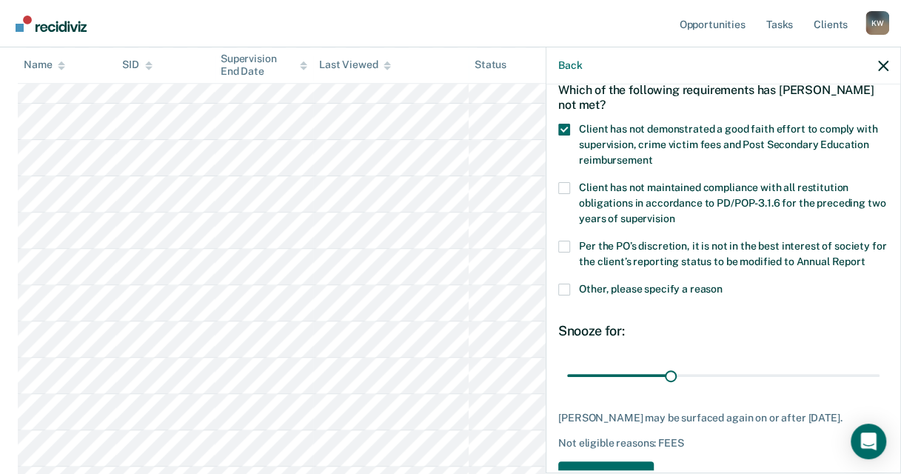
click at [567, 295] on span at bounding box center [564, 290] width 12 height 12
click at [723, 284] on input "Other, please specify a reason" at bounding box center [723, 284] width 0 height 0
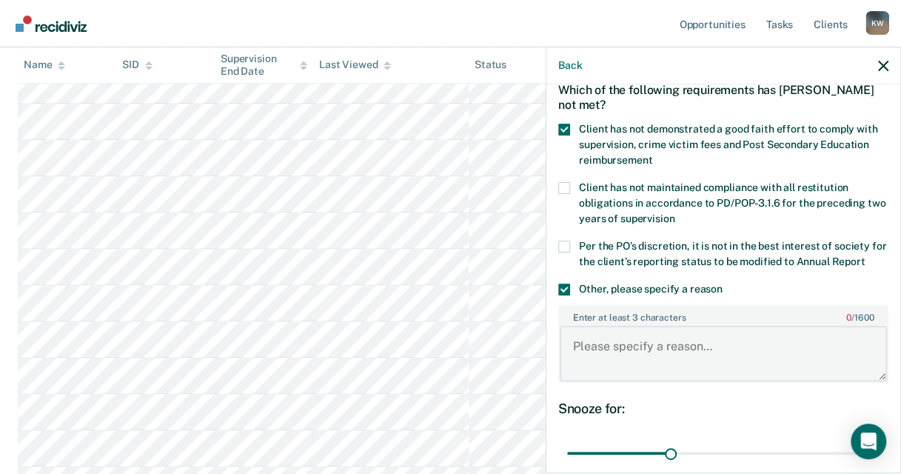
paste textarea "one or more interventions were imposed during the preceding two years of superv…"
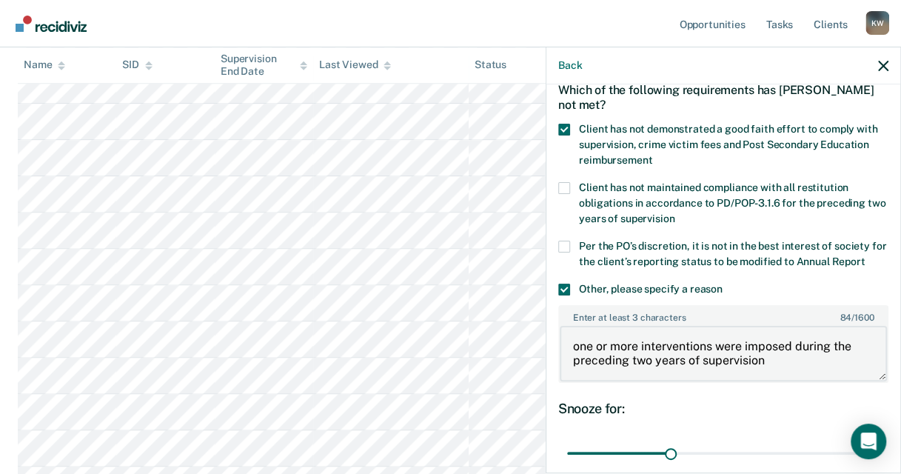
click at [578, 361] on textarea "one or more interventions were imposed during the preceding two years of superv…" at bounding box center [723, 353] width 327 height 55
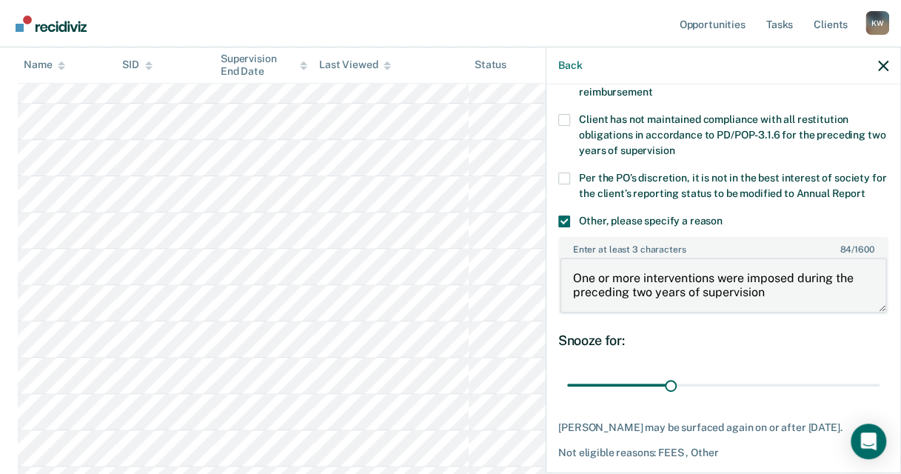
scroll to position [225, 0]
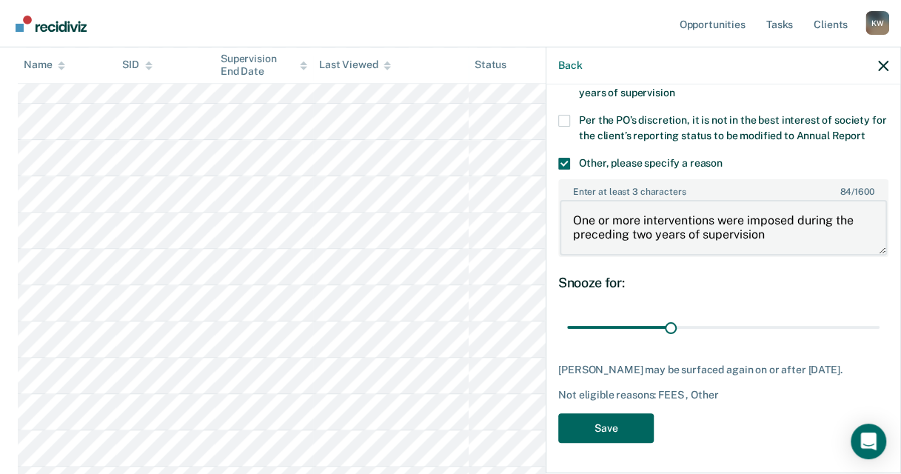
type textarea "One or more interventions were imposed during the preceding two years of superv…"
click at [598, 434] on button "Save" at bounding box center [606, 428] width 96 height 30
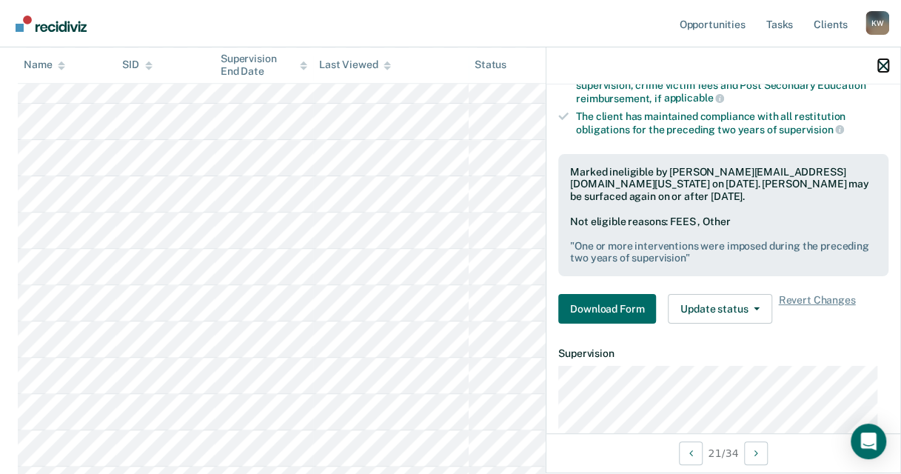
click at [886, 67] on icon "button" at bounding box center [883, 66] width 10 height 10
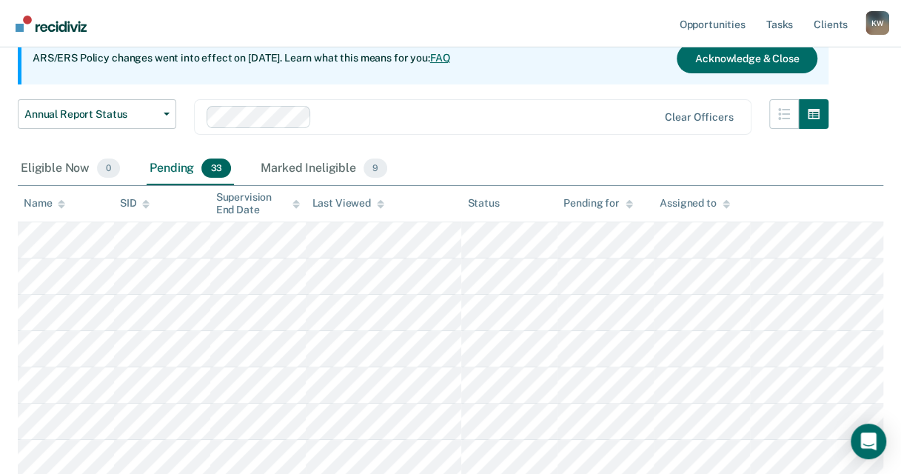
scroll to position [148, 0]
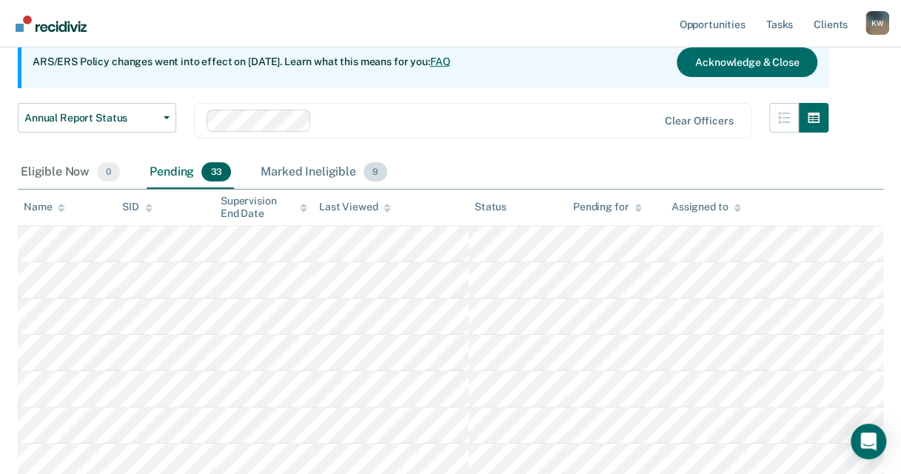
click at [307, 162] on div "Marked Ineligible 9" at bounding box center [324, 172] width 133 height 33
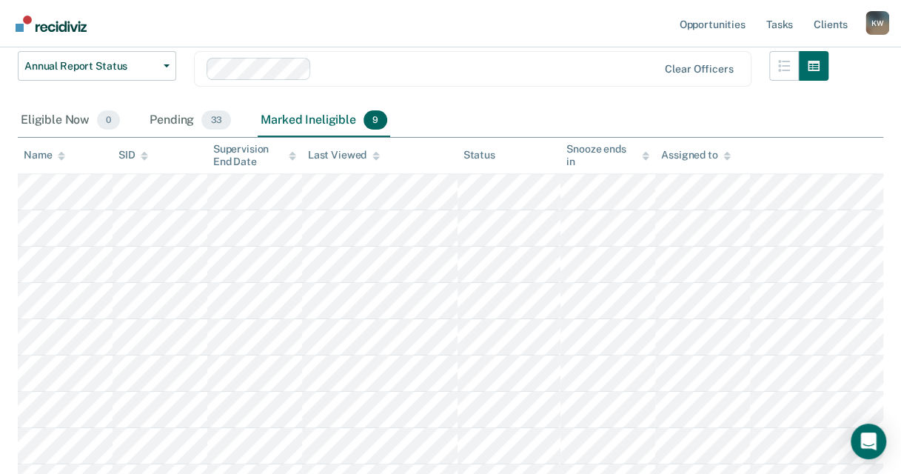
scroll to position [0, 0]
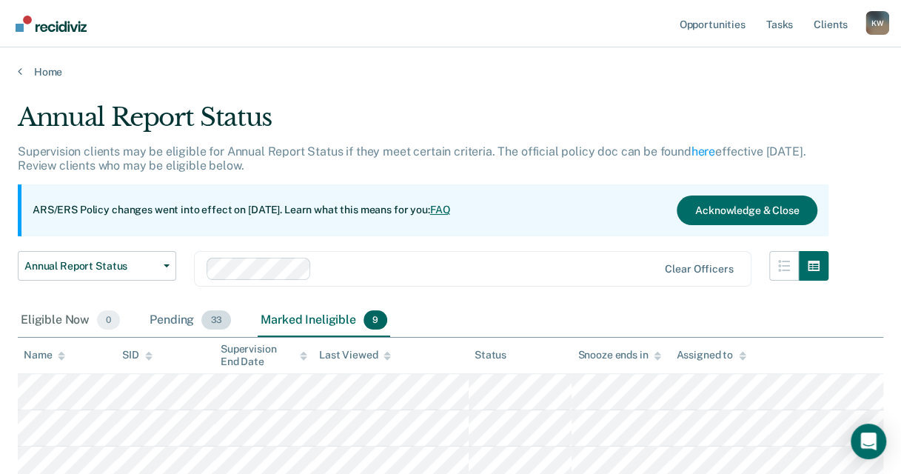
click at [163, 313] on div "Pending 33" at bounding box center [190, 320] width 87 height 33
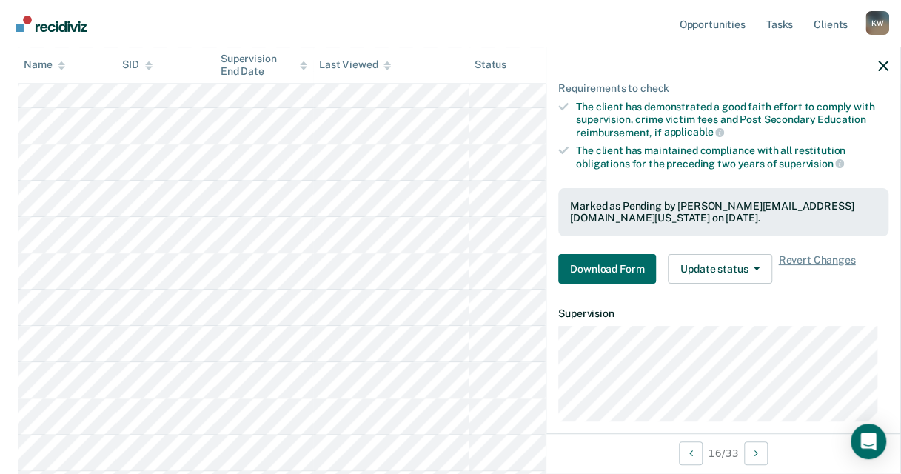
scroll to position [222, 0]
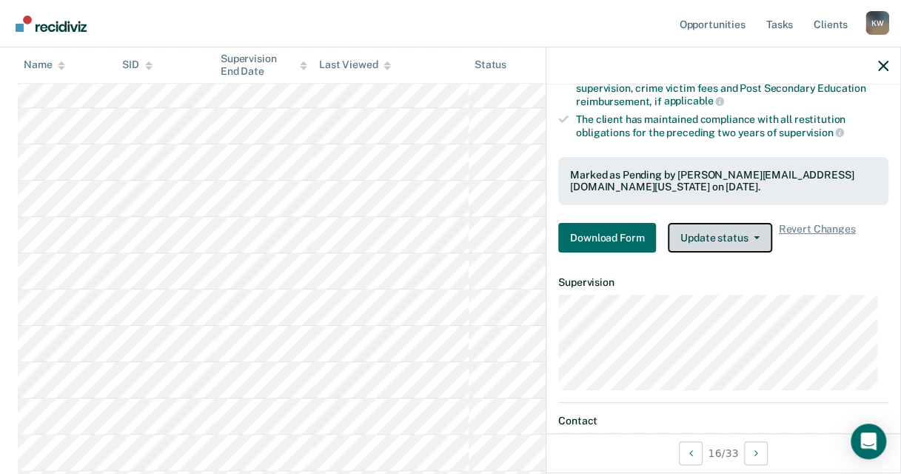
click at [718, 227] on button "Update status" at bounding box center [720, 238] width 104 height 30
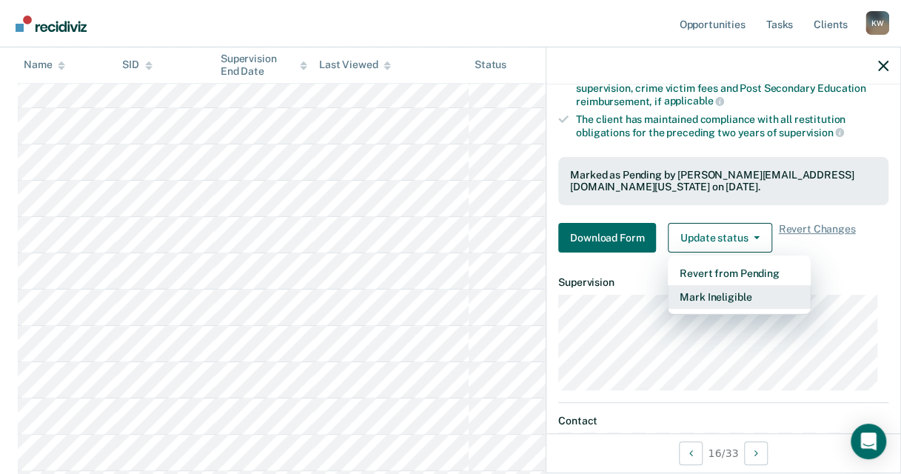
click at [722, 291] on button "Mark Ineligible" at bounding box center [739, 297] width 143 height 24
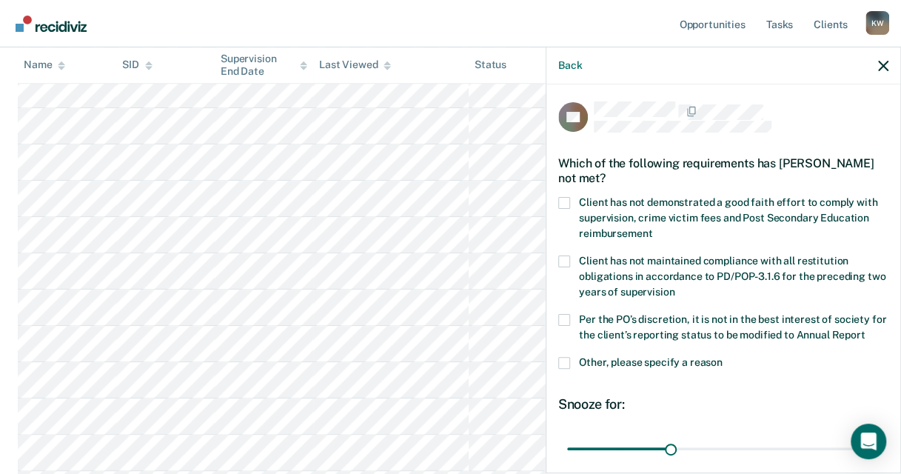
scroll to position [0, 0]
click at [564, 206] on span at bounding box center [564, 204] width 12 height 12
click at [652, 229] on input "Client has not demonstrated a good faith effort to comply with supervision, cri…" at bounding box center [652, 229] width 0 height 0
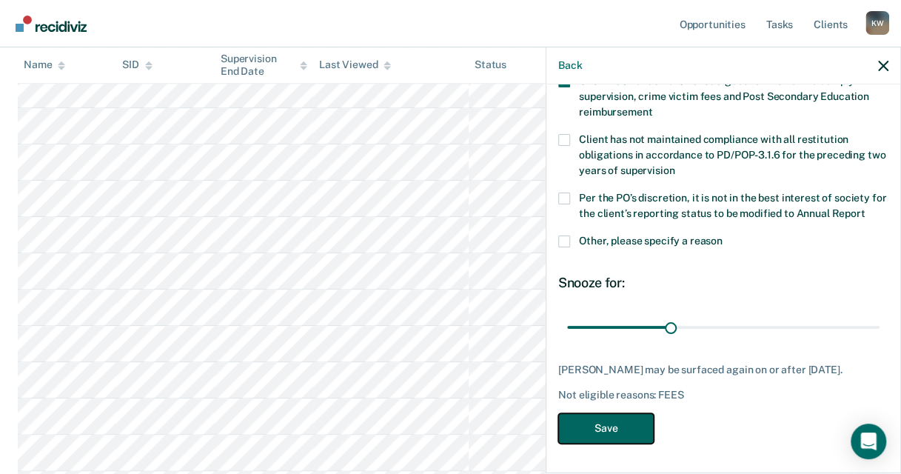
click at [638, 428] on button "Save" at bounding box center [606, 428] width 96 height 30
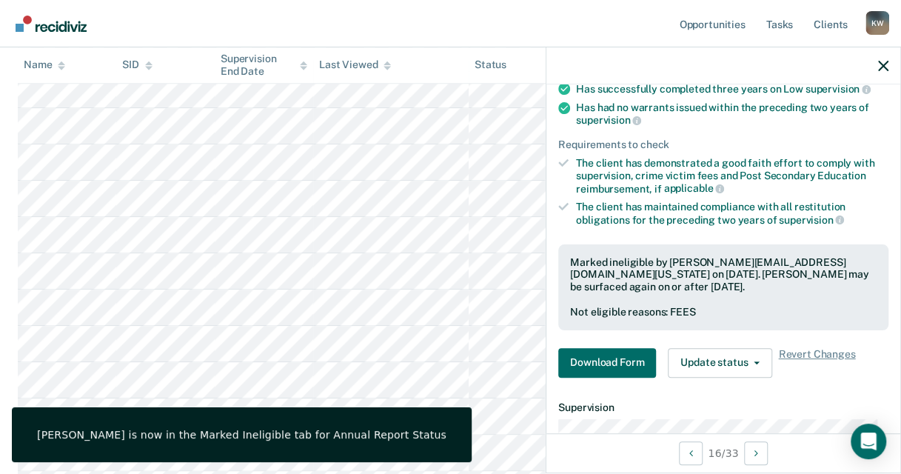
click at [889, 72] on div at bounding box center [724, 65] width 354 height 37
click at [886, 67] on icon "button" at bounding box center [883, 66] width 10 height 10
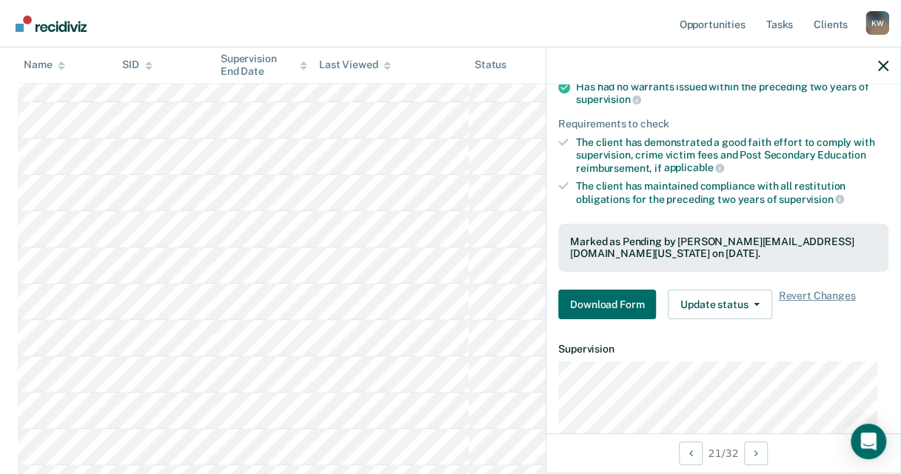
scroll to position [296, 0]
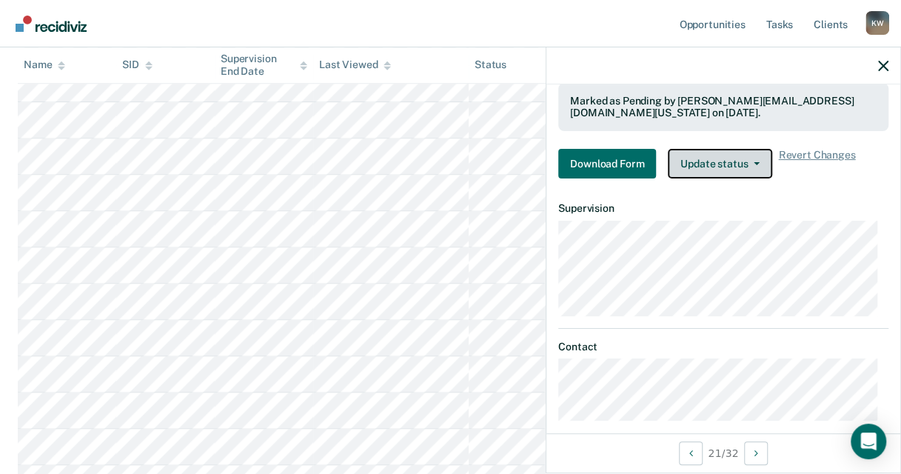
click at [707, 165] on button "Update status" at bounding box center [720, 164] width 104 height 30
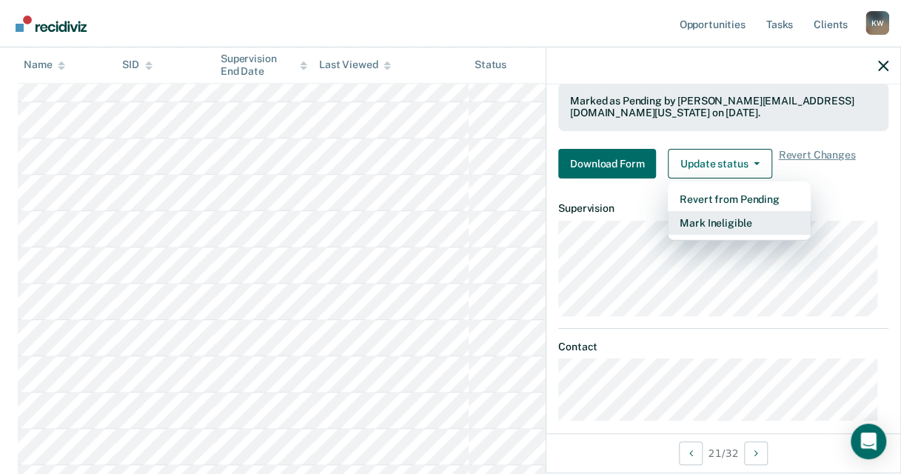
click at [713, 215] on button "Mark Ineligible" at bounding box center [739, 223] width 143 height 24
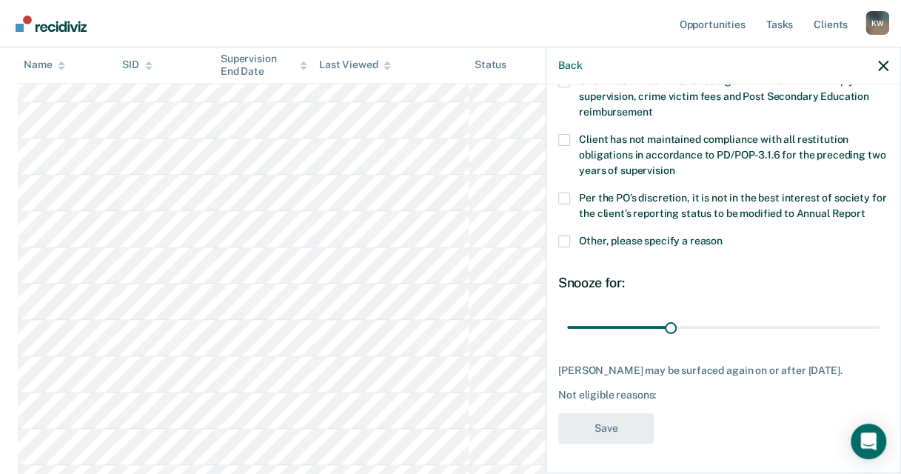
scroll to position [147, 0]
drag, startPoint x: 558, startPoint y: 228, endPoint x: 572, endPoint y: 228, distance: 14.1
click at [561, 236] on span at bounding box center [564, 242] width 12 height 12
click at [723, 236] on input "Other, please specify a reason" at bounding box center [723, 236] width 0 height 0
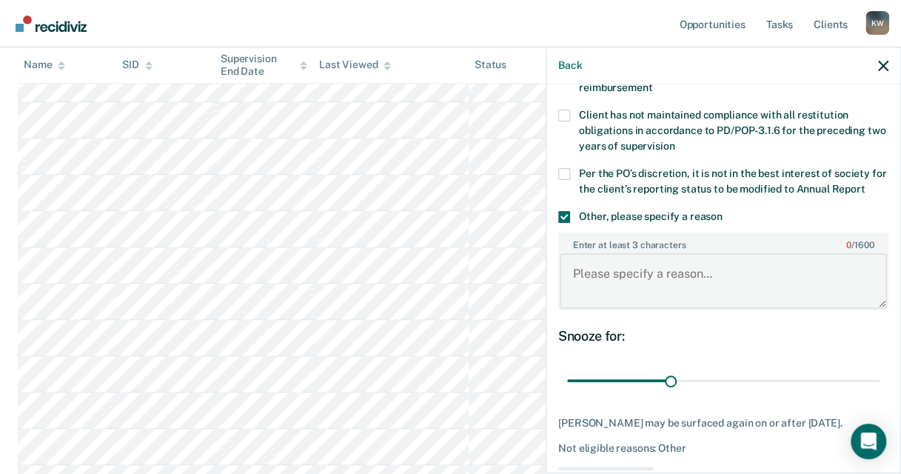
drag, startPoint x: 604, startPoint y: 298, endPoint x: 602, endPoint y: 288, distance: 10.6
click at [606, 299] on textarea "Enter at least 3 characters 0 / 1600" at bounding box center [723, 280] width 327 height 55
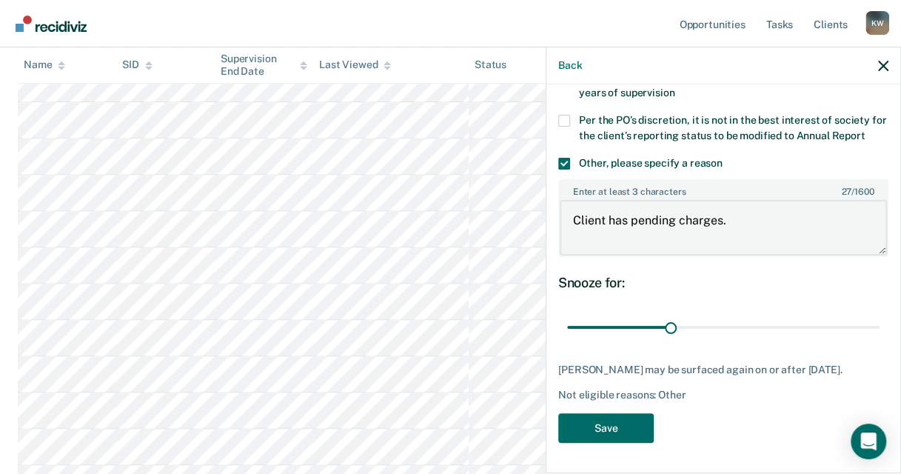
scroll to position [225, 0]
type textarea "Client has pending charges."
click at [627, 427] on button "Save" at bounding box center [606, 428] width 96 height 30
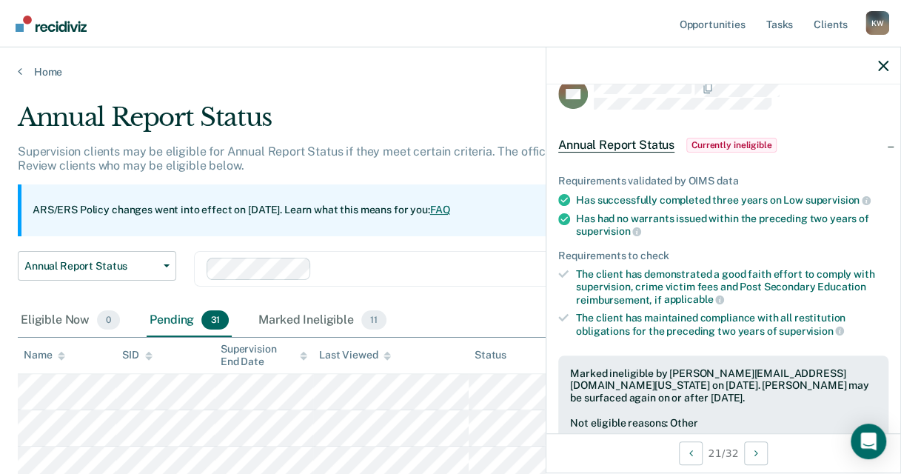
scroll to position [0, 0]
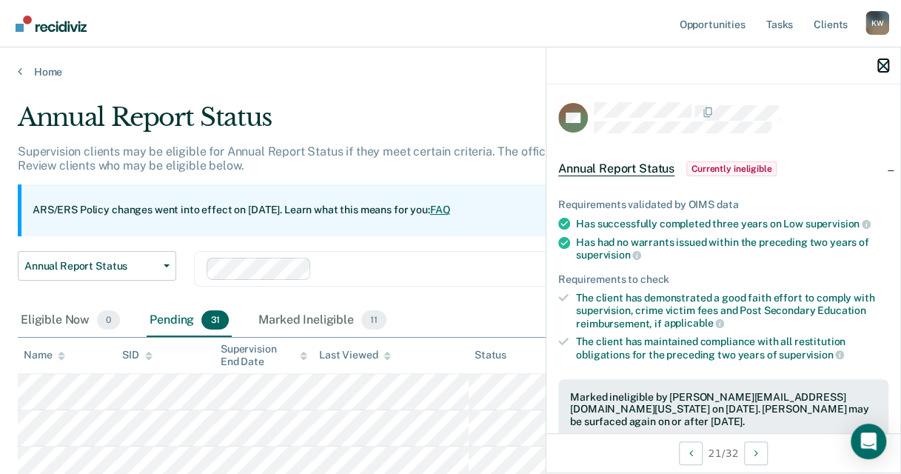
click at [881, 66] on icon "button" at bounding box center [883, 66] width 10 height 10
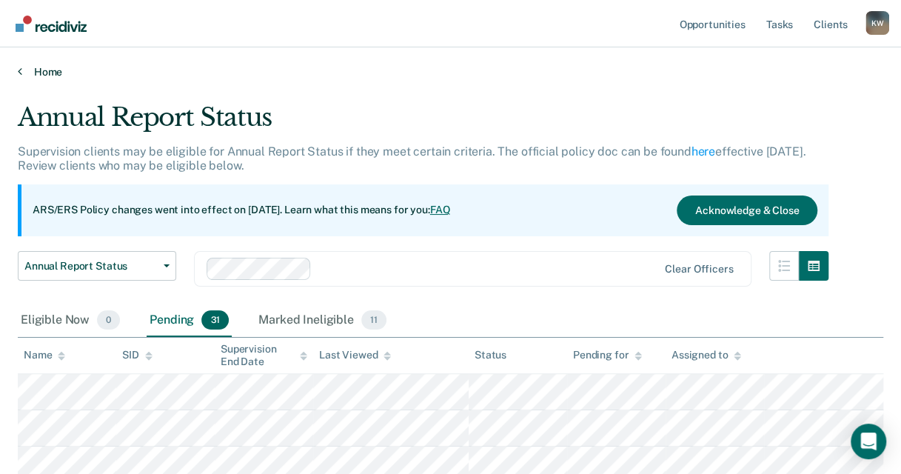
click at [41, 67] on link "Home" at bounding box center [451, 71] width 866 height 13
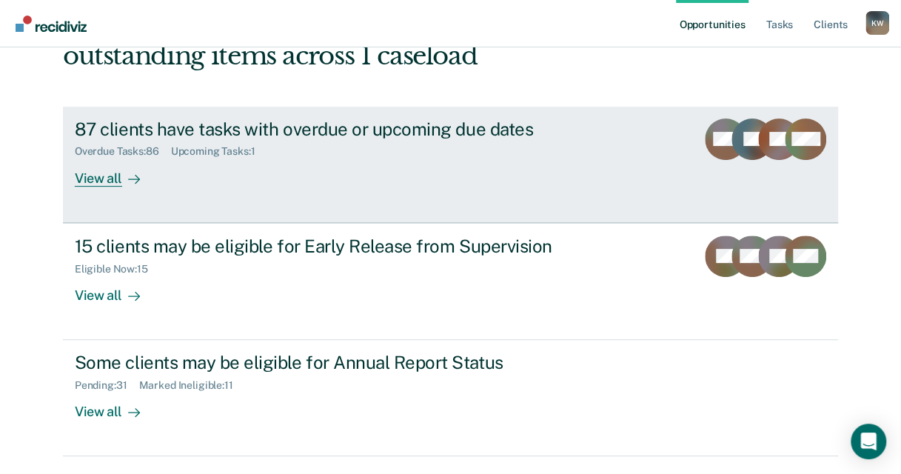
scroll to position [154, 0]
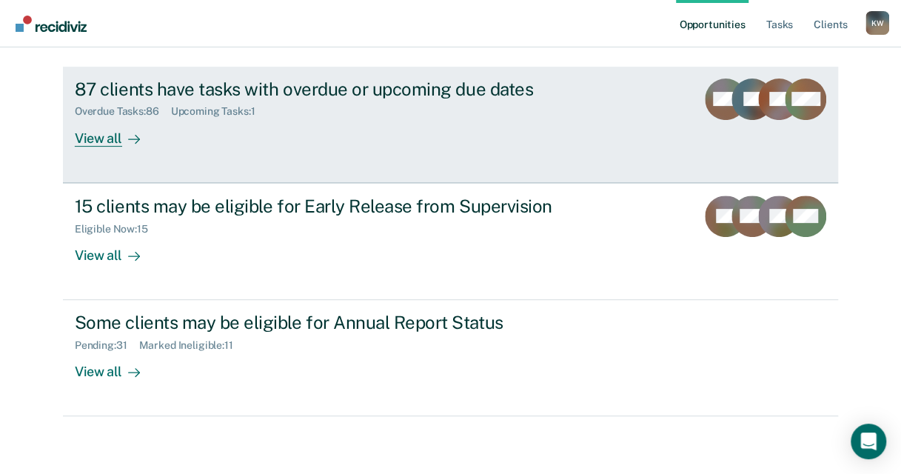
click at [393, 105] on div "Overdue Tasks : 86 Upcoming Tasks : 1" at bounding box center [335, 108] width 520 height 19
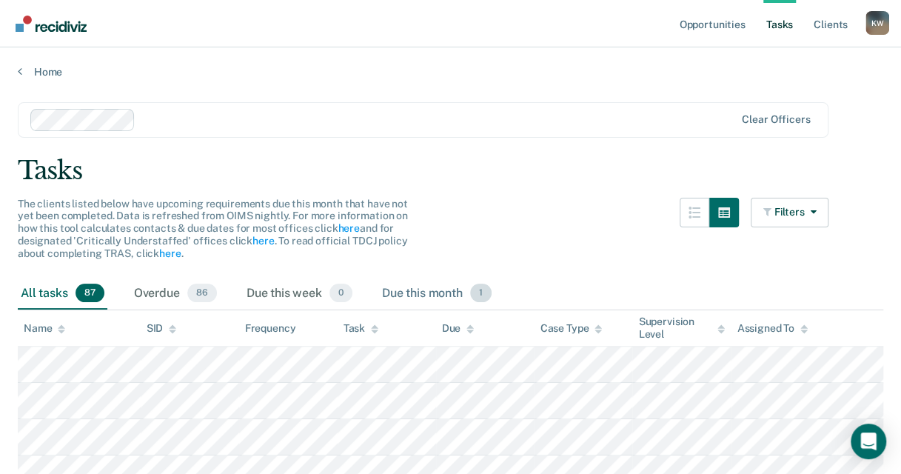
click at [418, 293] on div "Due this month 1" at bounding box center [437, 294] width 116 height 33
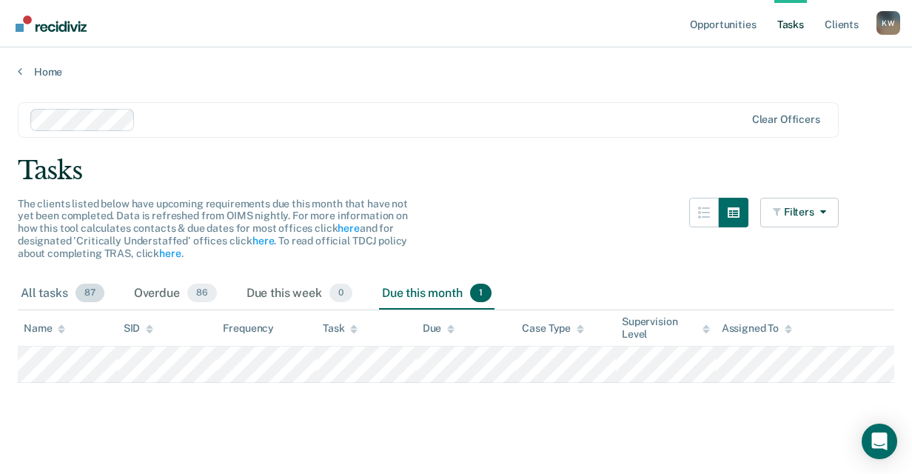
click at [41, 297] on div "All tasks 87" at bounding box center [63, 294] width 90 height 33
